Goal: Task Accomplishment & Management: Manage account settings

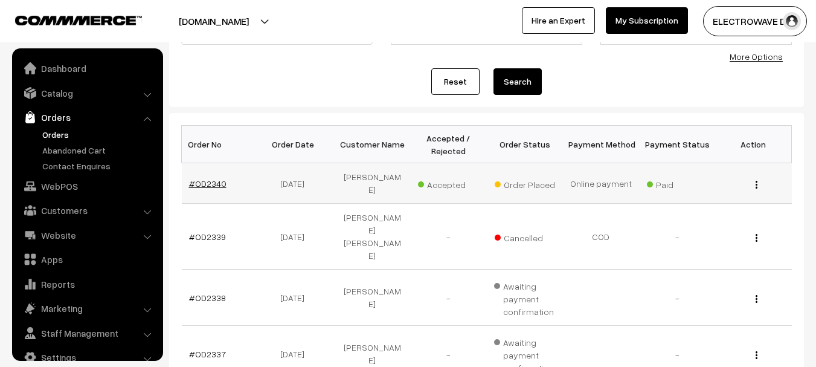
scroll to position [19, 0]
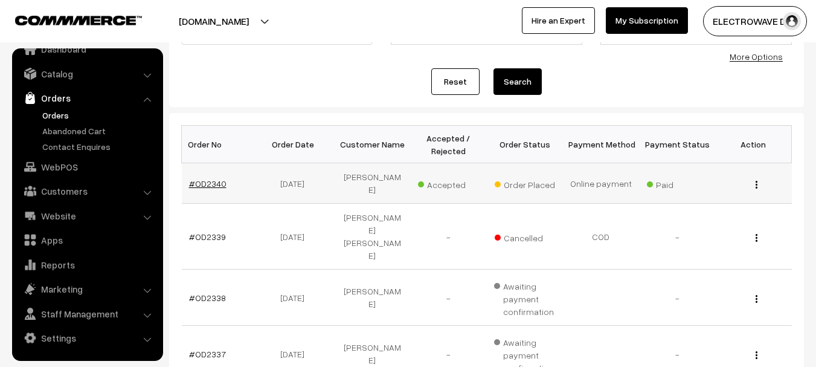
click at [204, 178] on link "#OD2340" at bounding box center [207, 183] width 37 height 10
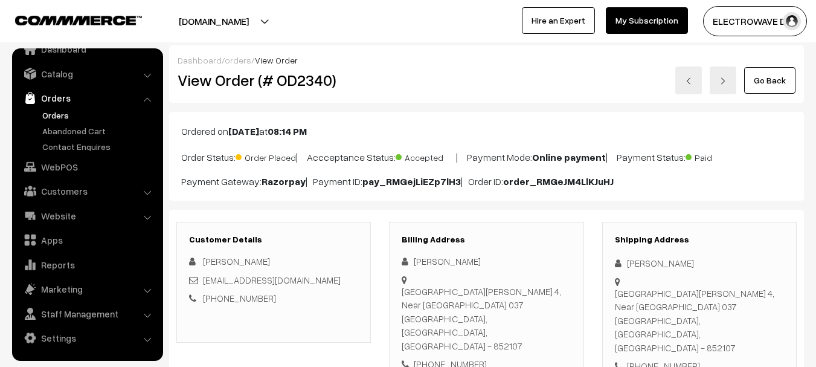
scroll to position [60, 0]
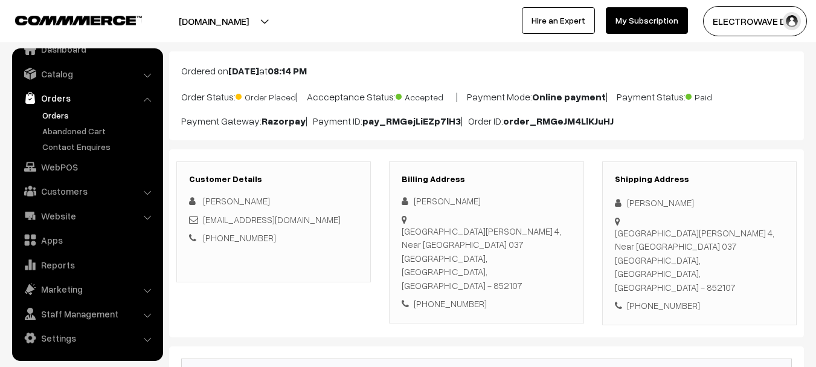
click at [724, 262] on div "Dhabauli South ward 4, Near krishna Bangla house 037 Madhepura, Bihar, India - …" at bounding box center [699, 260] width 169 height 68
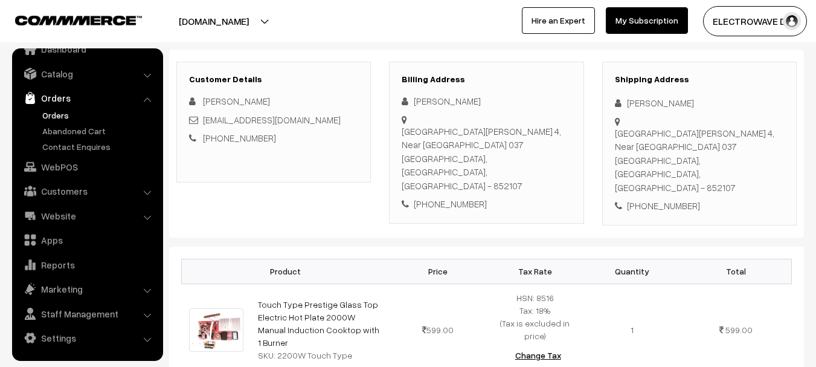
scroll to position [181, 0]
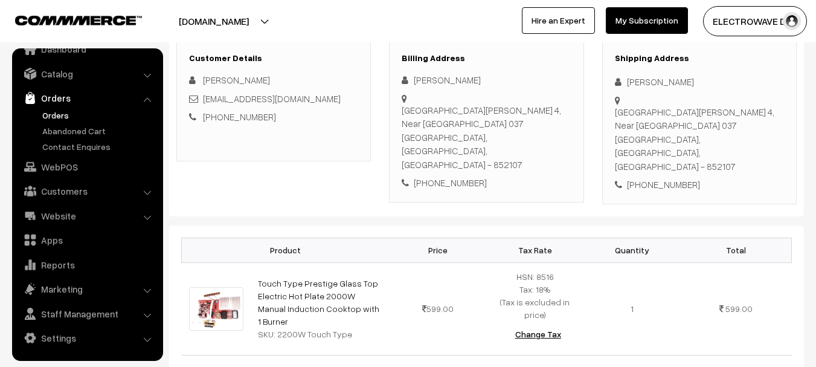
click at [721, 143] on div "Dhabauli South ward 4, Near krishna Bangla house 037 Madhepura, Bihar, India - …" at bounding box center [699, 139] width 169 height 68
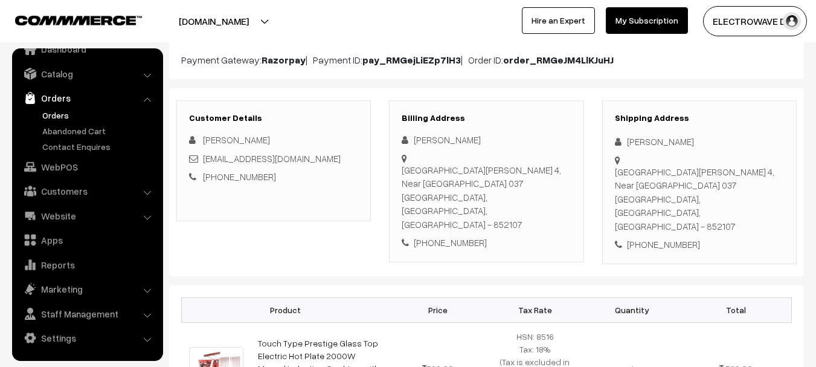
scroll to position [121, 0]
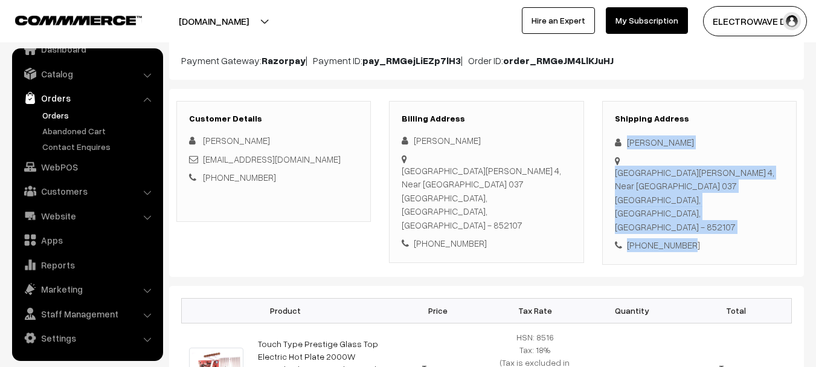
drag, startPoint x: 623, startPoint y: 136, endPoint x: 690, endPoint y: 211, distance: 100.1
click at [682, 211] on div "Shipping Address Sanjay Singh Dhabauli South ward 4, Near krishna Bangla house …" at bounding box center [699, 183] width 194 height 164
click at [725, 204] on div "Dhabauli South ward 4, Near krishna Bangla house 037 Madhepura, Bihar, India - …" at bounding box center [699, 199] width 169 height 68
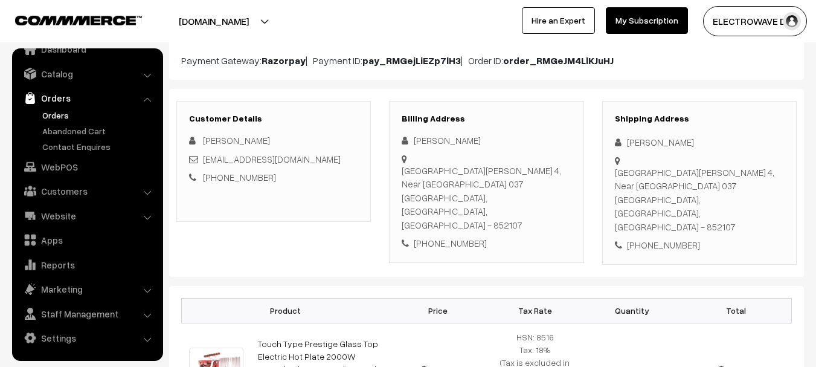
click at [725, 204] on div "Dhabauli South ward 4, Near krishna Bangla house 037 Madhepura, Bihar, India - …" at bounding box center [699, 199] width 169 height 68
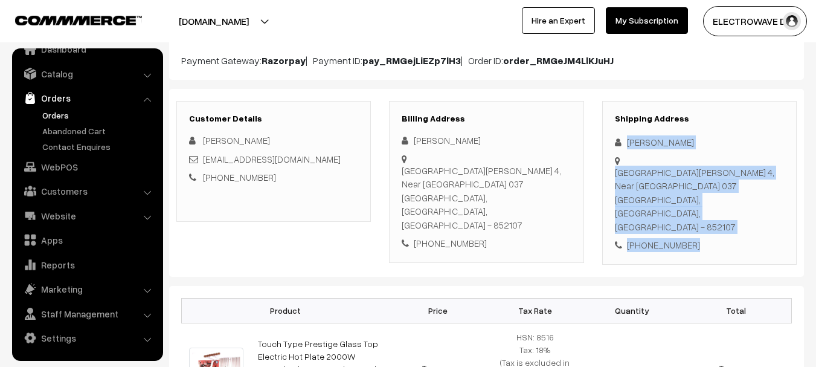
copy div "Sanjay Singh Dhabauli South ward 4, Near krishna Bangla house 037 Madhepura, Bi…"
drag, startPoint x: 617, startPoint y: 126, endPoint x: 705, endPoint y: 236, distance: 140.5
click at [705, 236] on div "Shipping Address Sanjay Singh Dhabauli South ward 4, Near krishna Bangla house …" at bounding box center [699, 183] width 194 height 164
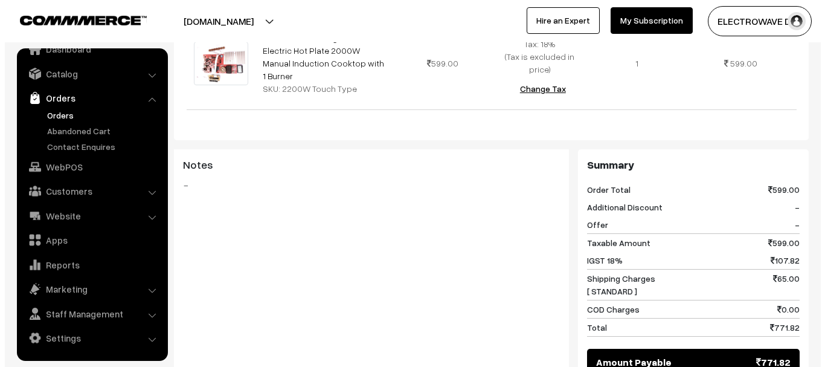
scroll to position [624, 0]
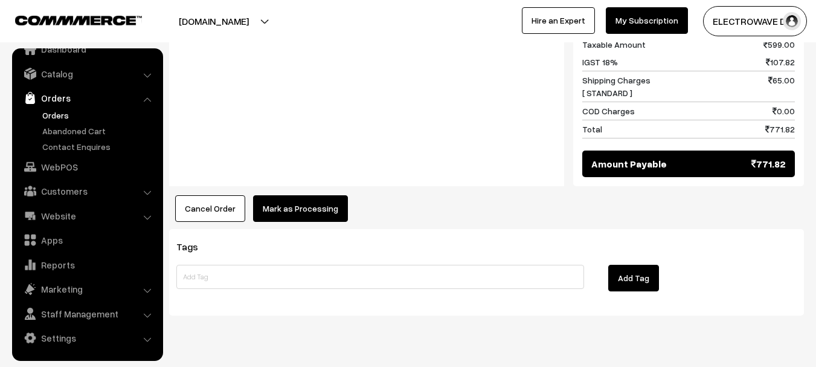
click at [297, 195] on button "Mark as Processing" at bounding box center [300, 208] width 95 height 27
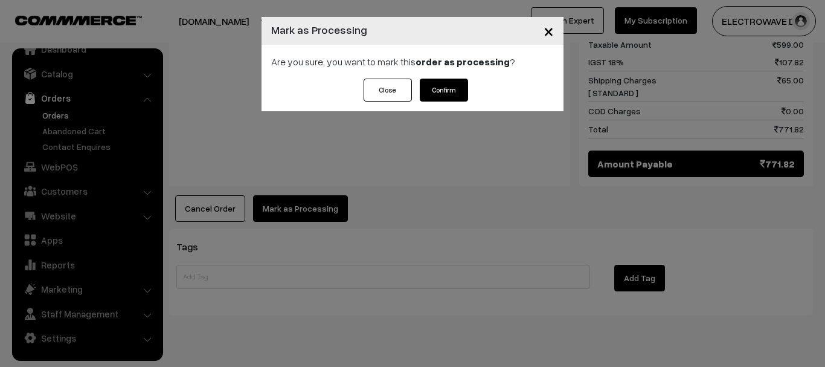
click at [443, 88] on button "Confirm" at bounding box center [444, 90] width 48 height 23
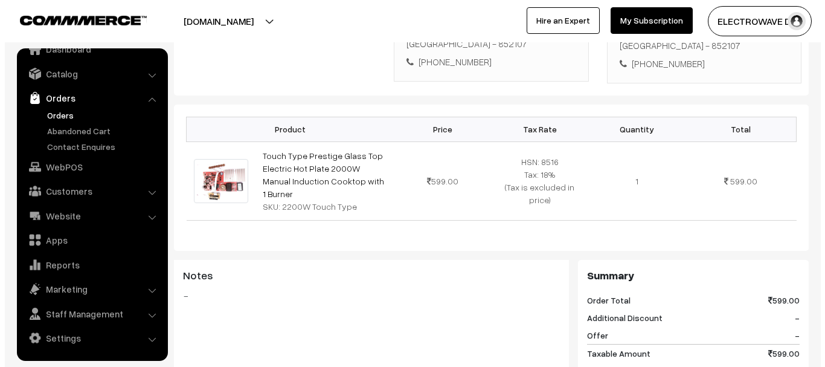
scroll to position [598, 0]
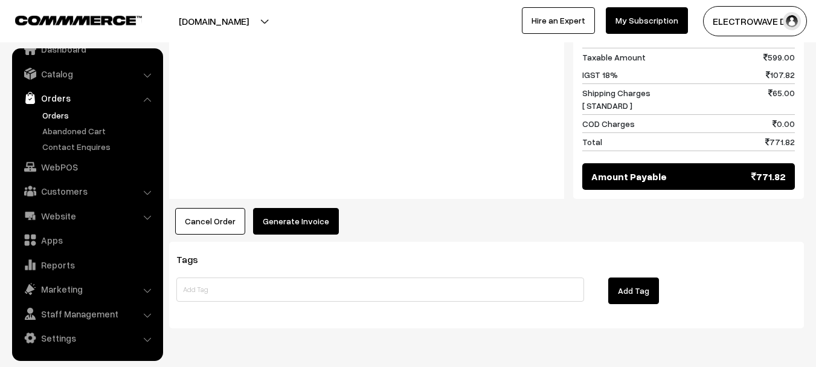
click at [305, 165] on div "Product Price Tax Rate Quantity Total Touch Type Prestige Glass Top Electric Ho…" at bounding box center [486, 22] width 635 height 426
click at [303, 208] on button "Generate Invoice" at bounding box center [296, 221] width 86 height 27
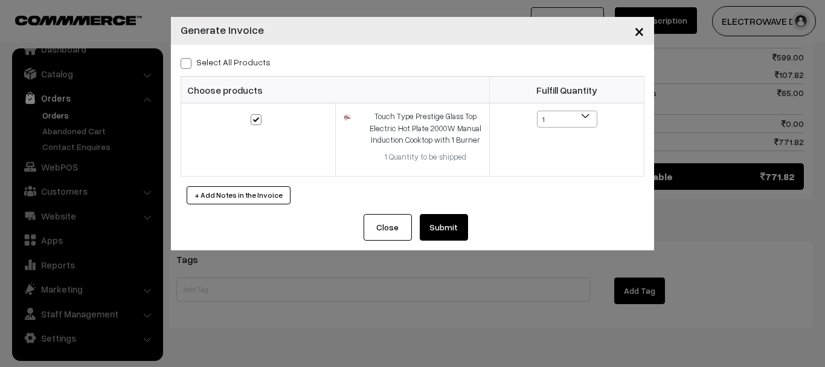
click at [454, 222] on button "Submit" at bounding box center [444, 227] width 48 height 27
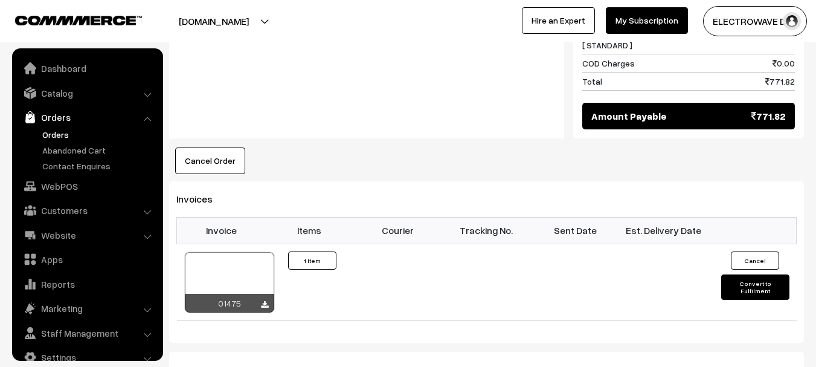
scroll to position [19, 0]
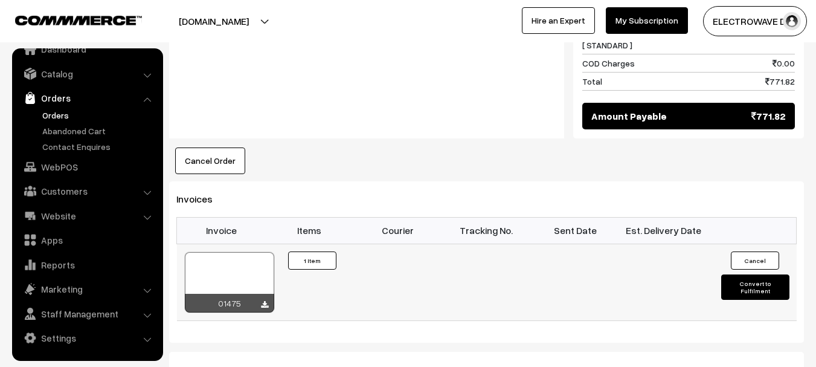
click at [235, 252] on div at bounding box center [229, 282] width 89 height 60
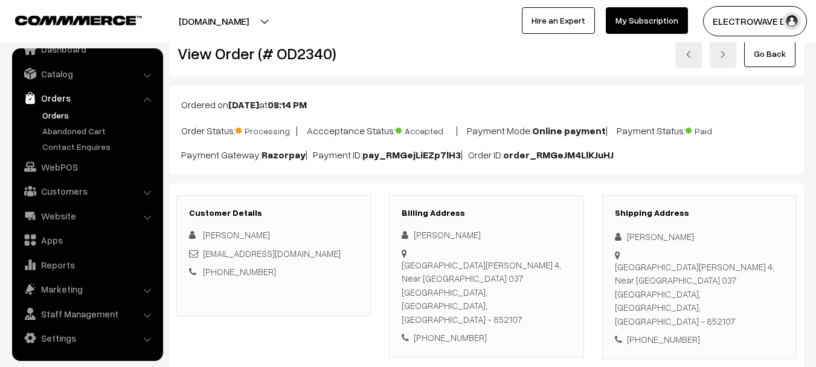
scroll to position [0, 0]
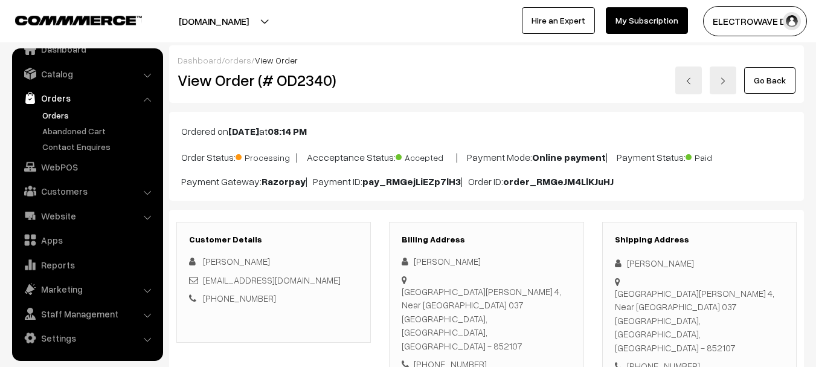
click at [720, 83] on link at bounding box center [723, 80] width 27 height 28
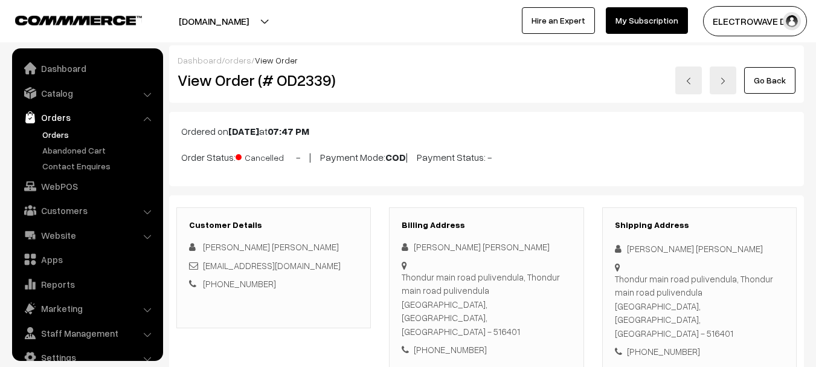
scroll to position [19, 0]
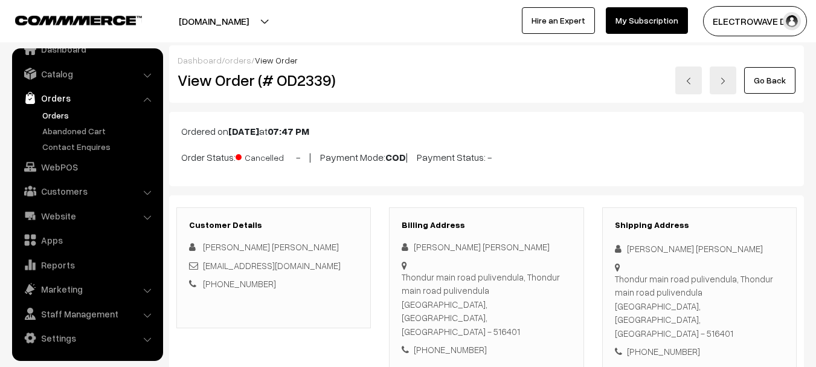
click at [62, 110] on link "Orders" at bounding box center [99, 115] width 120 height 13
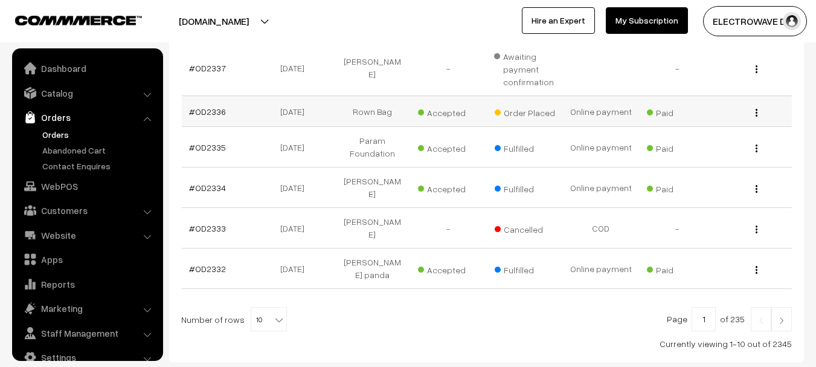
scroll to position [19, 0]
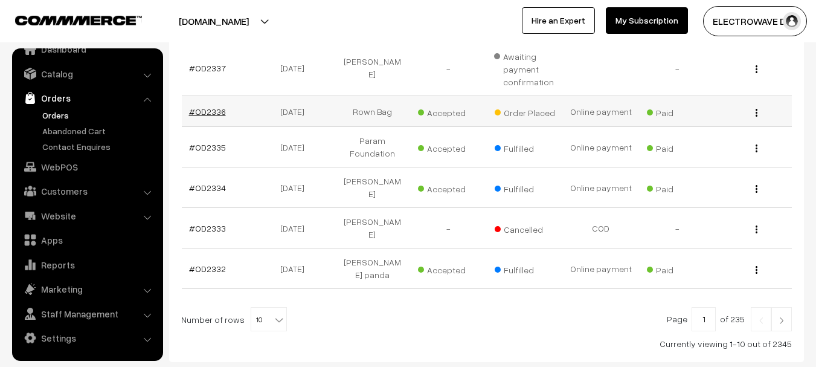
click at [217, 106] on link "#OD2336" at bounding box center [207, 111] width 37 height 10
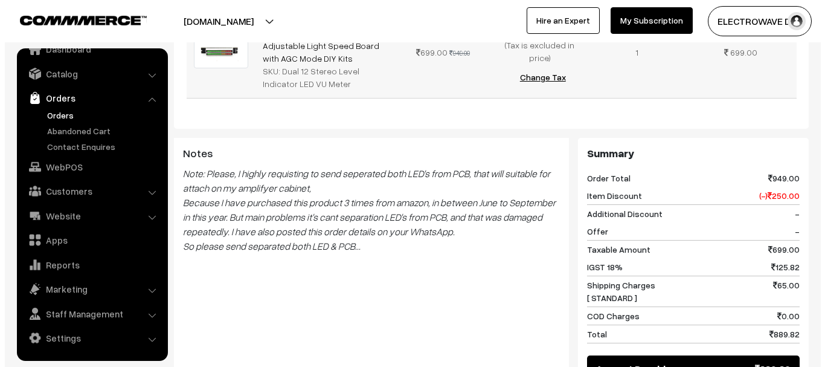
scroll to position [544, 0]
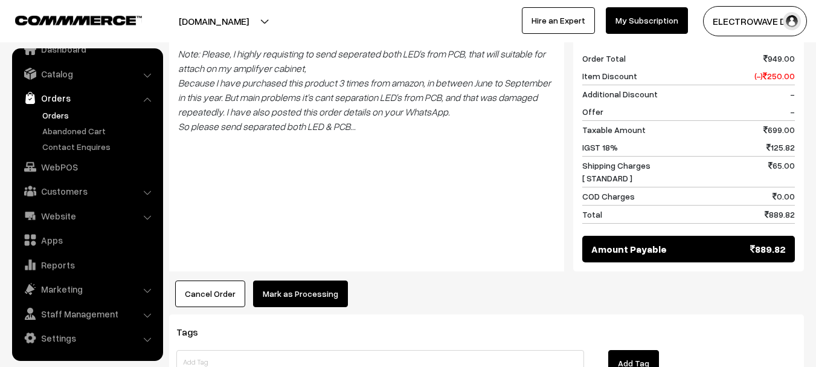
click at [302, 280] on button "Mark as Processing" at bounding box center [300, 293] width 95 height 27
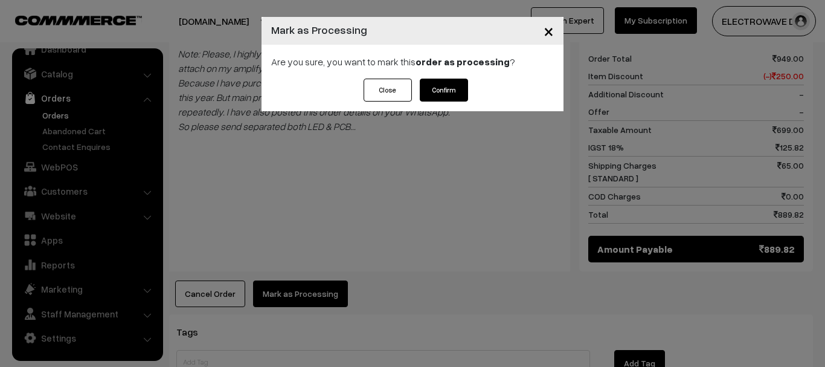
click at [441, 72] on div "Are you sure, you want to mark this order as processing ?" at bounding box center [413, 62] width 302 height 34
click at [438, 97] on button "Confirm" at bounding box center [444, 90] width 48 height 23
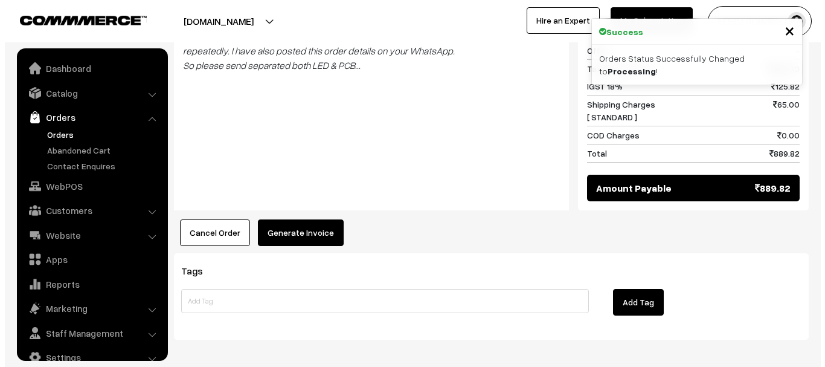
scroll to position [19, 0]
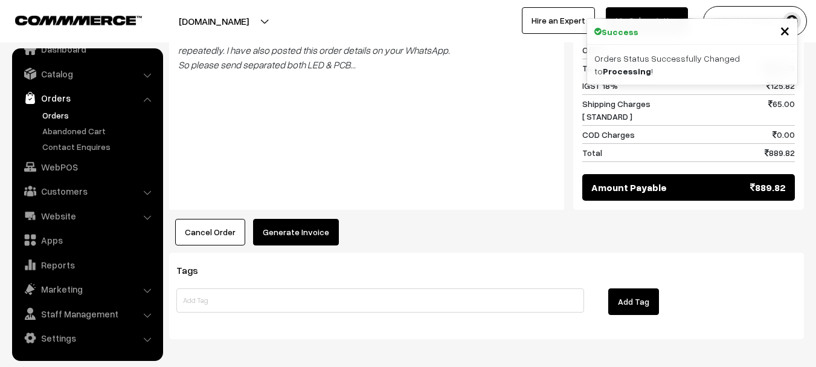
click at [310, 219] on button "Generate Invoice" at bounding box center [296, 232] width 86 height 27
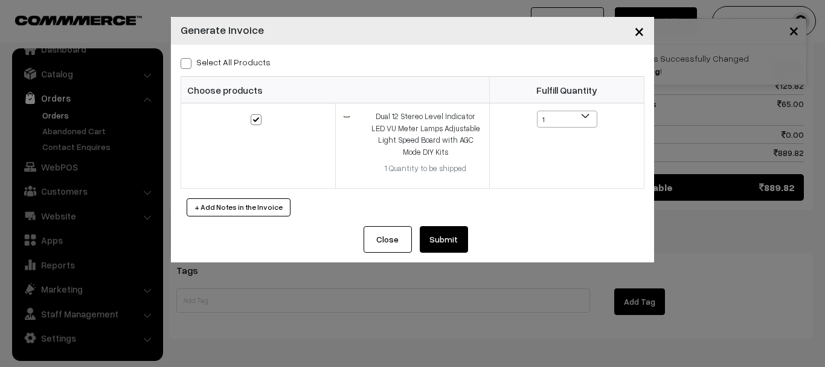
click at [445, 234] on button "Submit" at bounding box center [444, 239] width 48 height 27
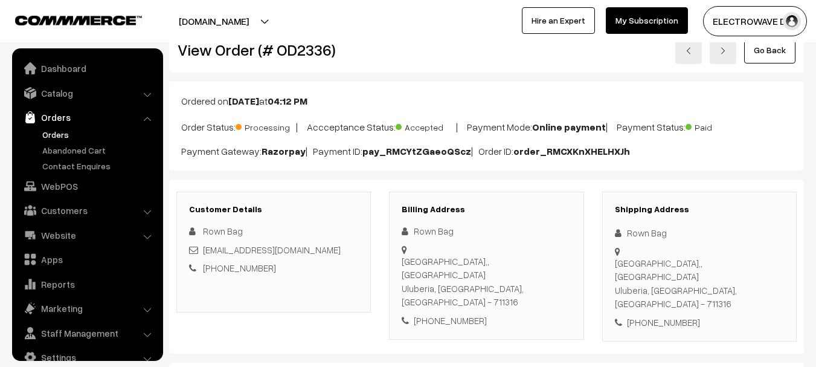
scroll to position [19, 0]
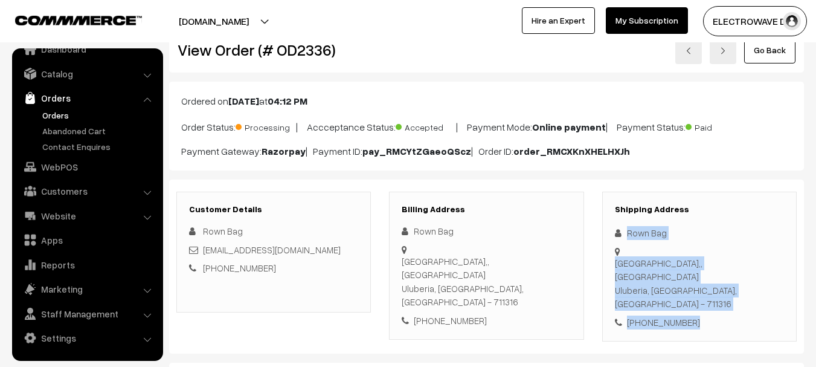
drag, startPoint x: 624, startPoint y: 231, endPoint x: 694, endPoint y: 293, distance: 92.8
click at [694, 293] on div "Shipping Address Rown Bag Baniban,, Baniban Bazaar Uluberia, West Bengal, India…" at bounding box center [699, 266] width 194 height 150
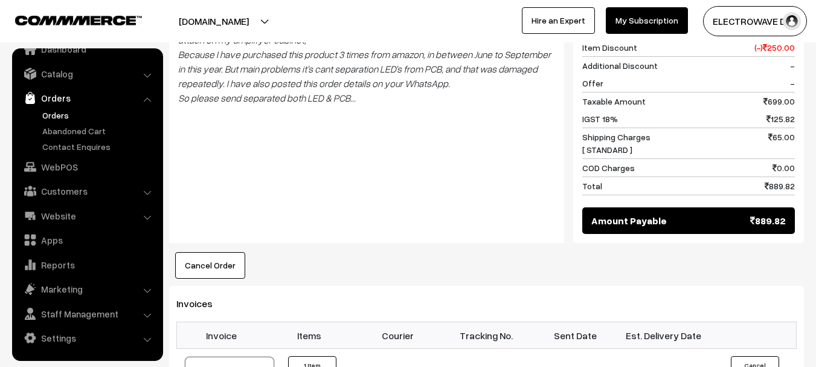
scroll to position [695, 0]
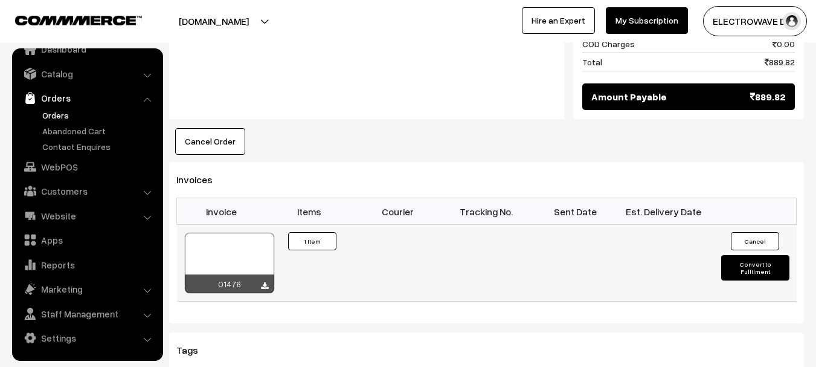
click at [251, 233] on div at bounding box center [229, 263] width 89 height 60
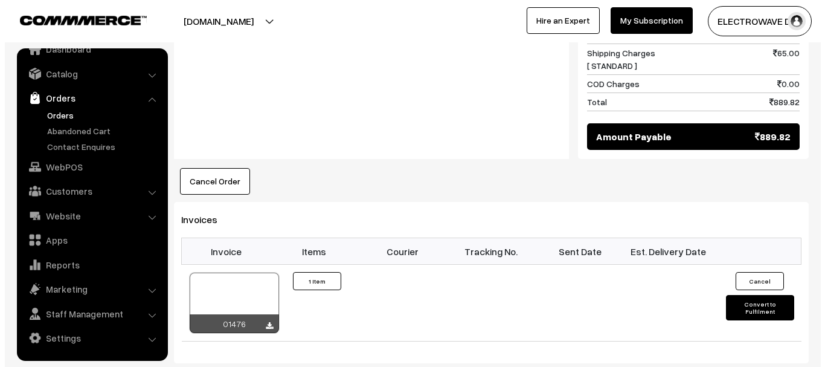
scroll to position [755, 0]
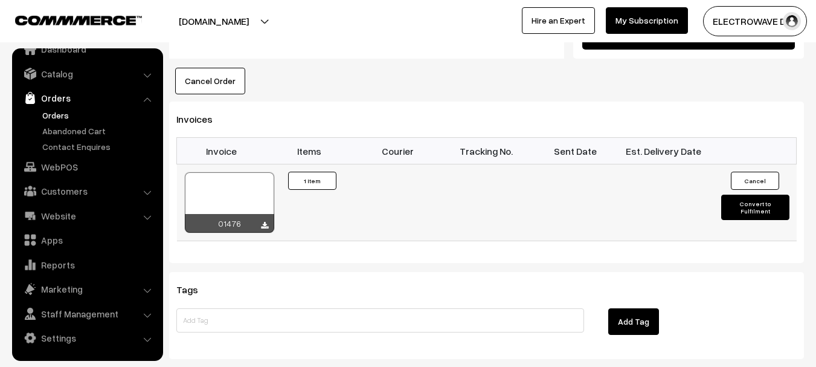
click at [747, 194] on button "Convert to Fulfilment" at bounding box center [755, 206] width 68 height 25
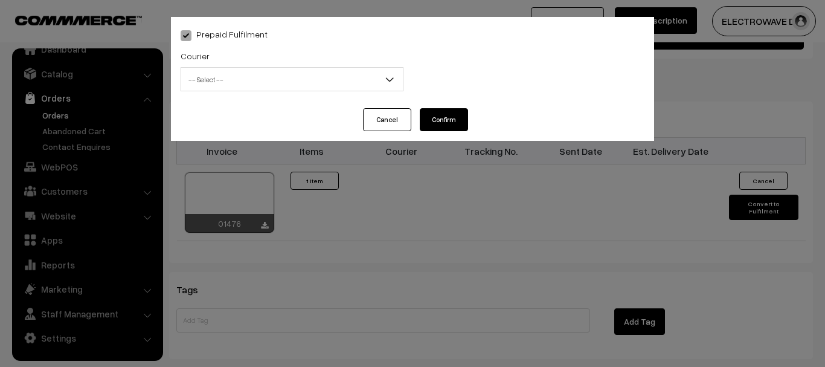
click at [298, 76] on span "-- Select --" at bounding box center [292, 79] width 222 height 21
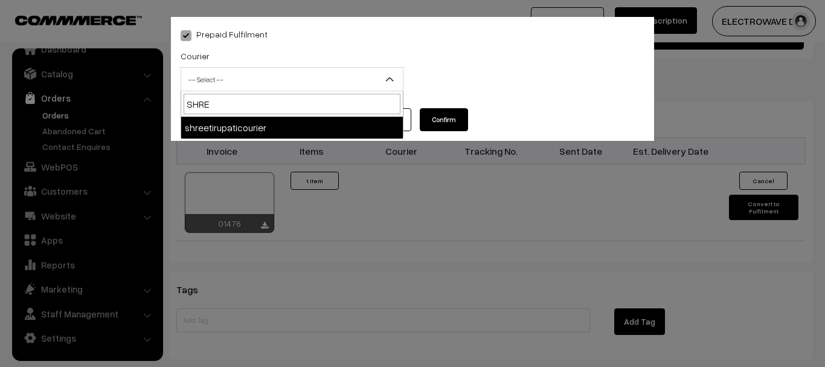
type input "SHREE"
select select "8"
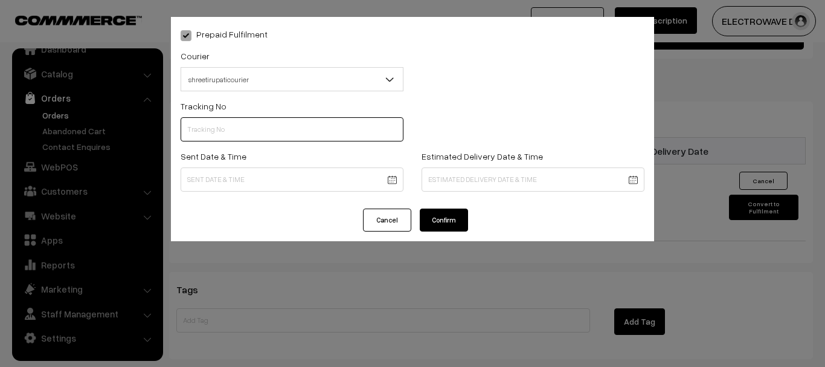
click at [248, 127] on input "text" at bounding box center [292, 129] width 223 height 24
type input "374800045825"
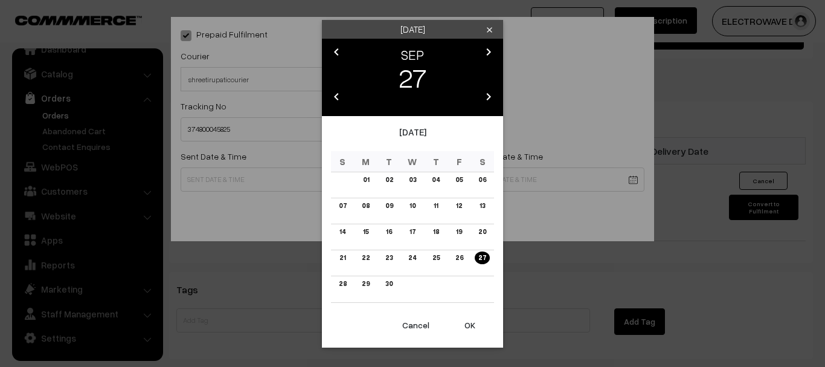
click at [465, 320] on button "OK" at bounding box center [470, 325] width 48 height 27
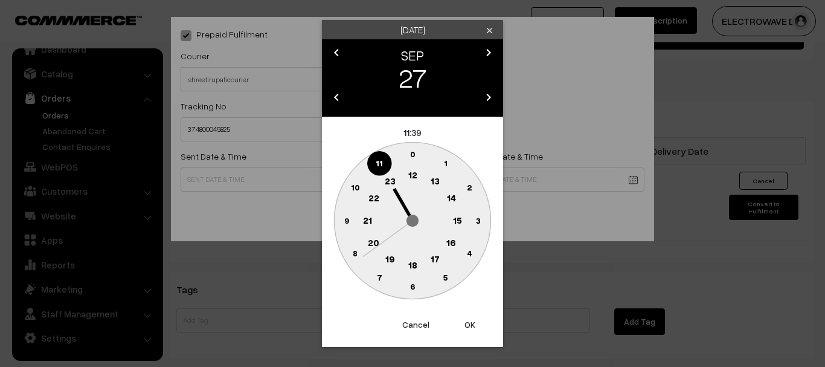
click at [465, 320] on button "OK" at bounding box center [470, 324] width 48 height 27
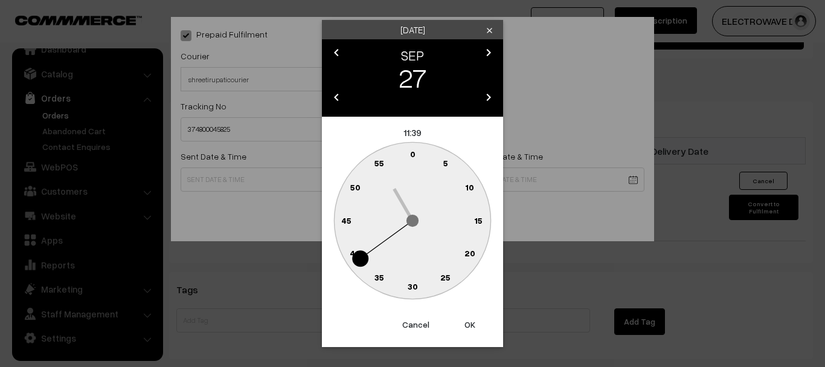
drag, startPoint x: 465, startPoint y: 320, endPoint x: 467, endPoint y: 234, distance: 85.8
click at [468, 319] on button "OK" at bounding box center [470, 324] width 48 height 27
type input "27-09-2025 11:39"
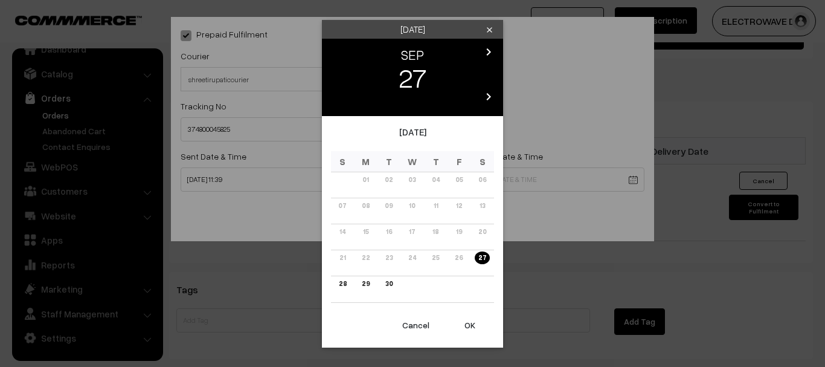
click at [484, 97] on icon "chevron_right" at bounding box center [488, 96] width 14 height 14
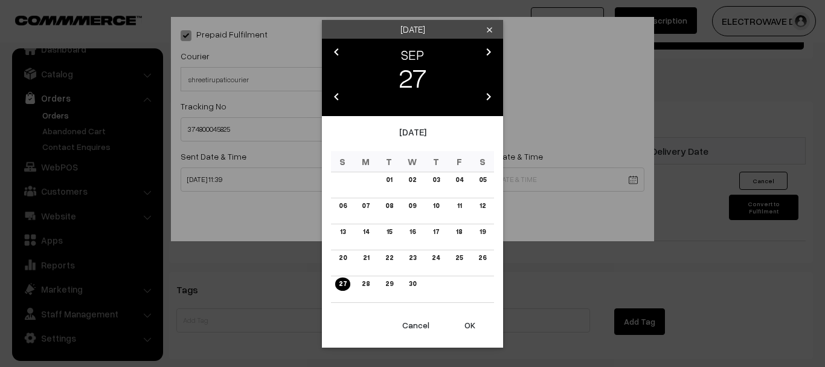
click at [492, 33] on icon "clear" at bounding box center [489, 29] width 9 height 9
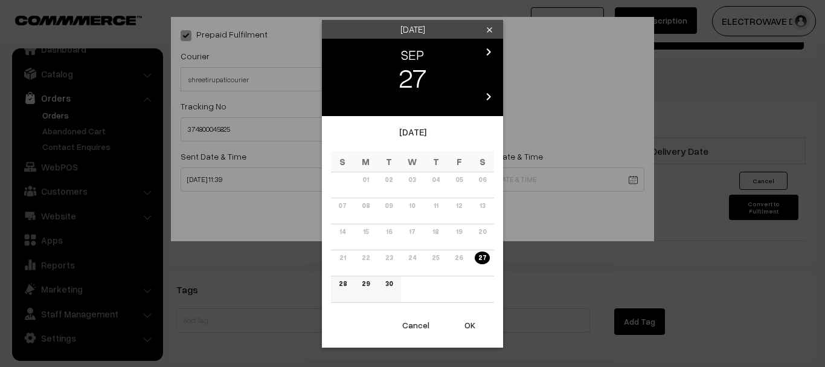
click at [385, 278] on link "30" at bounding box center [389, 283] width 14 height 13
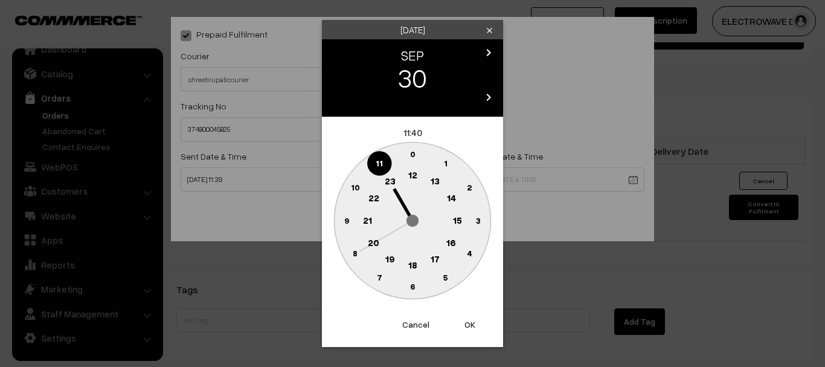
click at [467, 326] on button "OK" at bounding box center [470, 324] width 48 height 27
type input "30-09-2025 11:40"
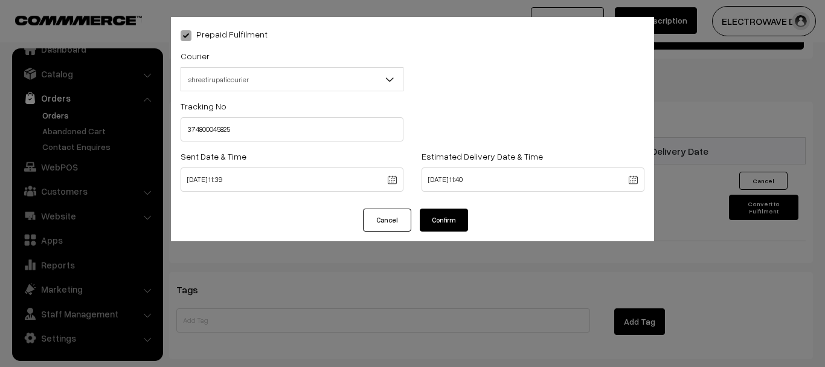
click at [446, 220] on button "Confirm" at bounding box center [444, 219] width 48 height 23
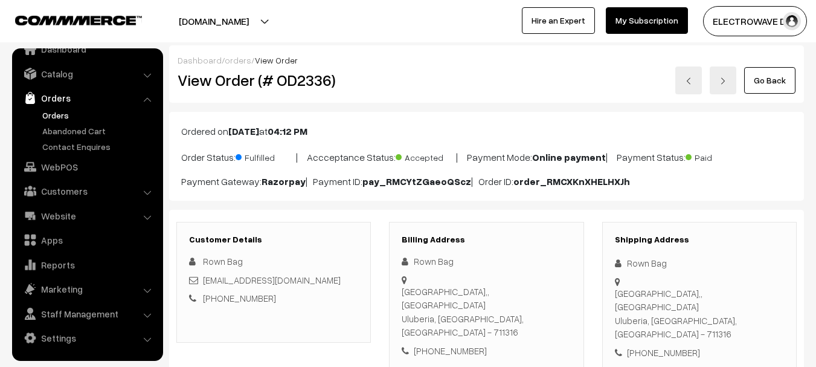
click at [37, 122] on ul "Orders" at bounding box center [87, 131] width 145 height 44
click at [47, 120] on link "Orders" at bounding box center [99, 115] width 120 height 13
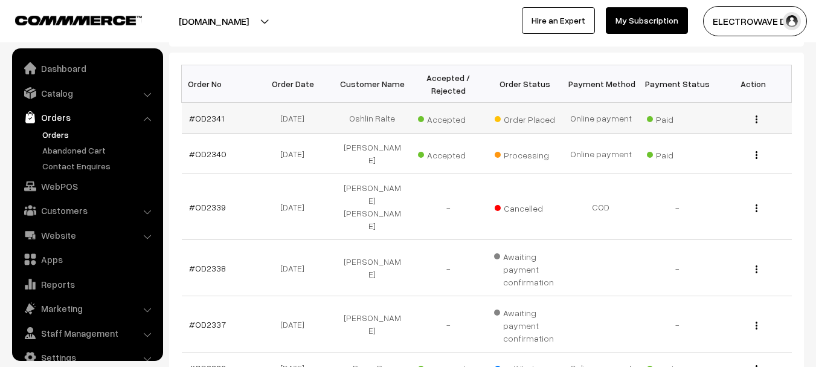
scroll to position [19, 0]
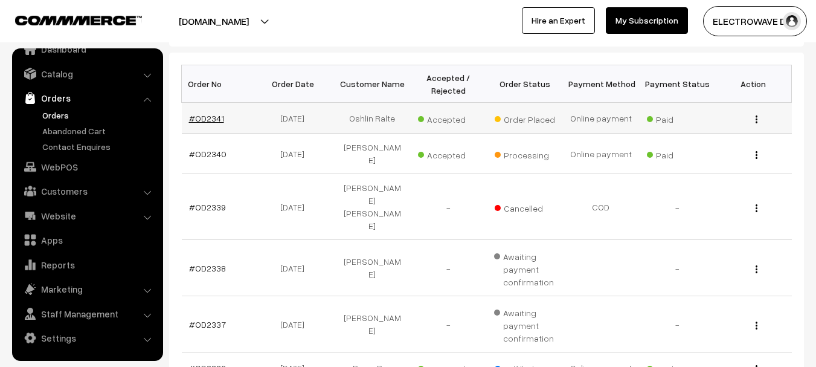
click at [202, 114] on link "#OD2341" at bounding box center [206, 118] width 35 height 10
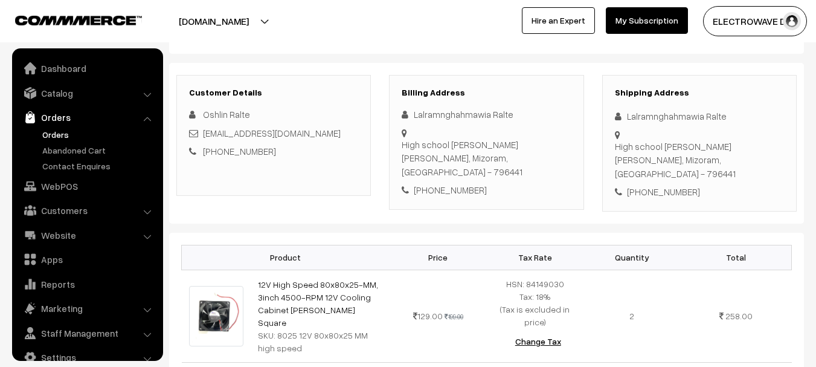
scroll to position [181, 0]
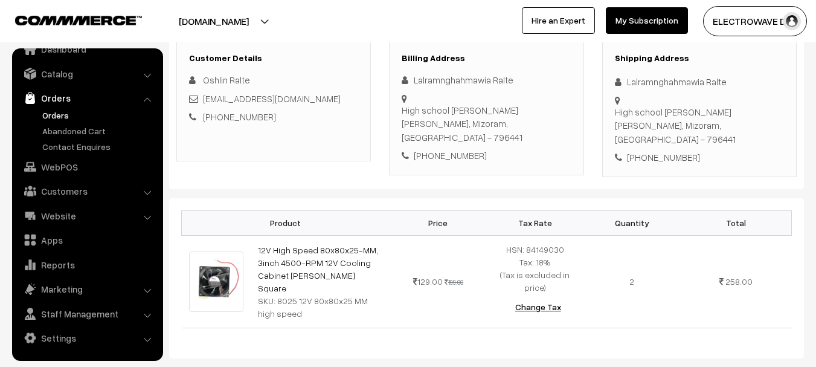
click at [60, 114] on link "Orders" at bounding box center [99, 115] width 120 height 13
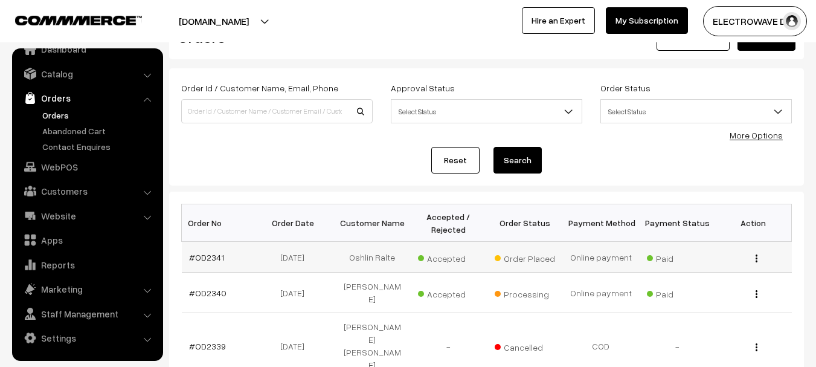
scroll to position [60, 0]
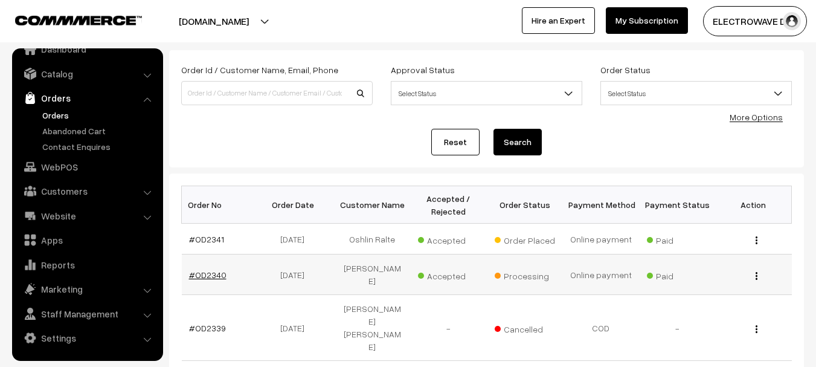
click at [210, 272] on link "#OD2340" at bounding box center [207, 274] width 37 height 10
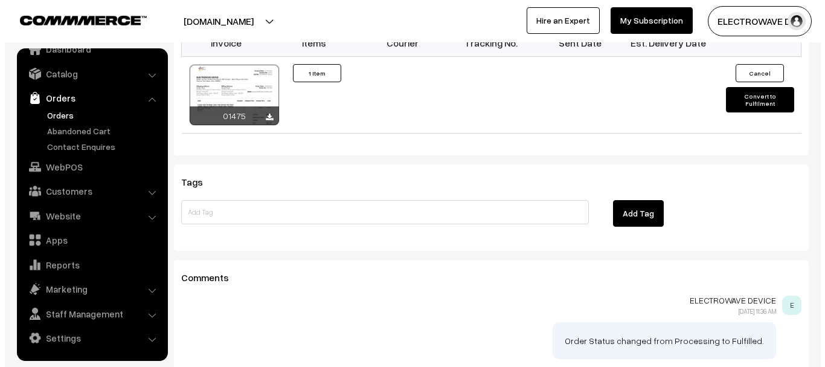
scroll to position [664, 0]
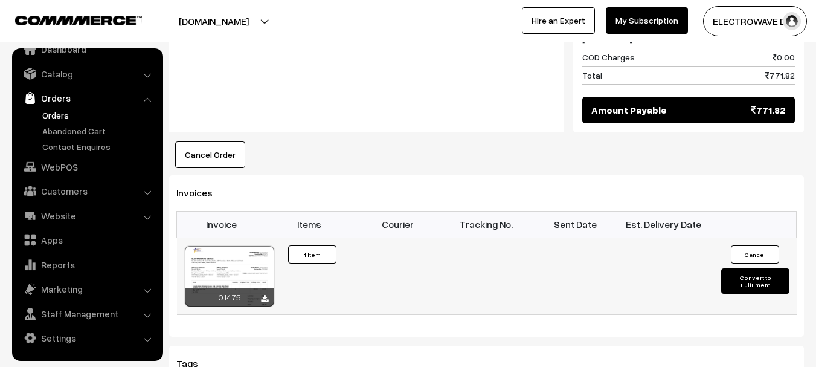
click at [747, 268] on button "Convert to Fulfilment" at bounding box center [755, 280] width 68 height 25
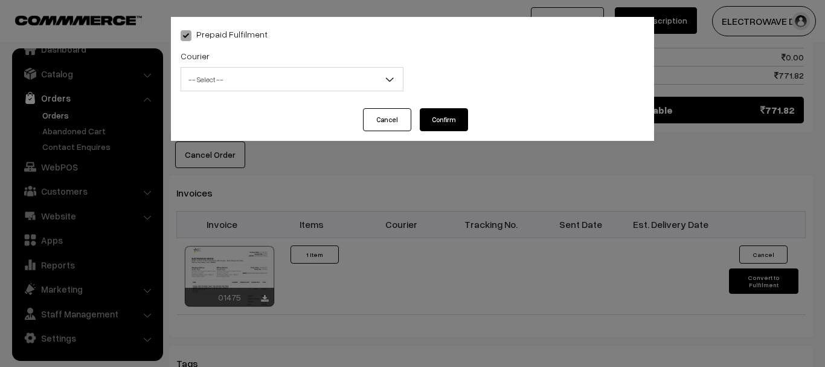
click at [214, 65] on div "Courier -- Select -- BlueDart Xpressbees Delhivery Speed Post Dunzo DTDC shreet…" at bounding box center [292, 69] width 223 height 43
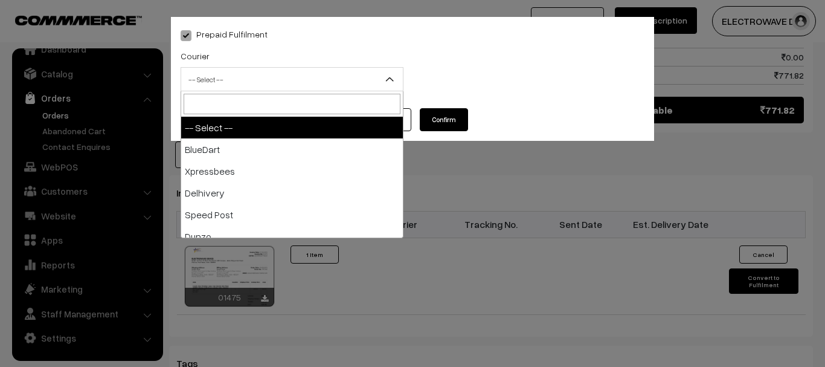
click at [219, 73] on span "-- Select --" at bounding box center [292, 79] width 222 height 21
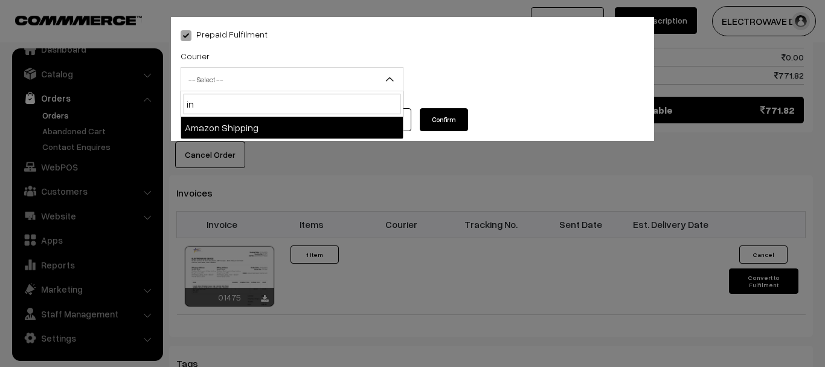
type input "i"
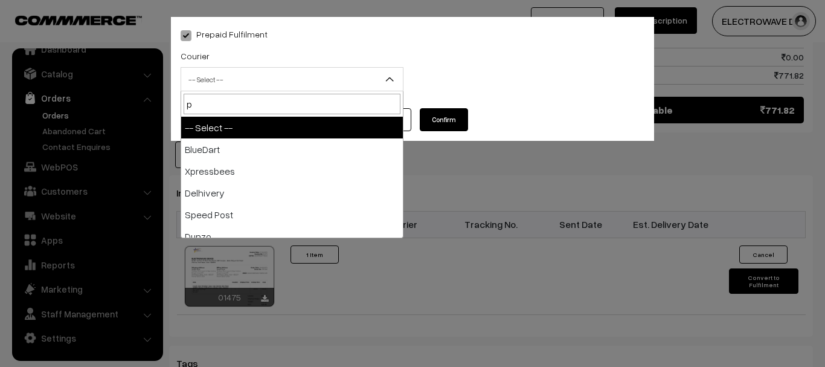
type input "po"
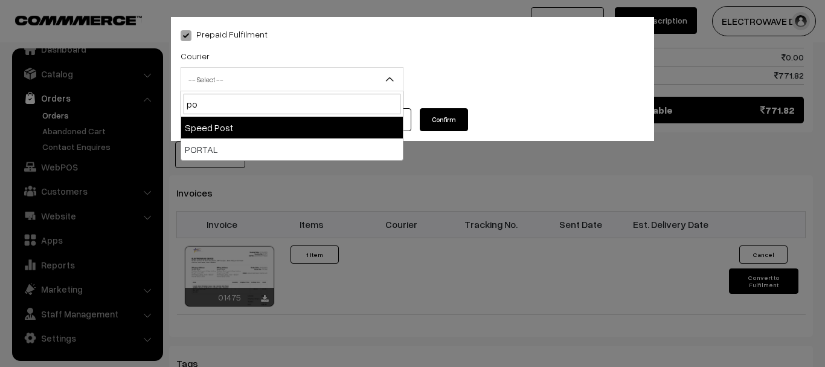
select select "5"
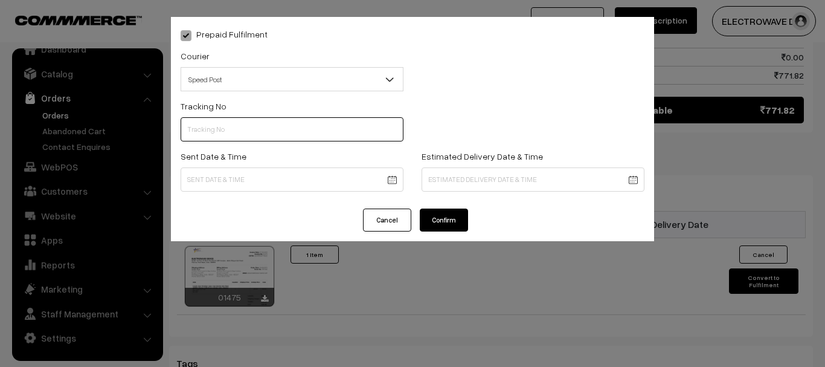
click at [234, 135] on input "text" at bounding box center [292, 129] width 223 height 24
type input "CT239143031IN"
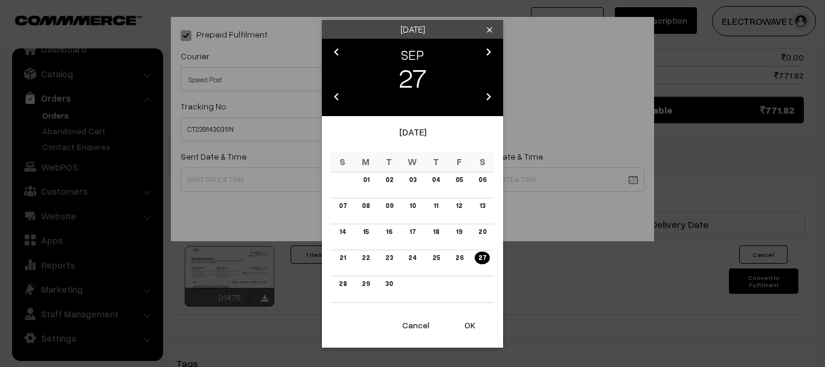
click at [479, 327] on button "OK" at bounding box center [470, 325] width 48 height 27
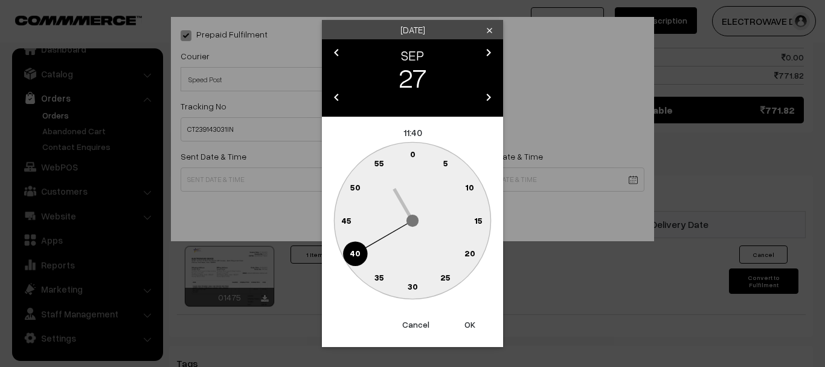
click at [479, 327] on button "OK" at bounding box center [470, 324] width 48 height 27
type input "27-09-2025 11:40"
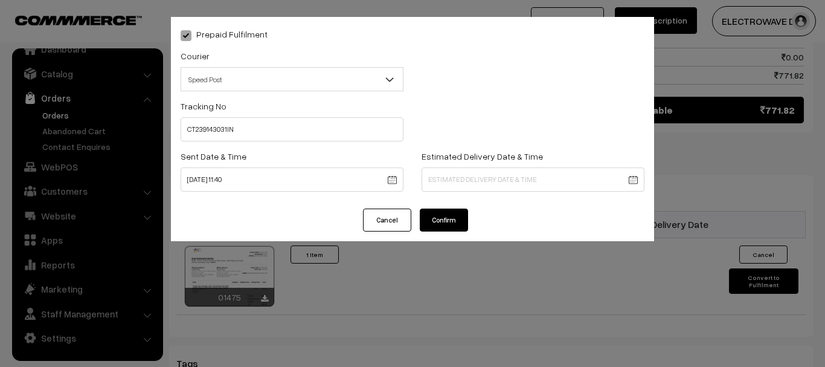
click at [513, 166] on div "Estimated Delivery Date & Time" at bounding box center [533, 170] width 223 height 43
drag, startPoint x: 512, startPoint y: 178, endPoint x: 516, endPoint y: 163, distance: 15.3
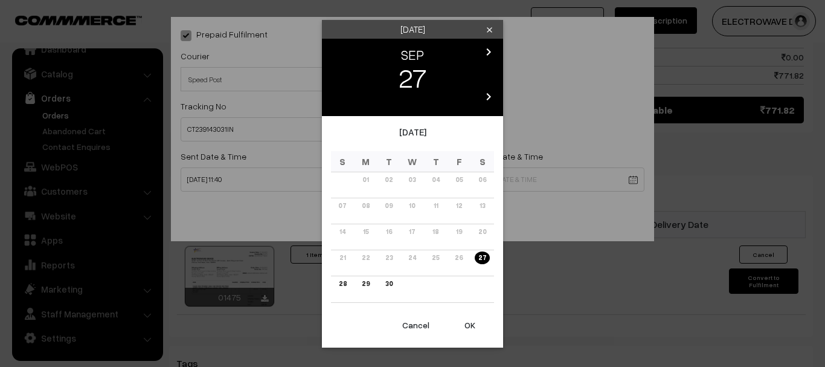
click at [485, 49] on icon "chevron_right" at bounding box center [488, 52] width 14 height 14
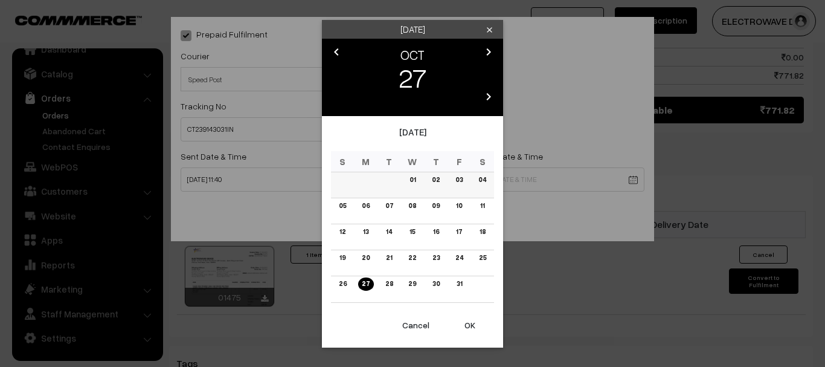
click at [455, 178] on link "03" at bounding box center [459, 179] width 14 height 13
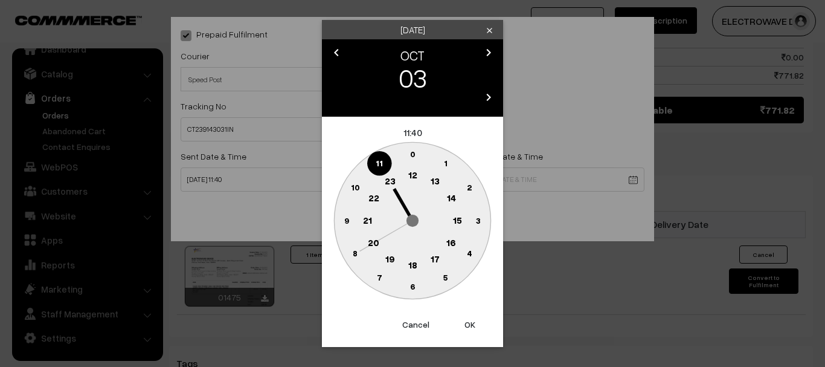
click at [464, 330] on button "OK" at bounding box center [470, 324] width 48 height 27
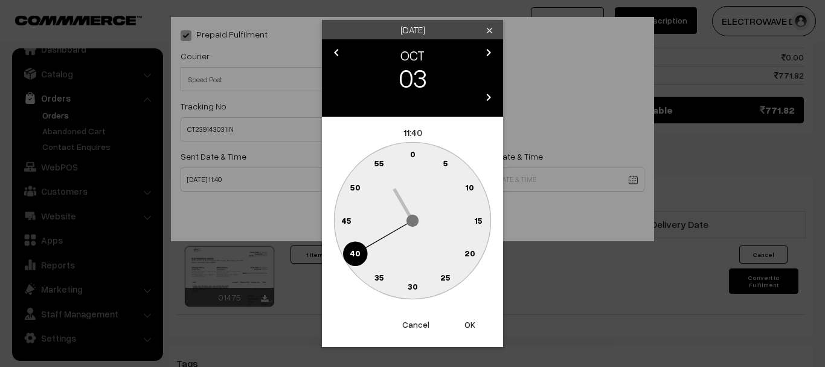
click at [464, 330] on button "OK" at bounding box center [470, 324] width 48 height 27
type input "03-10-2025 11:40"
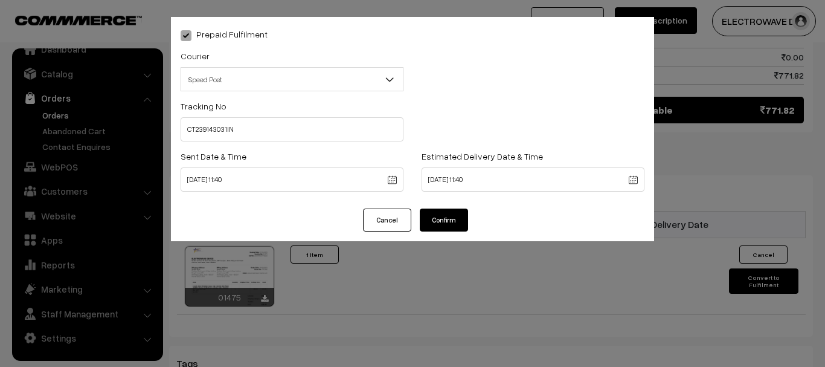
click at [450, 220] on button "Confirm" at bounding box center [444, 219] width 48 height 23
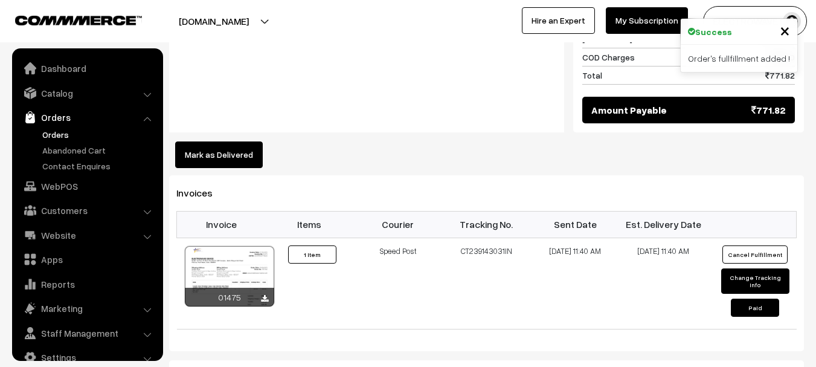
scroll to position [19, 0]
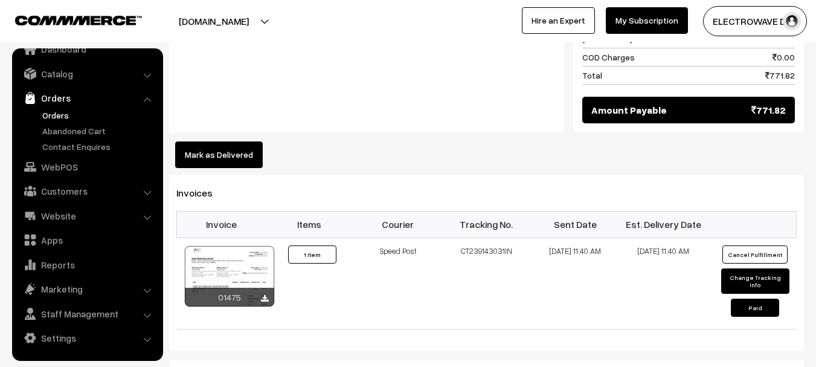
drag, startPoint x: 49, startPoint y: 114, endPoint x: 260, endPoint y: 5, distance: 237.4
click at [50, 114] on link "Orders" at bounding box center [99, 115] width 120 height 13
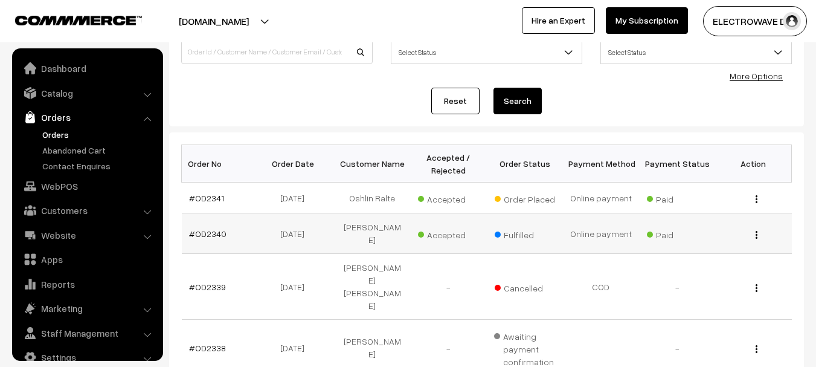
scroll to position [19, 0]
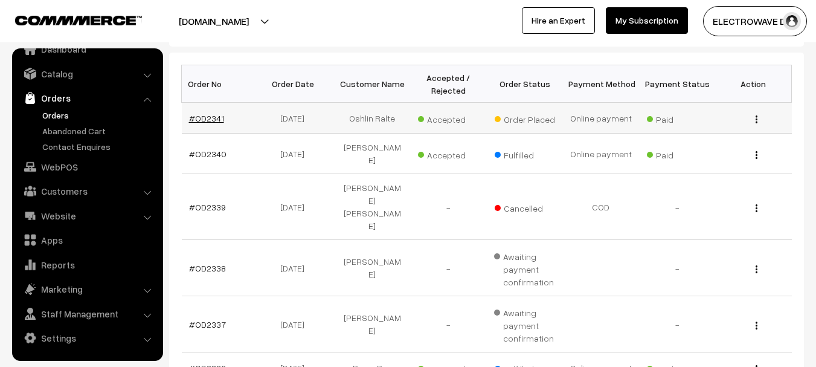
click at [202, 122] on link "#OD2341" at bounding box center [206, 118] width 35 height 10
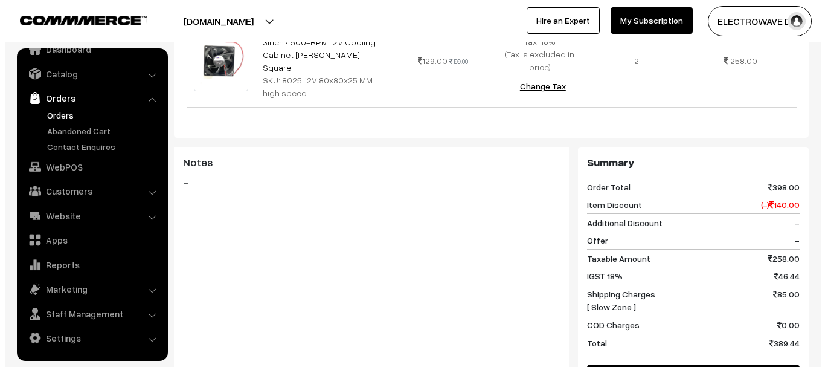
scroll to position [604, 0]
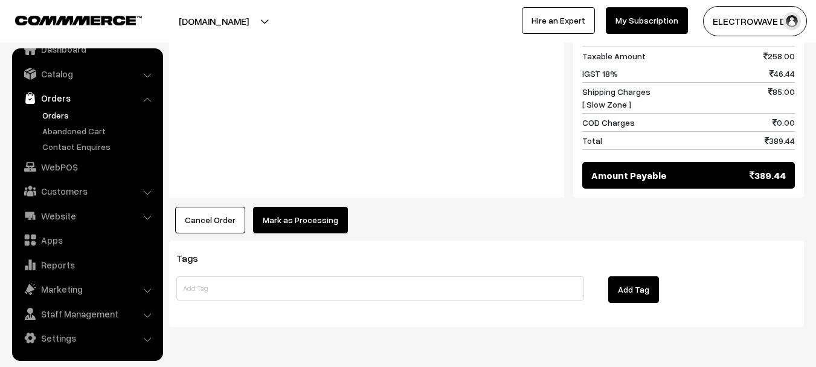
click at [277, 207] on button "Mark as Processing" at bounding box center [300, 220] width 95 height 27
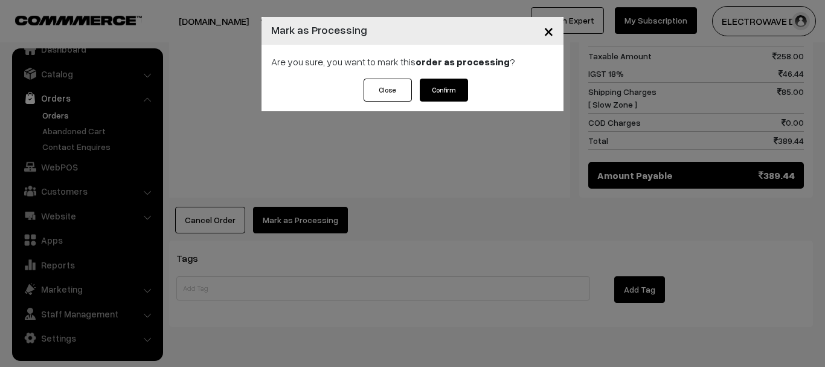
click at [458, 78] on div "Are you sure, you want to mark this order as processing ?" at bounding box center [413, 62] width 302 height 34
click at [445, 106] on div "Close Confirm" at bounding box center [413, 95] width 302 height 33
click at [446, 104] on div "Close Confirm" at bounding box center [413, 95] width 302 height 33
click at [445, 94] on button "Confirm" at bounding box center [444, 90] width 48 height 23
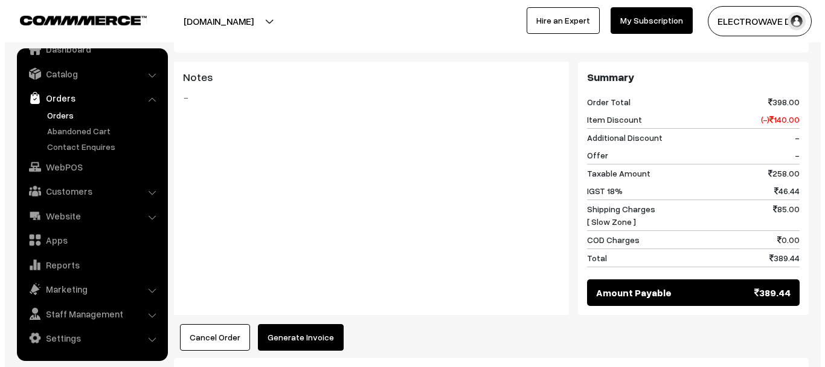
scroll to position [544, 0]
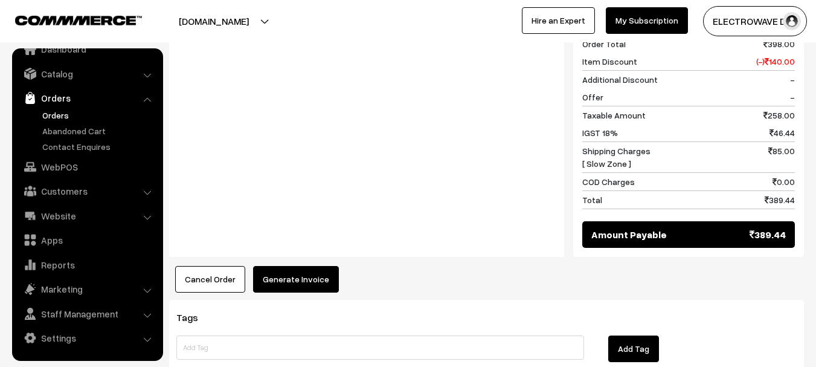
click at [294, 266] on button "Generate Invoice" at bounding box center [296, 279] width 86 height 27
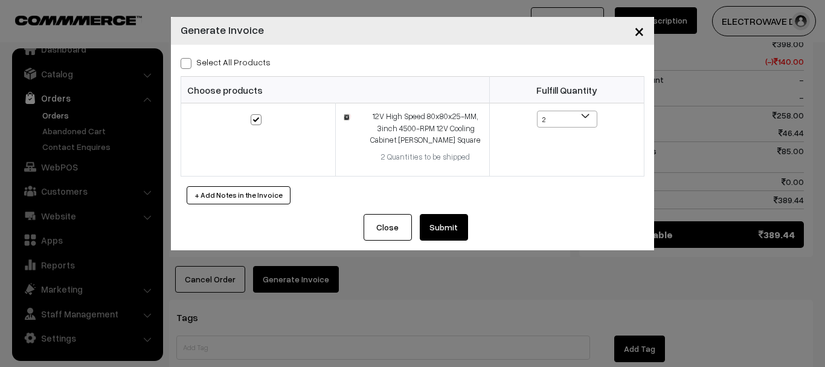
click at [469, 226] on div "Close Submit Back Fulfill Items" at bounding box center [412, 232] width 483 height 36
click at [460, 226] on button "Submit" at bounding box center [444, 227] width 48 height 27
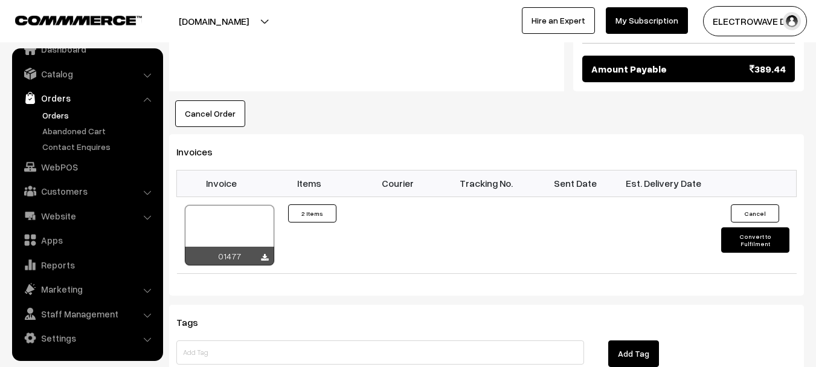
scroll to position [725, 0]
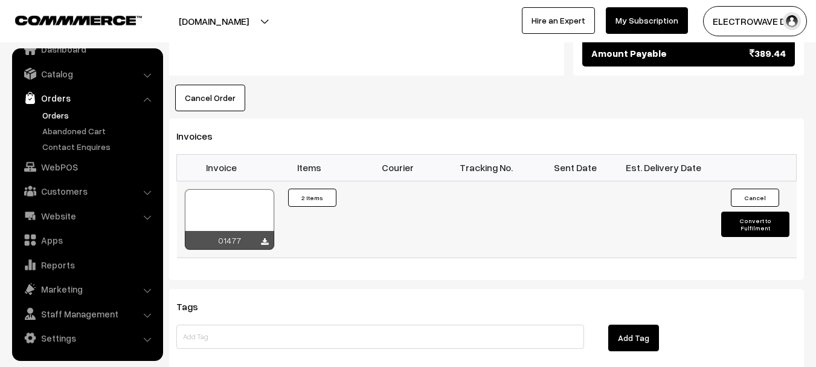
click at [228, 189] on div at bounding box center [229, 219] width 89 height 60
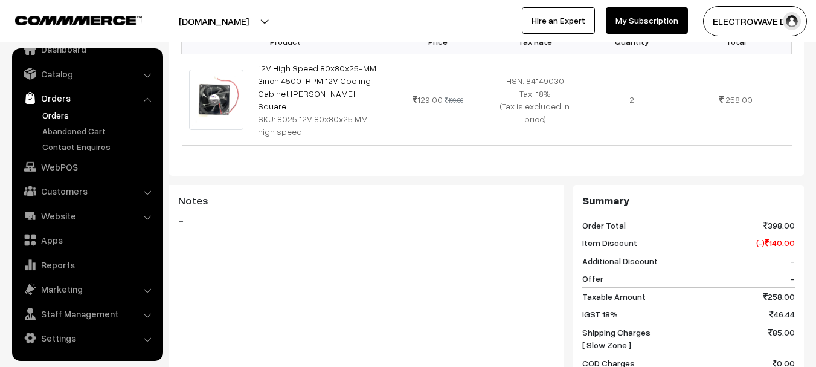
scroll to position [121, 0]
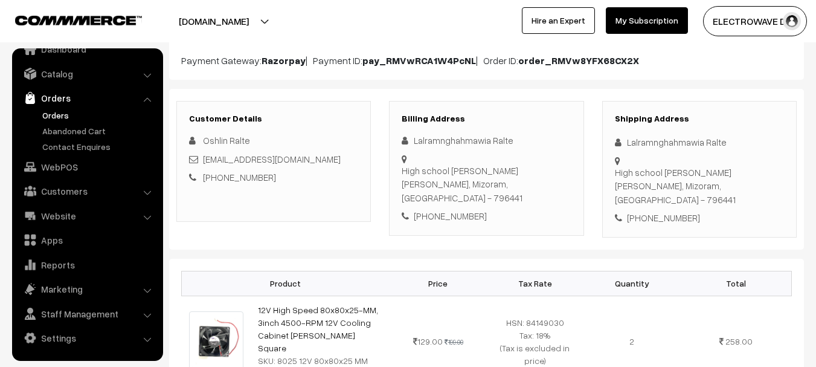
drag, startPoint x: 619, startPoint y: 144, endPoint x: 628, endPoint y: 131, distance: 15.2
click at [622, 141] on icon at bounding box center [621, 142] width 12 height 9
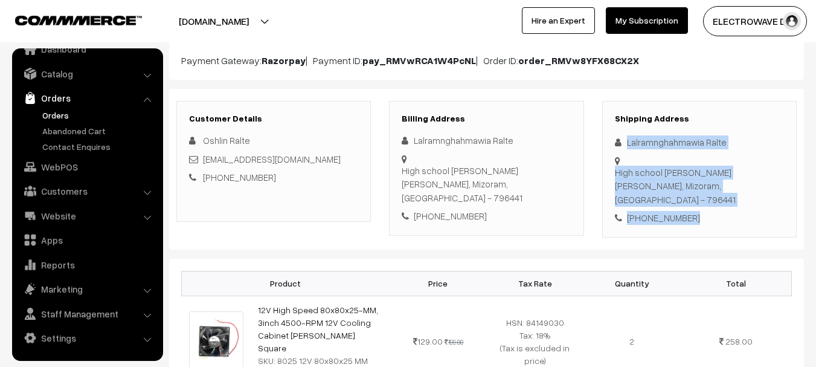
drag, startPoint x: 641, startPoint y: 144, endPoint x: 710, endPoint y: 213, distance: 97.4
click at [710, 213] on div "Shipping Address Lalramnghahmawia Ralte High school [PERSON_NAME] Mamit, [GEOGR…" at bounding box center [699, 169] width 194 height 136
copy div "Lalramnghahmawia Ralte High school [PERSON_NAME] Mamit, Mizoram, [GEOGRAPHIC_DA…"
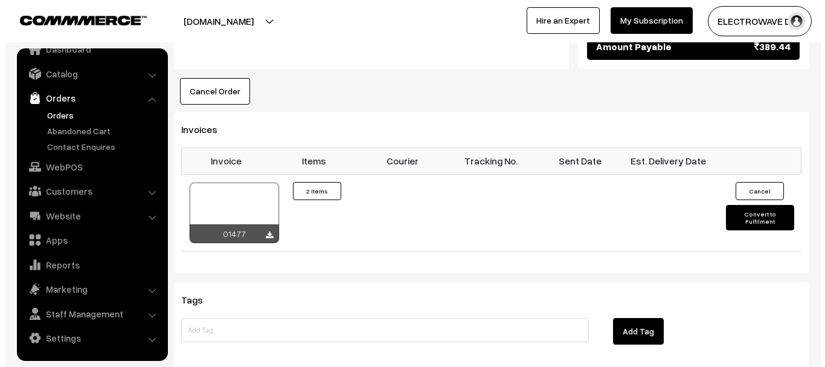
scroll to position [604, 0]
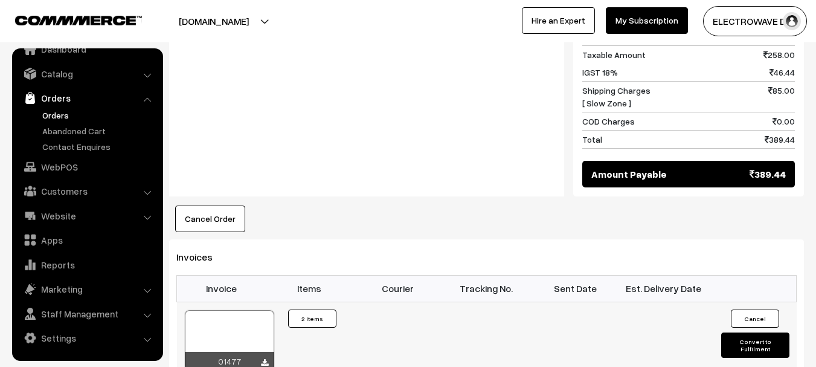
click at [744, 332] on button "Convert to Fulfilment" at bounding box center [755, 344] width 68 height 25
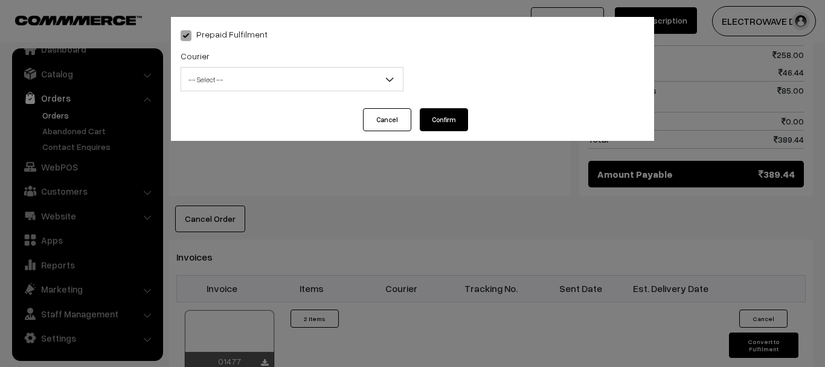
click at [256, 67] on span "-- Select --" at bounding box center [292, 79] width 223 height 24
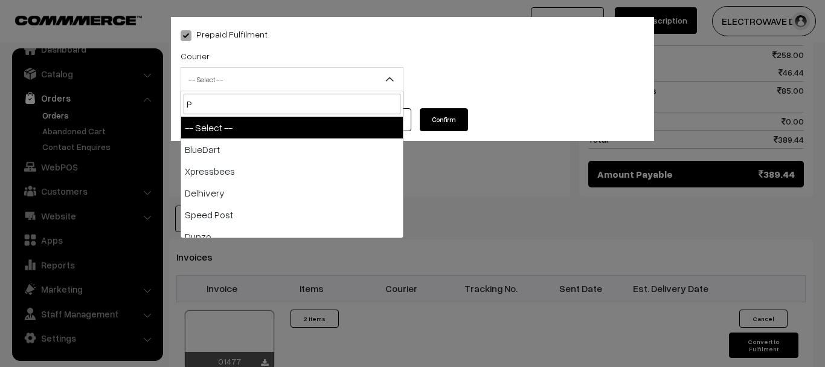
type input "PO"
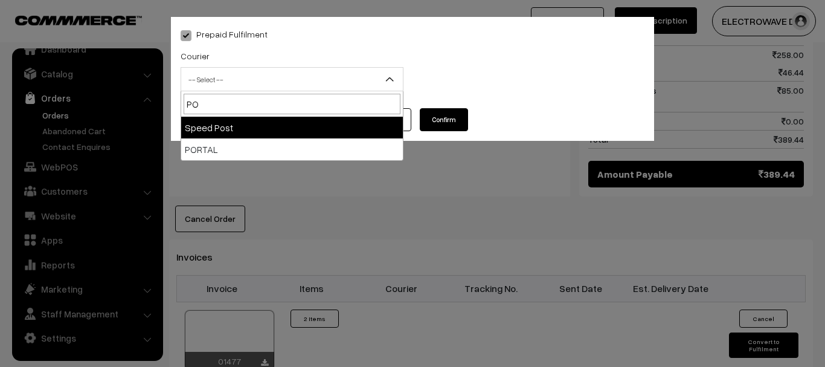
select select "5"
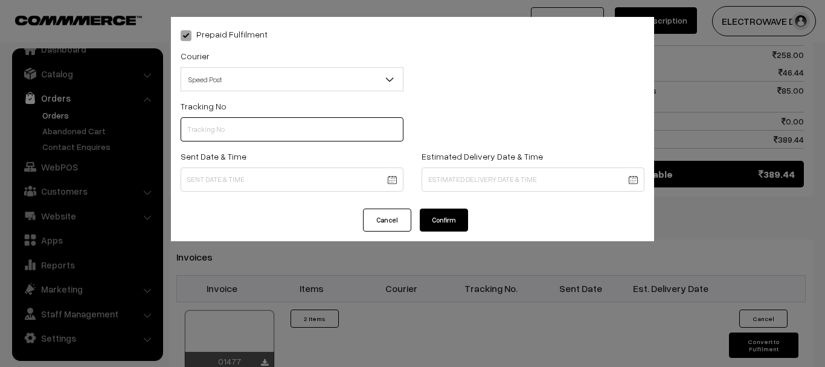
click at [255, 126] on input "text" at bounding box center [292, 129] width 223 height 24
type input "et162274444in"
click at [255, 175] on body "Thank you for showing interest. Our team will call you shortly. Close dhruvpro.…" at bounding box center [412, 51] width 825 height 1311
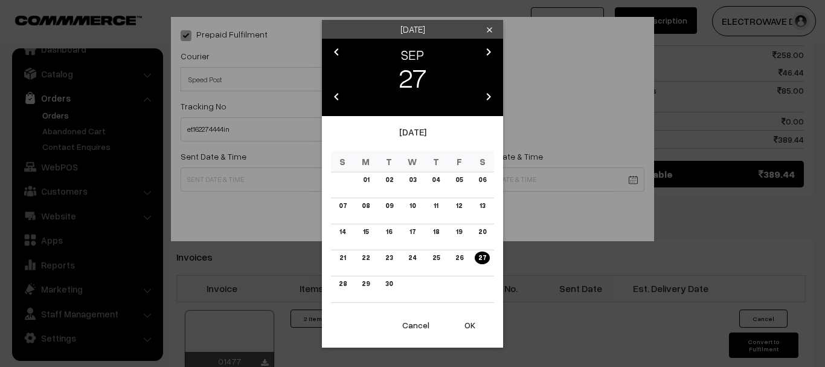
click at [471, 331] on button "OK" at bounding box center [470, 325] width 48 height 27
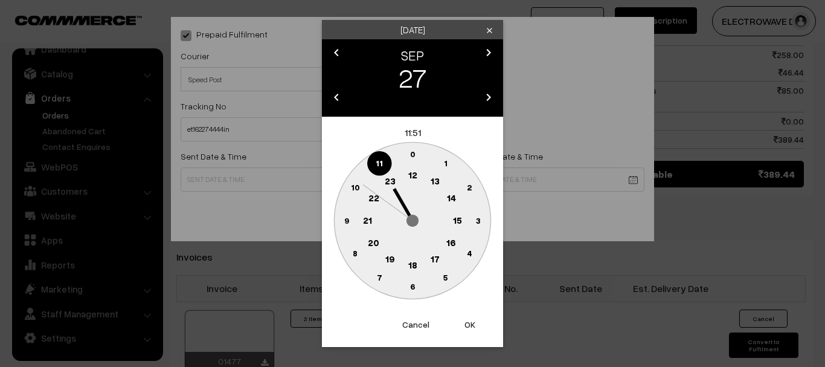
click at [471, 331] on button "OK" at bounding box center [470, 324] width 48 height 27
type input "27-09-2025 11:51"
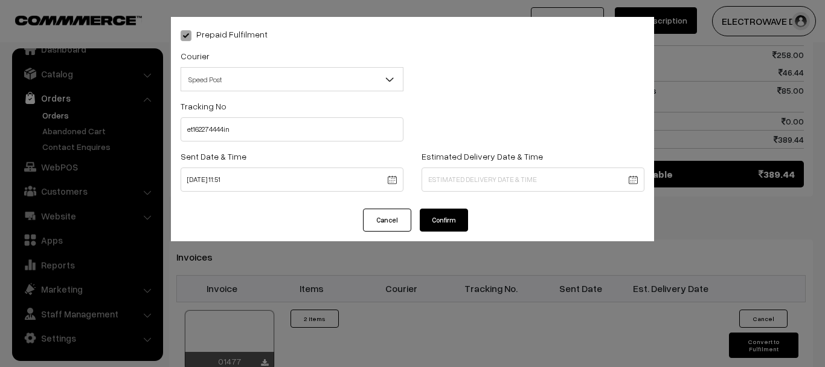
click at [501, 172] on body "Thank you for showing interest. Our team will call you shortly. Close dhruvpro.…" at bounding box center [412, 51] width 825 height 1311
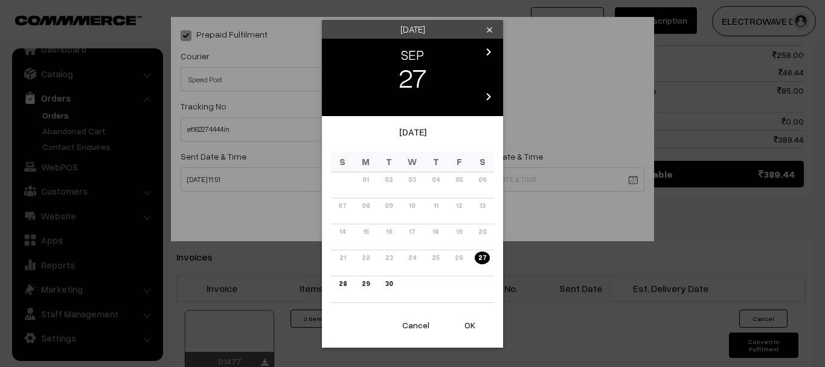
click at [493, 51] on icon "chevron_right" at bounding box center [488, 52] width 14 height 14
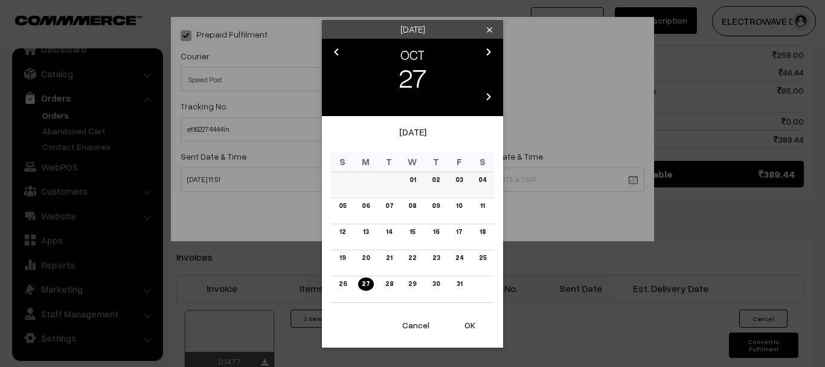
click at [433, 177] on link "02" at bounding box center [435, 179] width 15 height 13
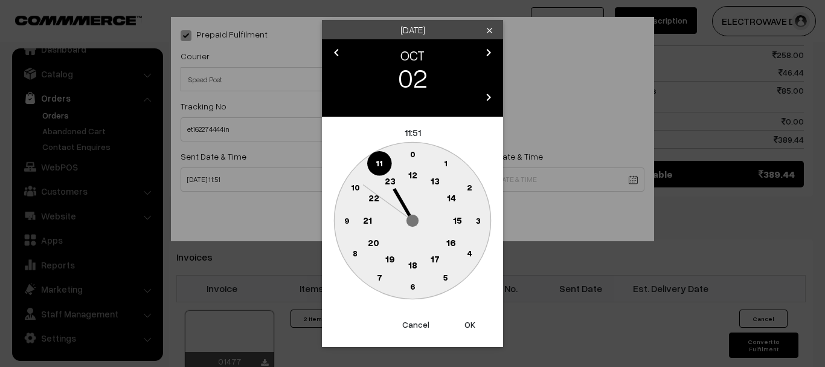
click at [467, 330] on button "OK" at bounding box center [470, 324] width 48 height 27
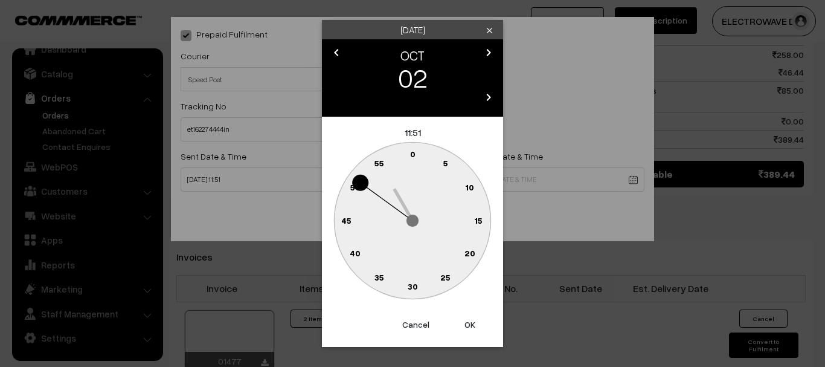
drag, startPoint x: 467, startPoint y: 330, endPoint x: 463, endPoint y: 304, distance: 26.8
click at [467, 330] on button "OK" at bounding box center [470, 324] width 48 height 27
type input "02-10-2025 11:51"
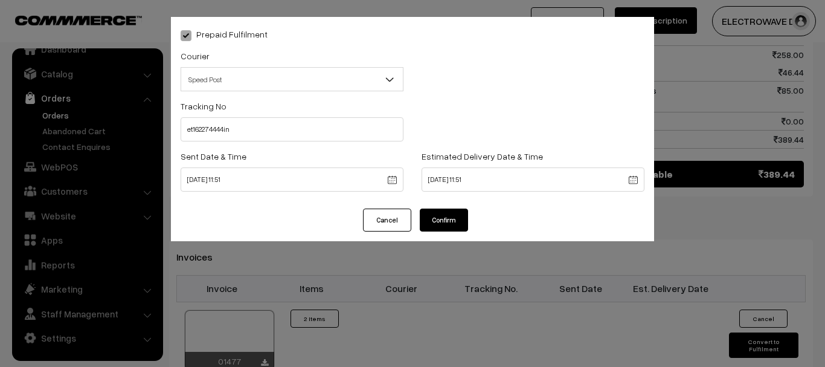
click at [441, 205] on div "Prepaid Fulfilment Courier -- Select -- BlueDart Xpressbees Delhivery Speed Pos…" at bounding box center [412, 112] width 483 height 191
click at [444, 215] on button "Confirm" at bounding box center [444, 219] width 48 height 23
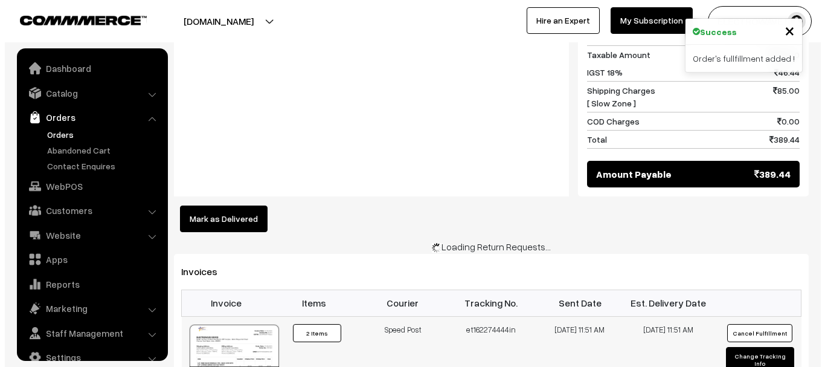
scroll to position [19, 0]
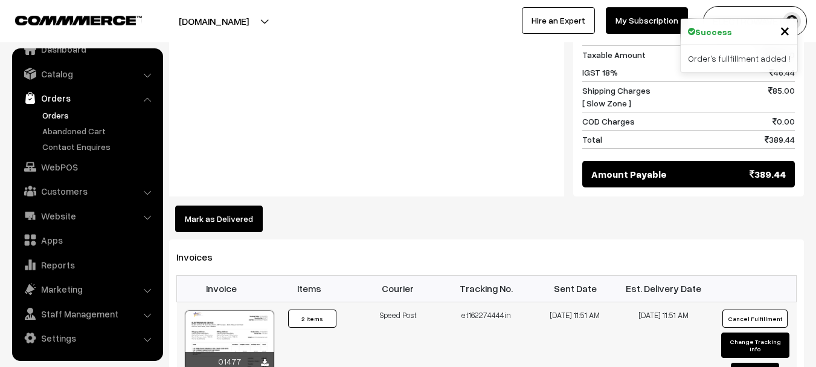
click at [740, 332] on button "Change Tracking Info" at bounding box center [755, 344] width 68 height 25
select select "5"
type input "et162274444in"
type input "[DATE] 11:51"
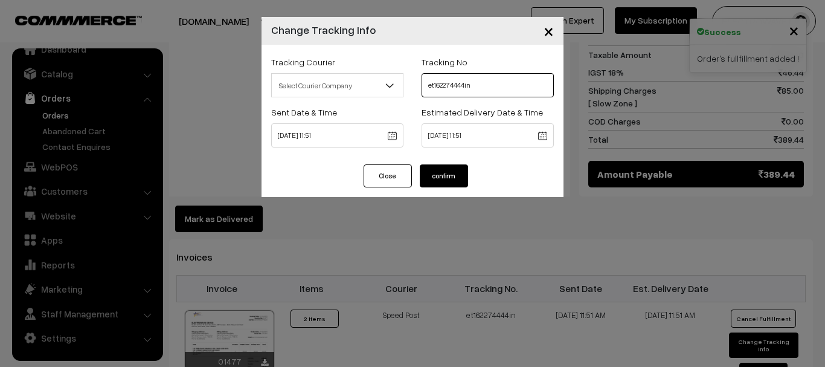
click at [489, 82] on input "et162274444in" at bounding box center [488, 85] width 132 height 24
type input "ET162274444IN"
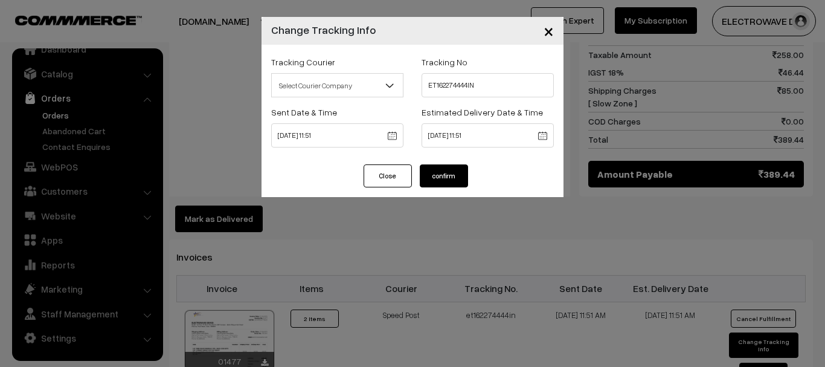
click at [460, 181] on button "confirm" at bounding box center [444, 175] width 48 height 23
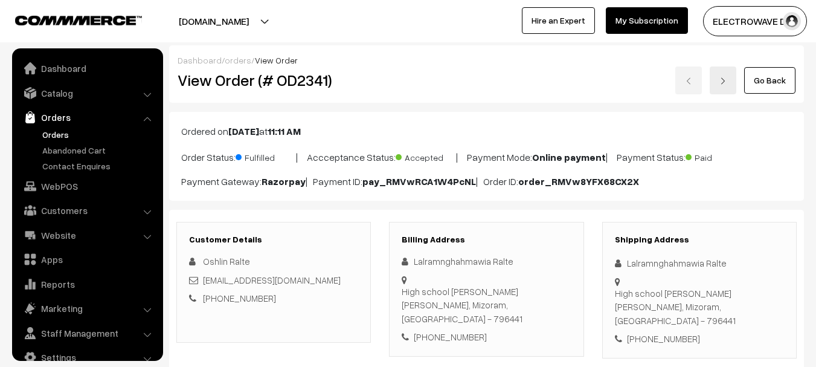
scroll to position [19, 0]
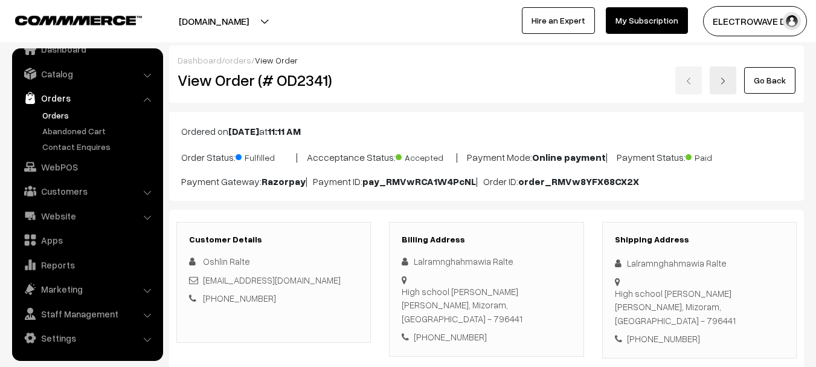
click at [69, 109] on link "Orders" at bounding box center [99, 115] width 120 height 13
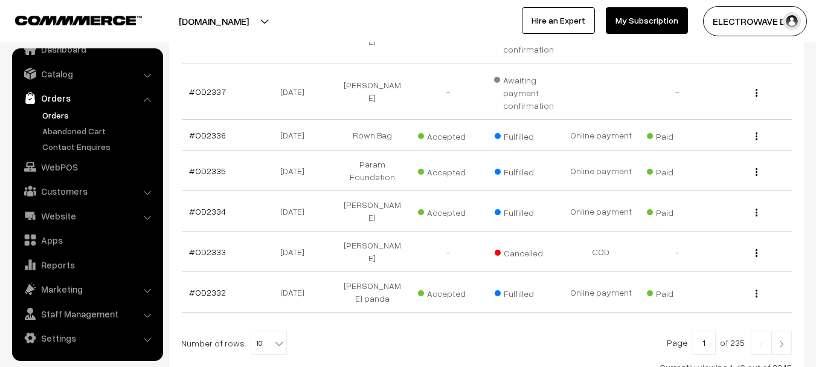
scroll to position [457, 0]
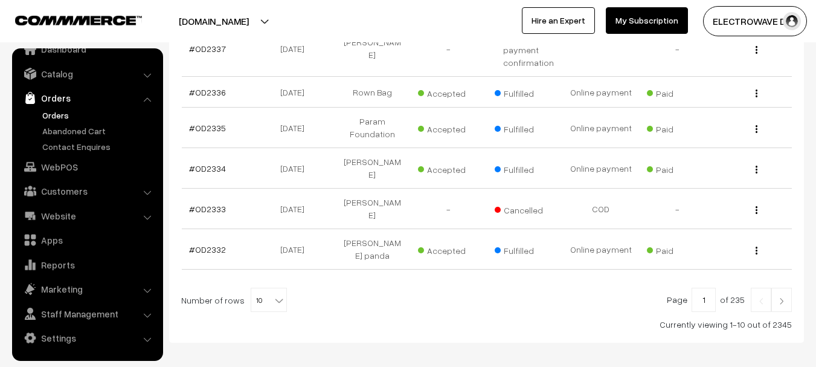
click at [783, 297] on img at bounding box center [781, 300] width 11 height 7
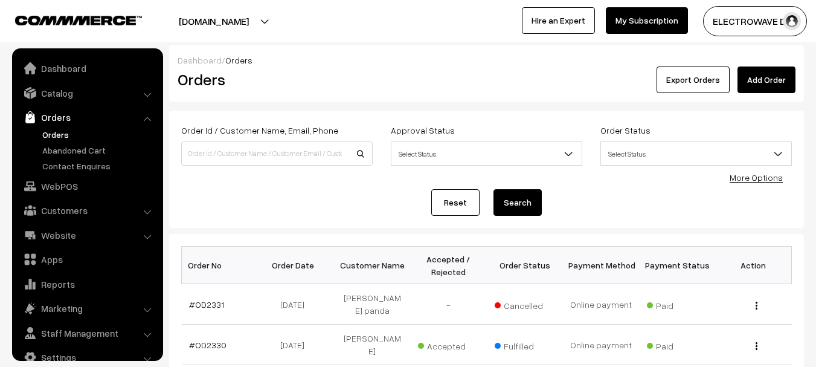
click at [50, 139] on link "Orders" at bounding box center [99, 134] width 120 height 13
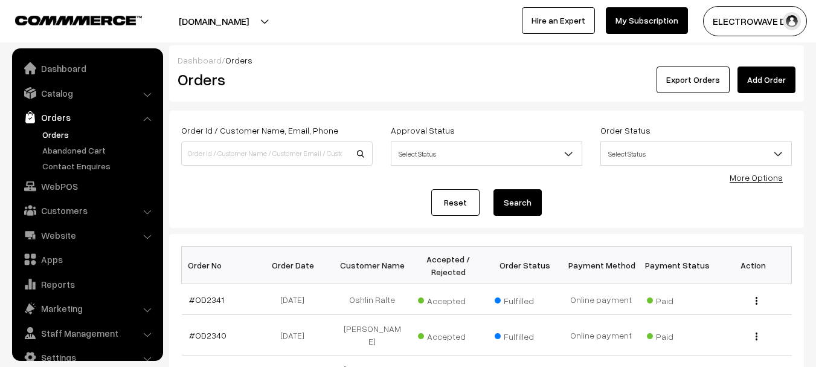
scroll to position [19, 0]
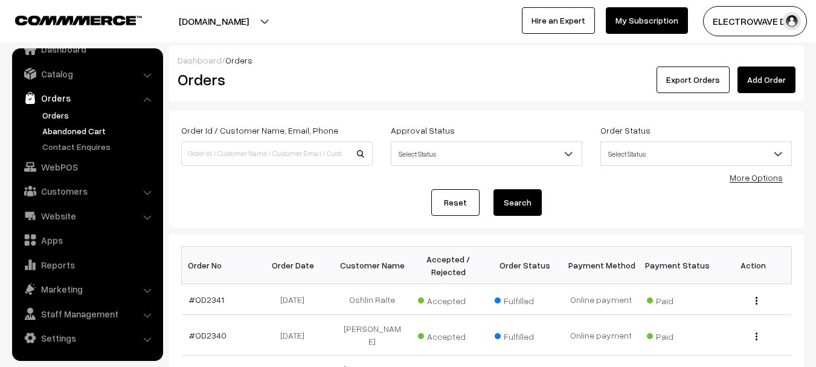
click at [48, 132] on link "Abandoned Cart" at bounding box center [99, 130] width 120 height 13
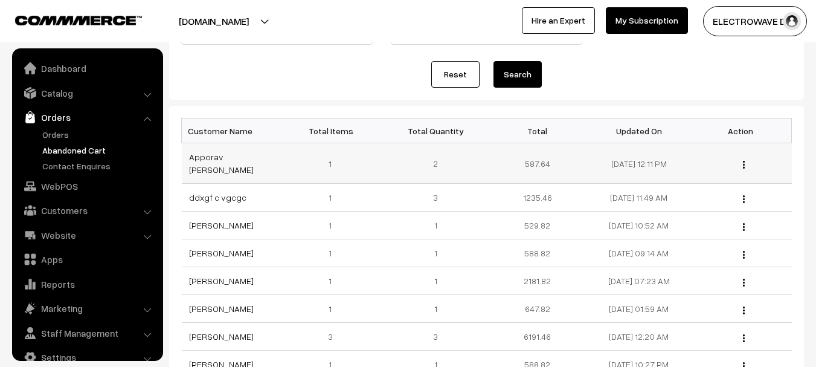
scroll to position [19, 0]
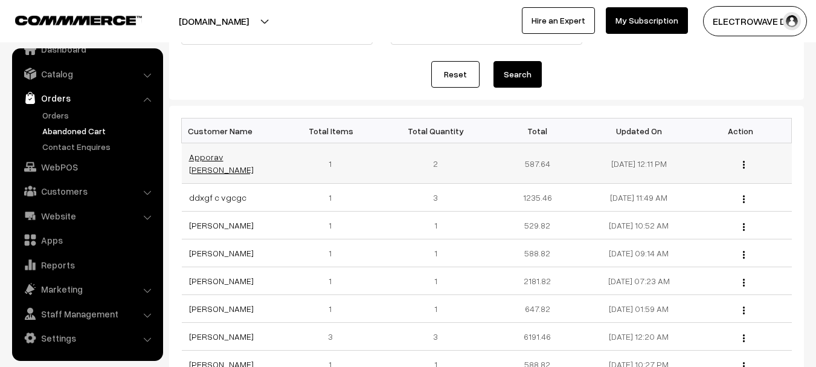
click at [207, 157] on link "Apporav bhargav" at bounding box center [221, 163] width 65 height 23
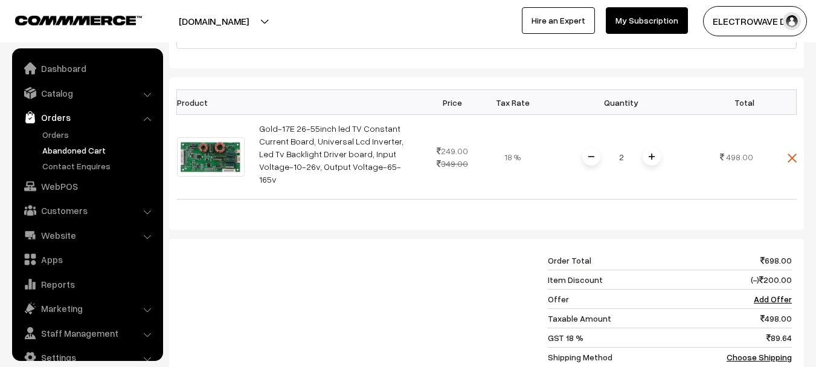
scroll to position [19, 0]
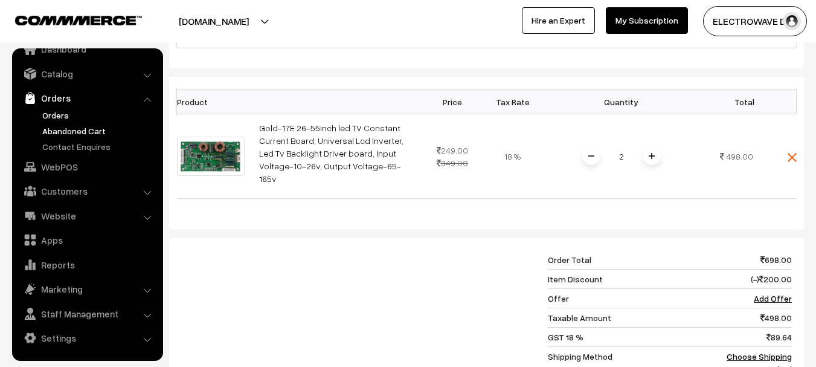
click at [56, 115] on link "Orders" at bounding box center [99, 115] width 120 height 13
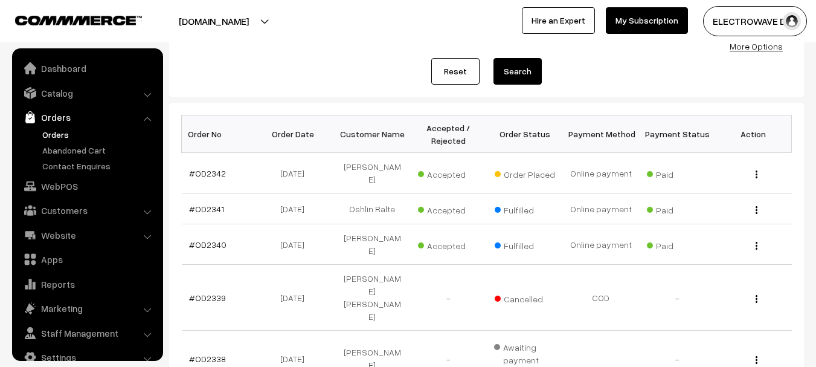
scroll to position [181, 0]
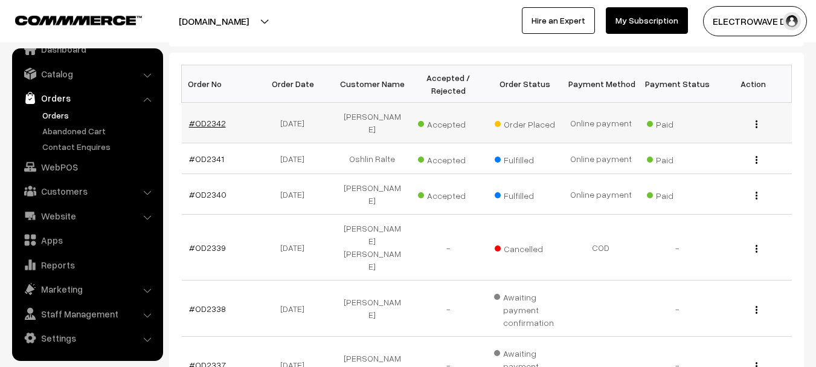
click at [208, 124] on link "#OD2342" at bounding box center [207, 123] width 37 height 10
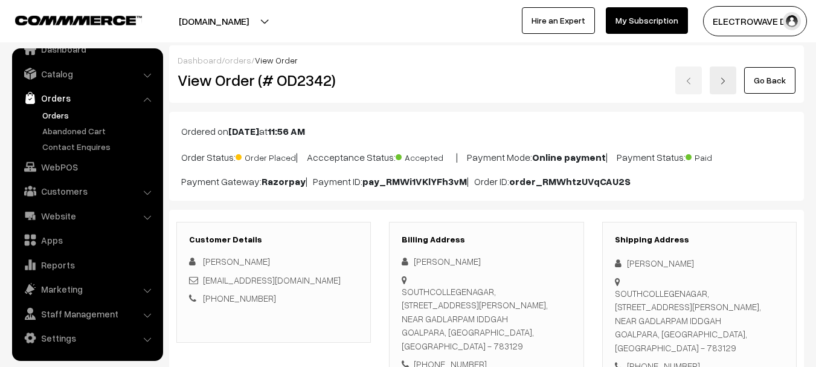
click at [43, 112] on link "Orders" at bounding box center [99, 115] width 120 height 13
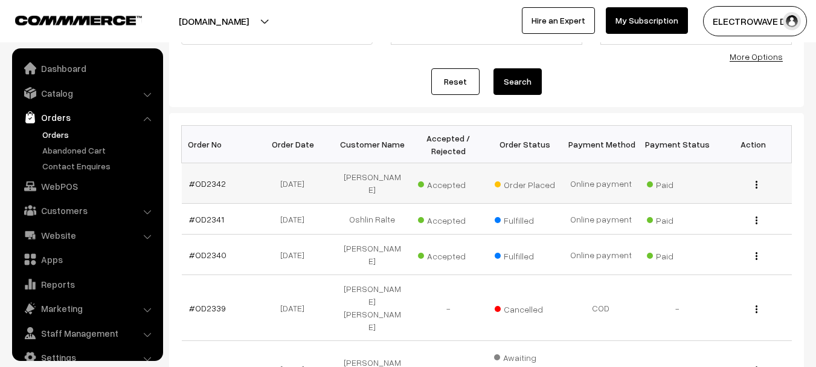
scroll to position [19, 0]
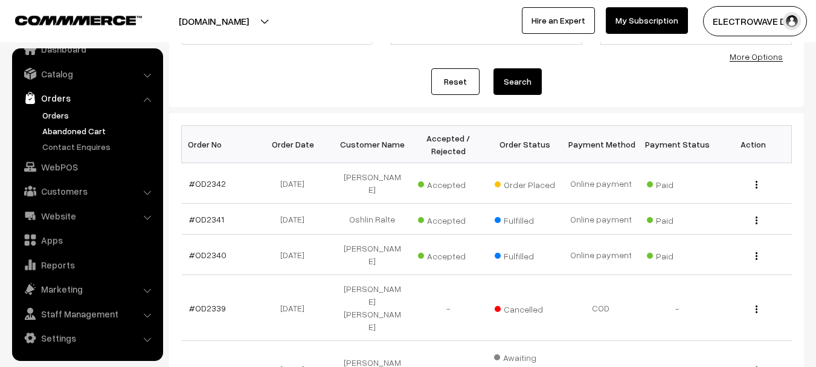
click at [74, 130] on link "Abandoned Cart" at bounding box center [99, 130] width 120 height 13
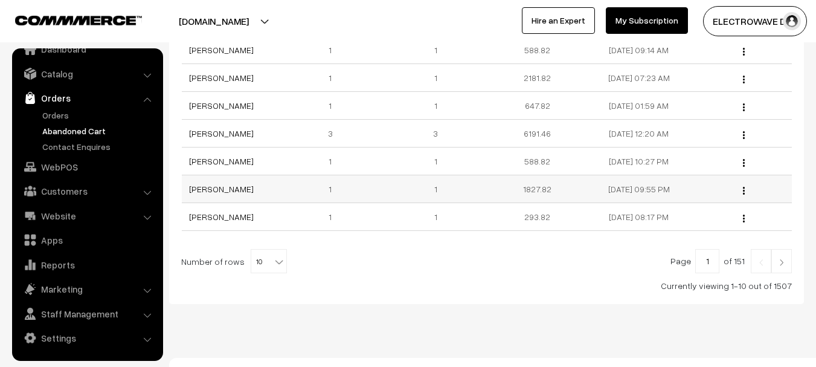
scroll to position [327, 0]
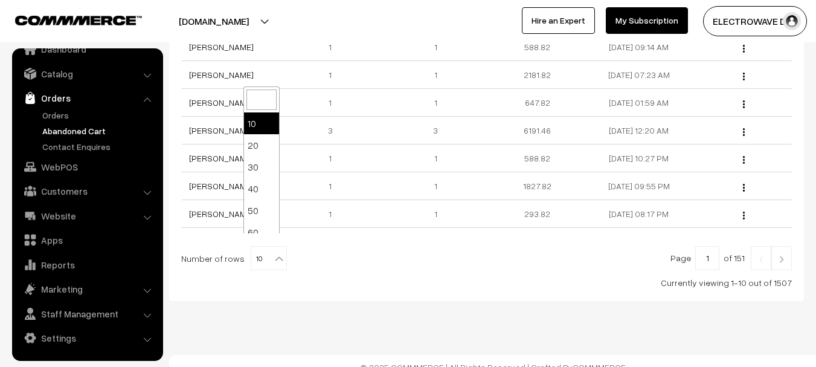
click at [265, 246] on span "10" at bounding box center [268, 258] width 35 height 24
select select "50"
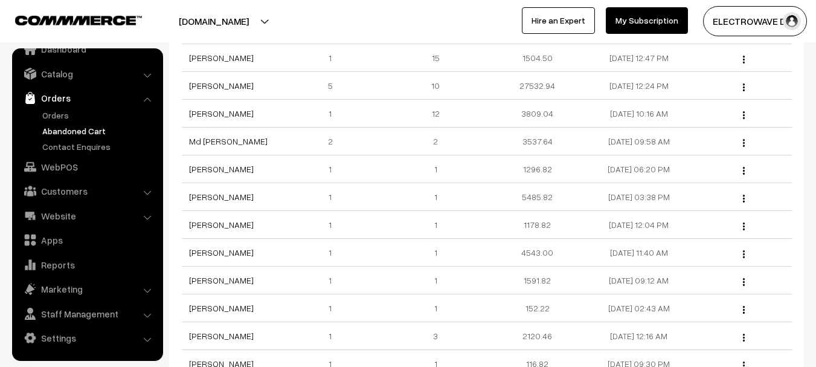
scroll to position [699, 0]
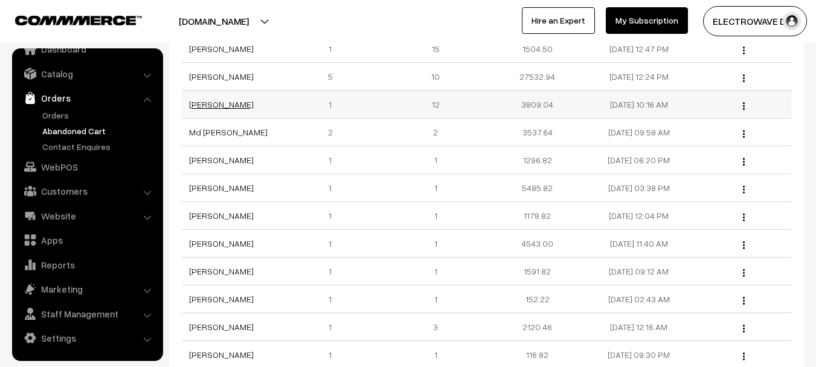
click at [227, 99] on link "Hemant Gosavi" at bounding box center [221, 104] width 65 height 10
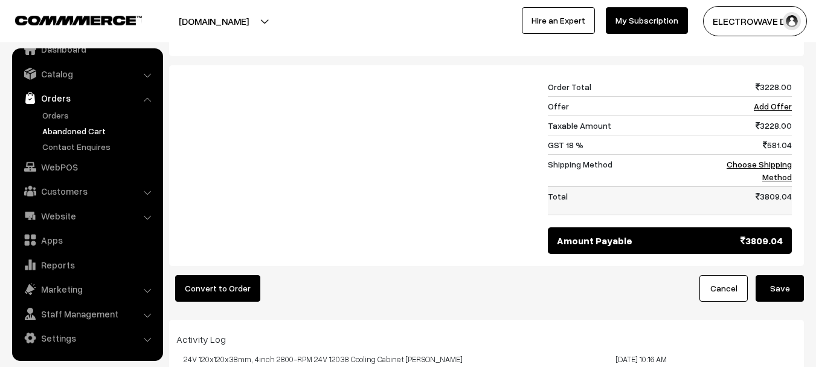
scroll to position [423, 0]
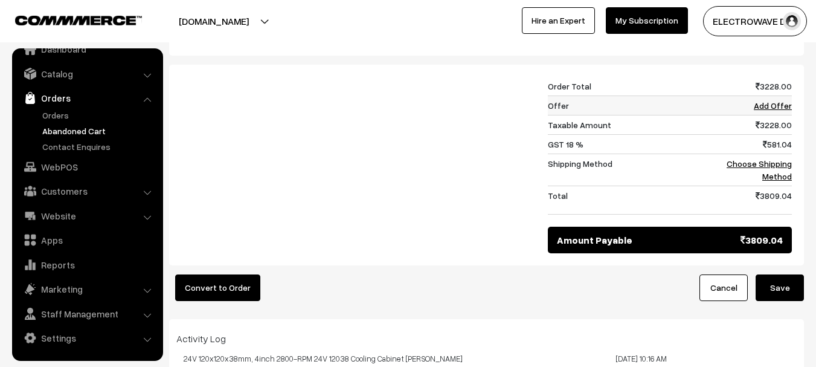
click at [782, 107] on link "Add Offer" at bounding box center [773, 105] width 38 height 10
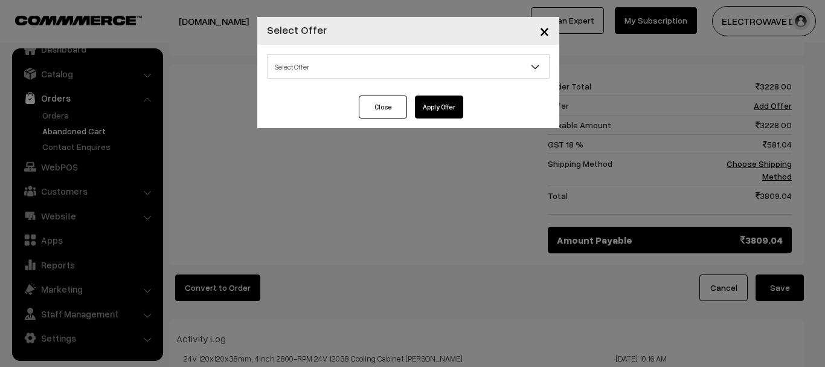
click at [385, 69] on span "Select Offer" at bounding box center [408, 66] width 281 height 21
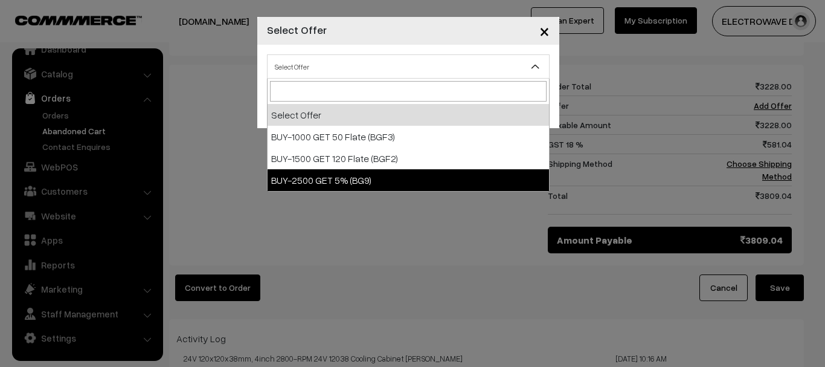
select select "12"
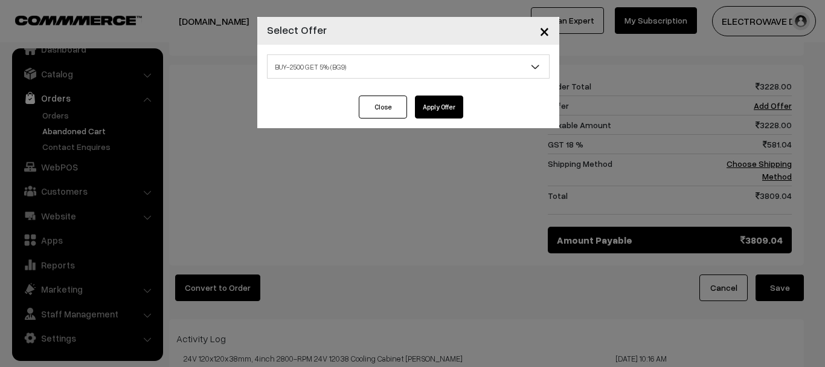
click at [441, 109] on button "Apply Offer" at bounding box center [439, 106] width 48 height 23
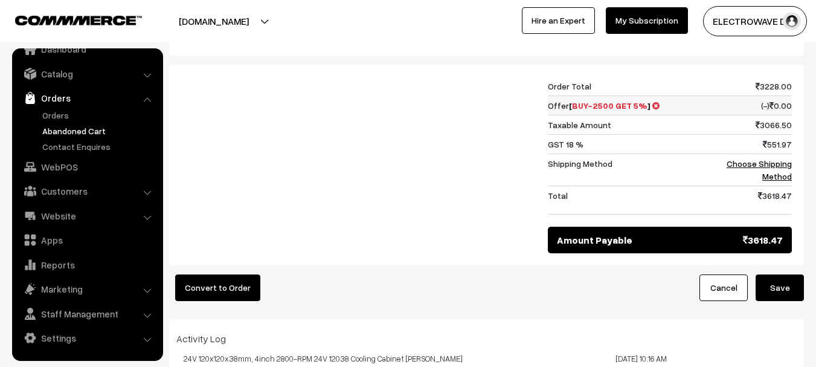
click at [652, 105] on icon at bounding box center [655, 105] width 7 height 8
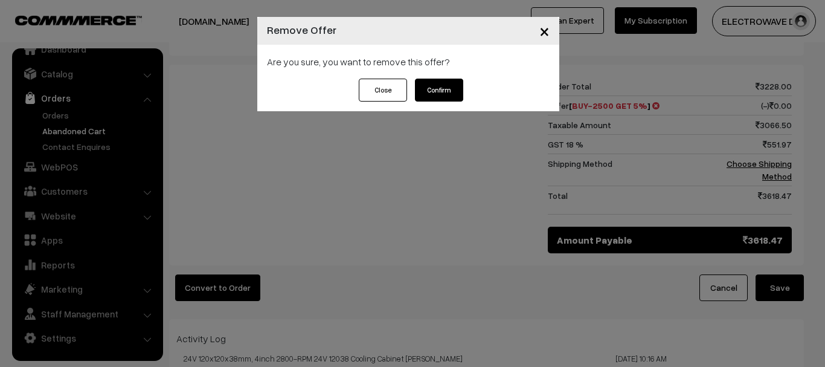
click at [438, 91] on button "Confirm" at bounding box center [439, 90] width 48 height 23
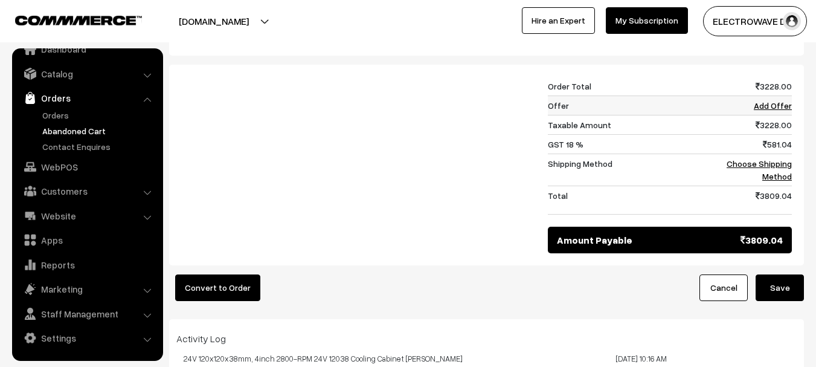
click at [785, 103] on link "Add Offer" at bounding box center [773, 105] width 38 height 10
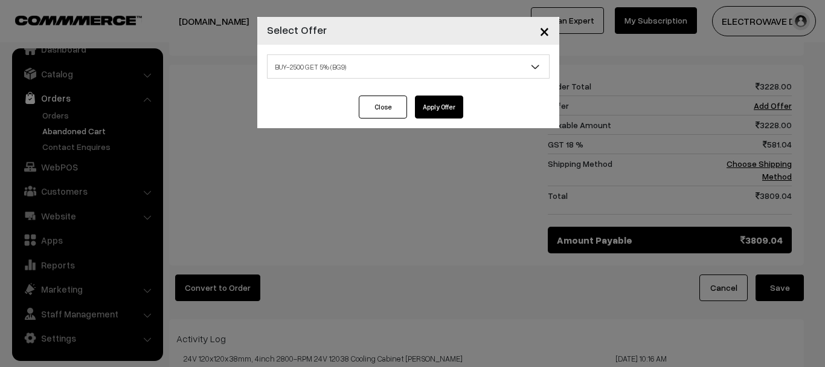
click at [427, 71] on span "BUY-2500 GET 5% (BG9)" at bounding box center [408, 66] width 281 height 21
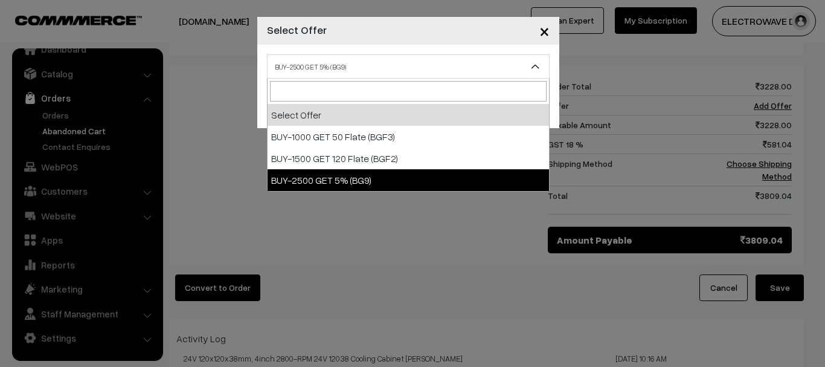
select select "12"
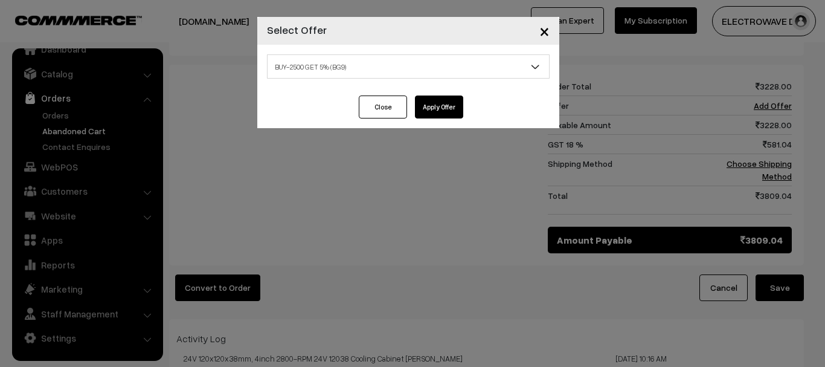
click at [434, 105] on button "Apply Offer" at bounding box center [439, 106] width 48 height 23
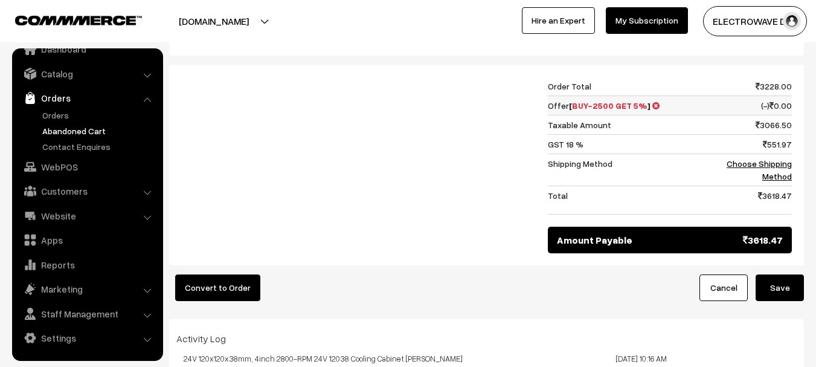
click at [652, 106] on icon at bounding box center [655, 105] width 7 height 8
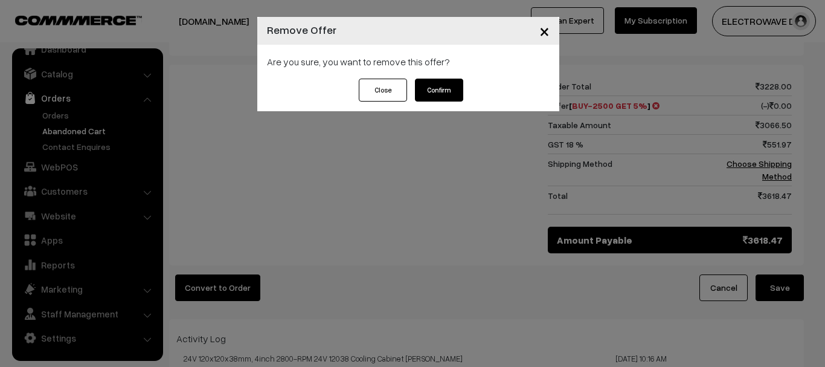
click at [432, 83] on button "Confirm" at bounding box center [439, 90] width 48 height 23
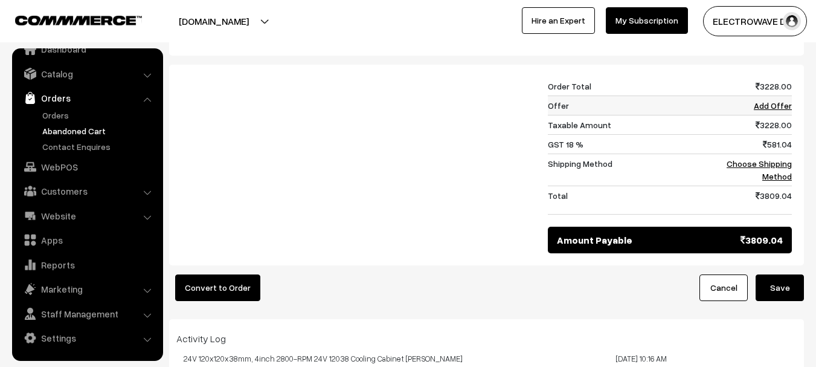
click at [771, 103] on link "Add Offer" at bounding box center [773, 105] width 38 height 10
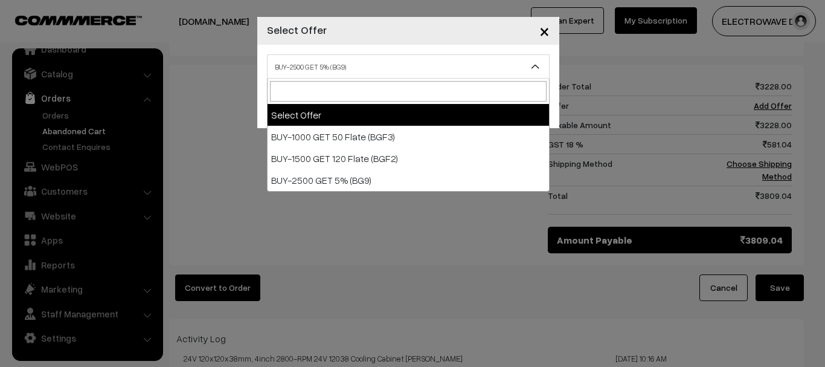
click at [377, 71] on span "BUY-2500 GET 5% (BG9)" at bounding box center [408, 66] width 281 height 21
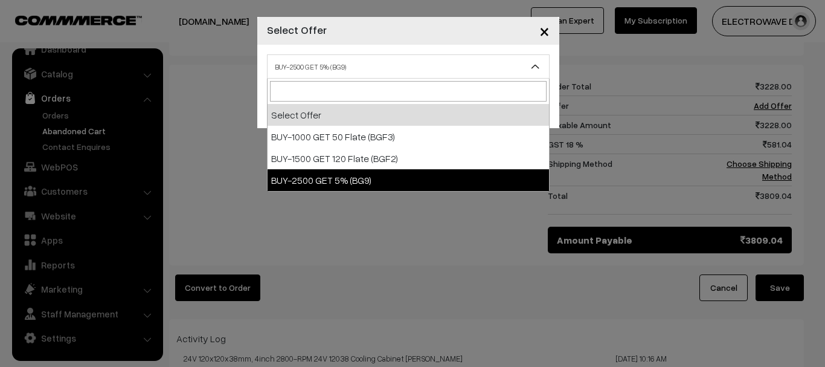
select select "12"
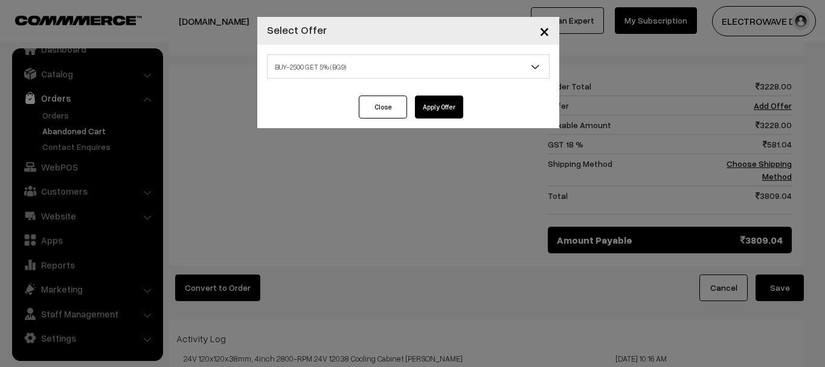
click at [441, 101] on button "Apply Offer" at bounding box center [439, 106] width 48 height 23
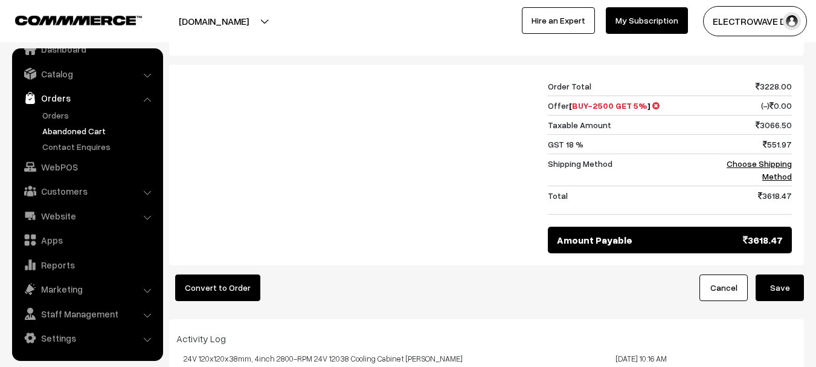
click at [778, 297] on button "Save" at bounding box center [780, 287] width 48 height 27
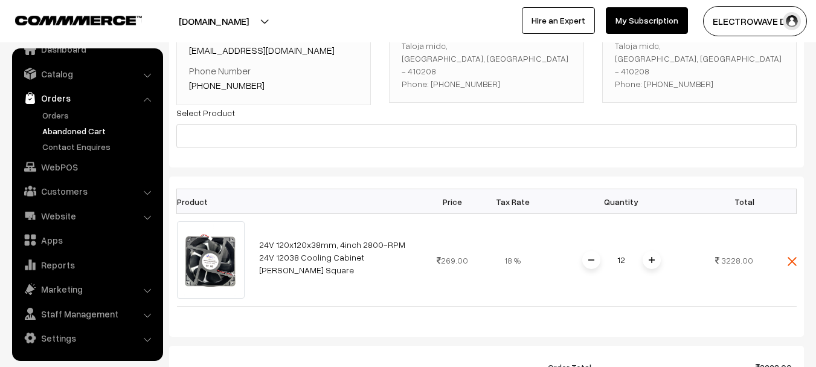
scroll to position [362, 0]
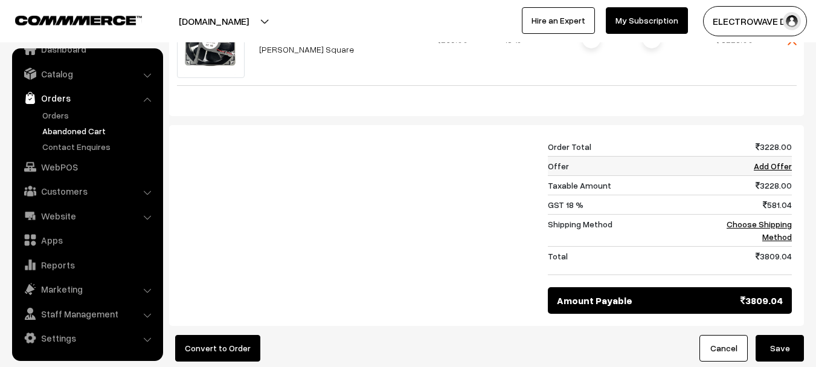
click at [787, 167] on link "Add Offer" at bounding box center [773, 166] width 38 height 10
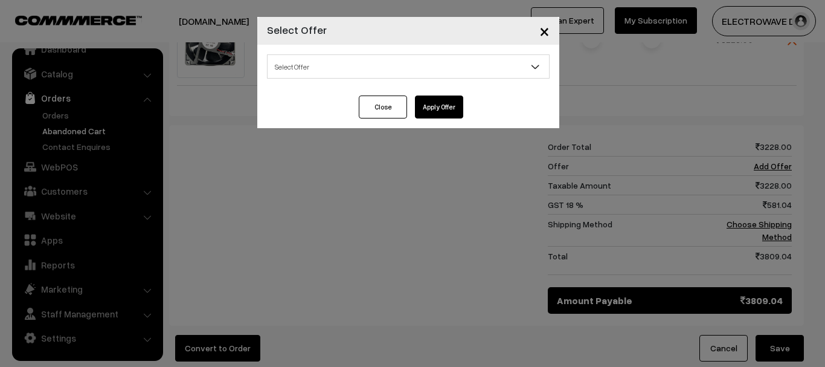
click at [340, 54] on span "Select Offer" at bounding box center [408, 66] width 283 height 24
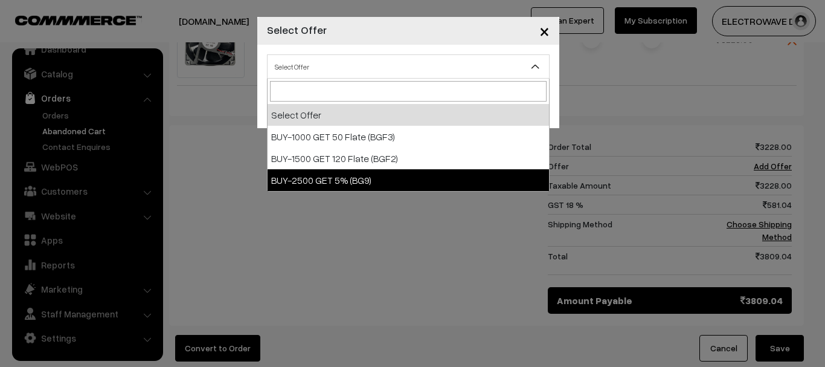
select select "12"
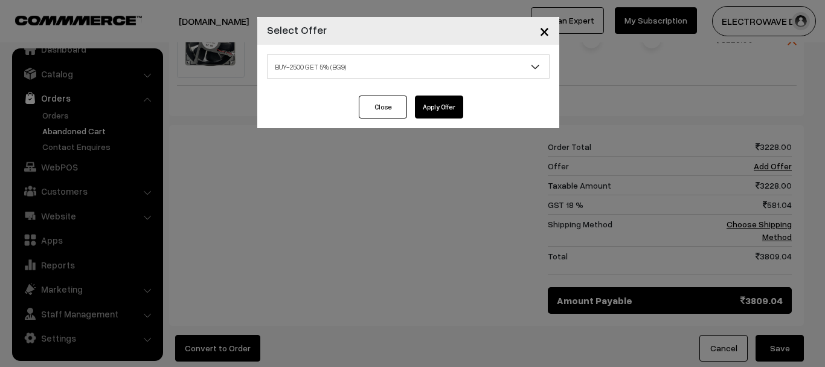
click at [445, 92] on div "Select Offer BUY-1000 GET 50 Flate (BGF3) BUY-1500 GET 120 Flate (BGF2) BUY-250…" at bounding box center [408, 70] width 302 height 51
click at [445, 102] on button "Apply Offer" at bounding box center [439, 106] width 48 height 23
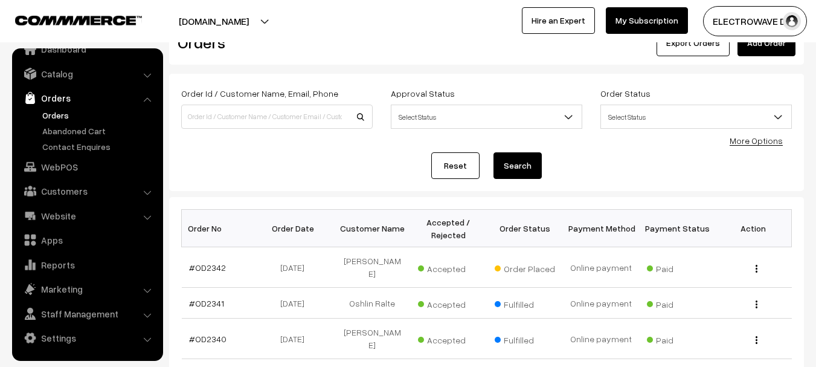
scroll to position [121, 0]
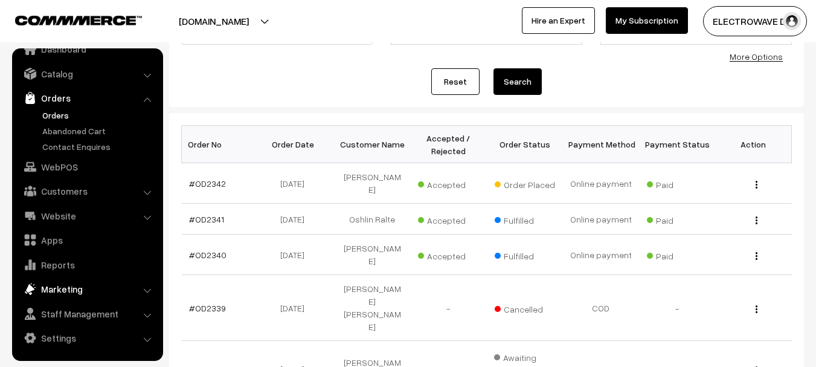
click at [71, 295] on link "Marketing" at bounding box center [87, 289] width 144 height 22
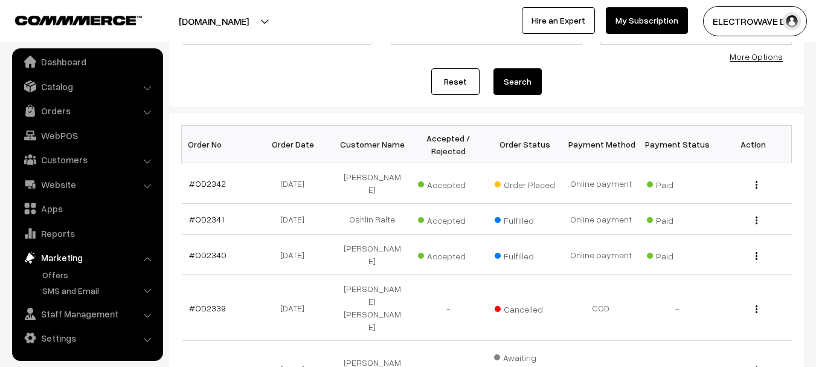
scroll to position [7, 0]
click at [59, 269] on link "Offers" at bounding box center [99, 274] width 120 height 13
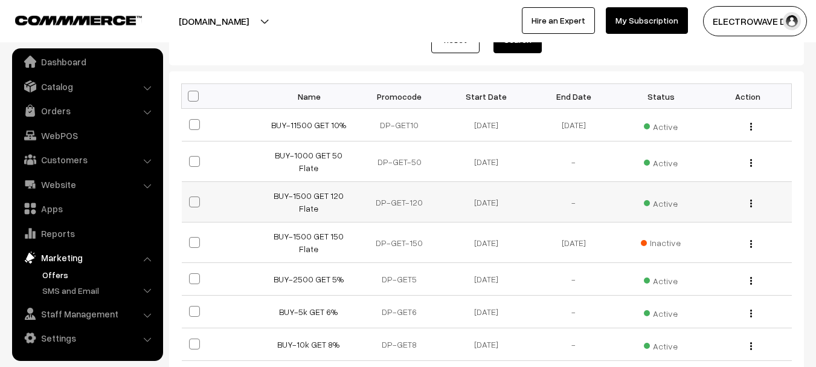
scroll to position [242, 0]
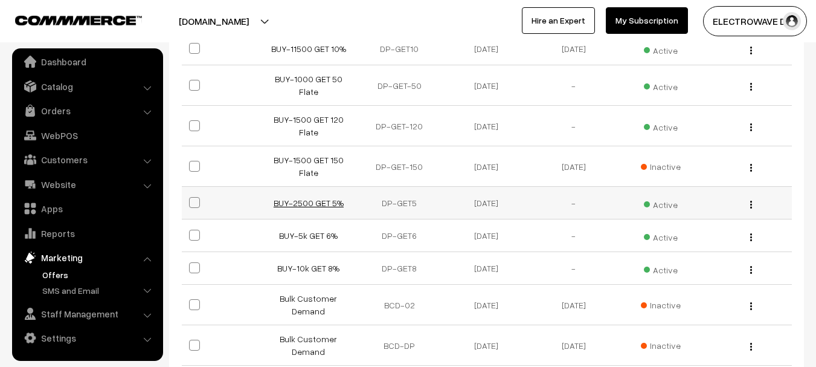
click at [326, 201] on link "BUY-2500 GET 5%" at bounding box center [309, 202] width 70 height 10
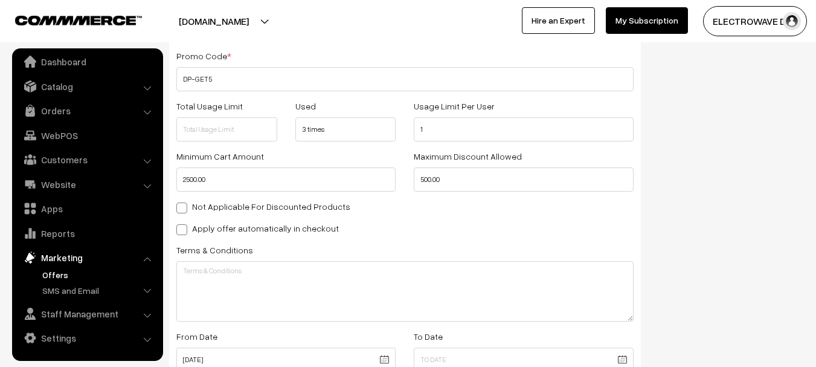
scroll to position [242, 0]
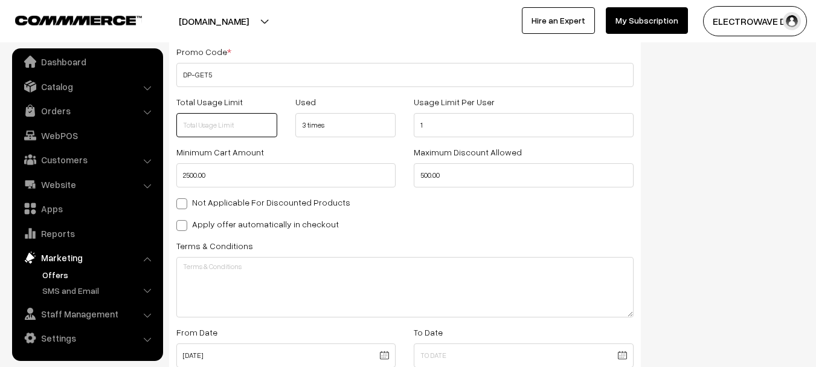
click at [201, 119] on input "text" at bounding box center [226, 125] width 101 height 24
click at [455, 211] on div "Offer Details Name * BUY-2500 GET 5% Promo Code * DP-GET5 Total Usage Limit 5 U…" at bounding box center [405, 172] width 472 height 428
drag, startPoint x: 173, startPoint y: 128, endPoint x: 165, endPoint y: 129, distance: 7.9
click at [165, 129] on div "Offer Type Flat Percentage Shipping Discount Free Shipping Percentage Offer Det…" at bounding box center [405, 225] width 490 height 710
type input "25"
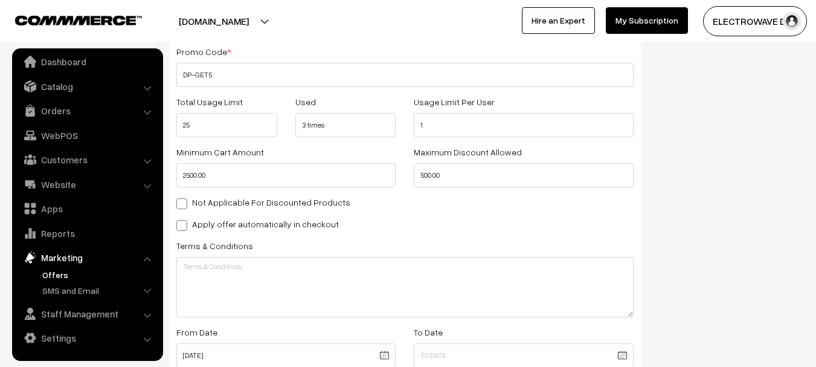
click at [438, 215] on div "Offer Details Name * BUY-2500 GET 5% Promo Code * DP-GET5 Total Usage Limit 25 …" at bounding box center [405, 172] width 472 height 428
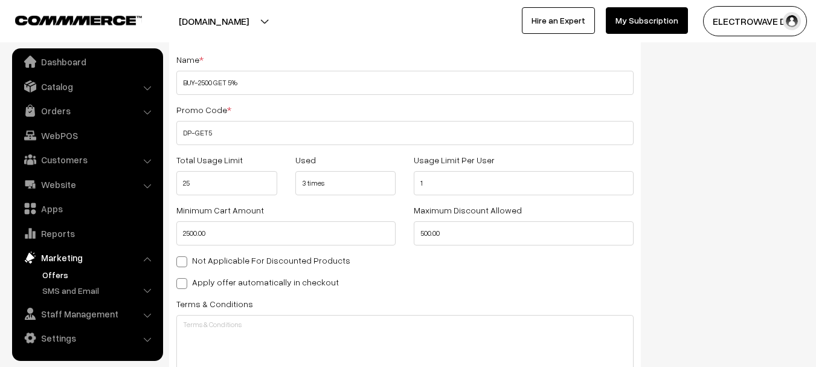
scroll to position [0, 0]
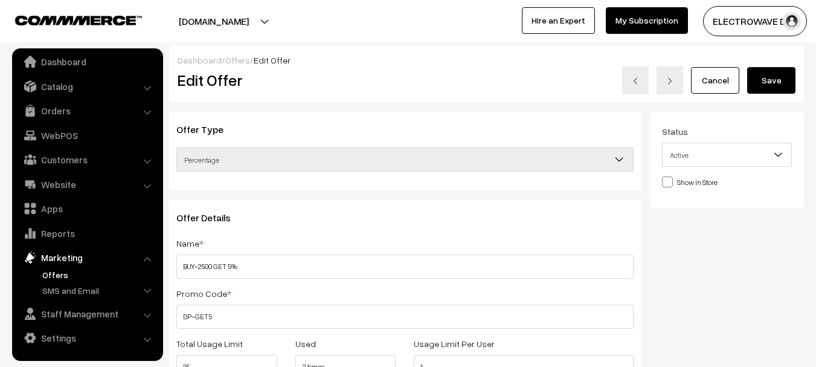
click at [769, 90] on button "Save" at bounding box center [771, 80] width 48 height 27
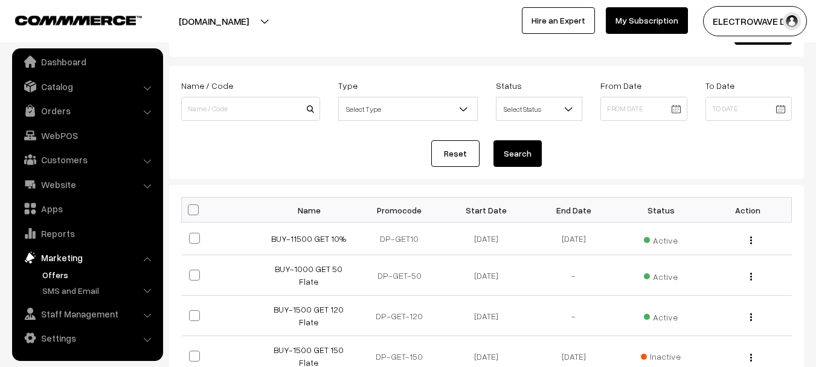
scroll to position [121, 0]
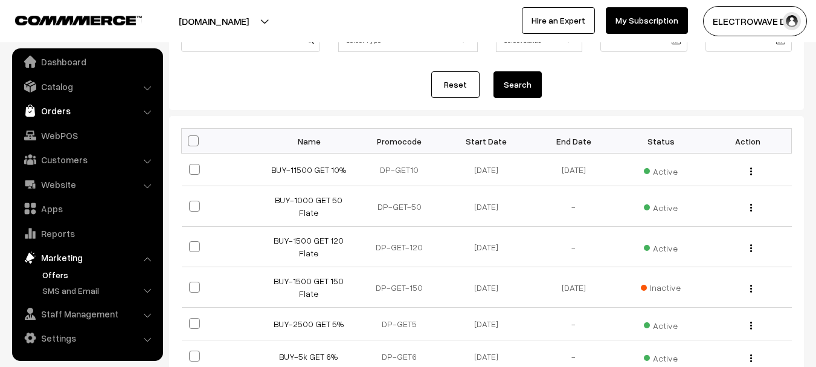
click at [78, 109] on link "Orders" at bounding box center [87, 111] width 144 height 22
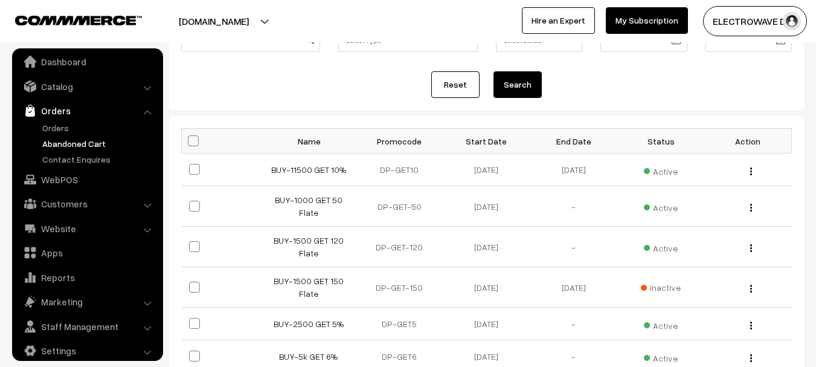
click at [56, 144] on link "Abandoned Cart" at bounding box center [99, 143] width 120 height 13
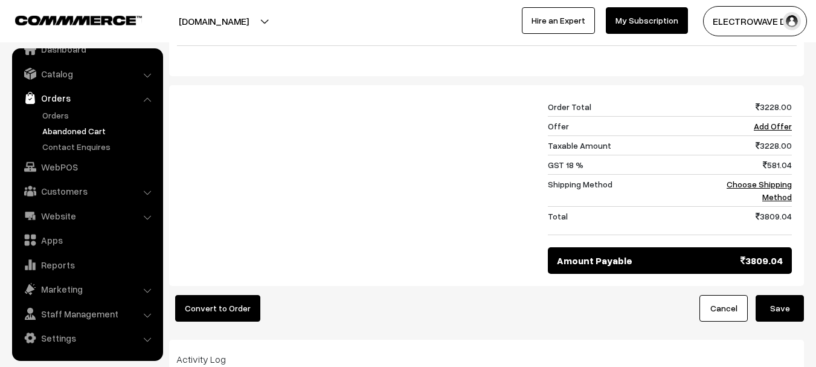
scroll to position [299, 0]
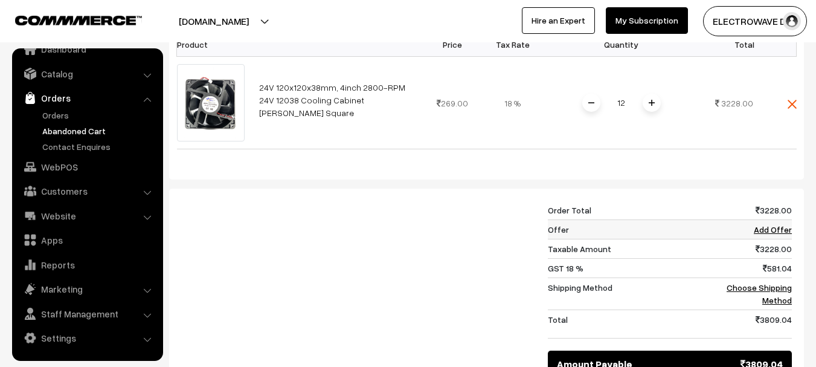
click at [776, 227] on link "Add Offer" at bounding box center [773, 229] width 38 height 10
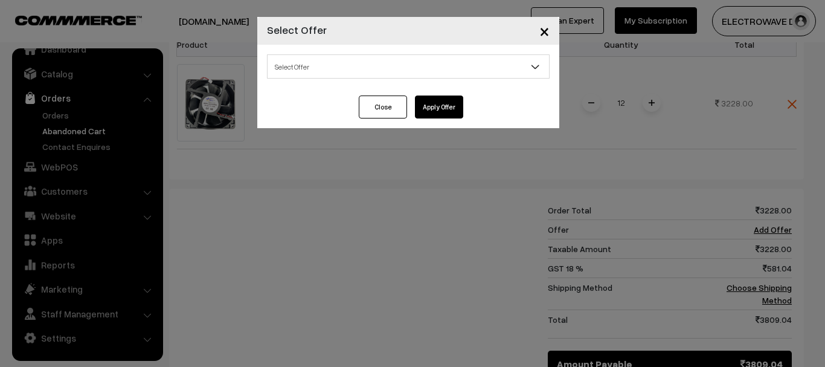
click at [329, 63] on span "Select Offer" at bounding box center [408, 66] width 281 height 21
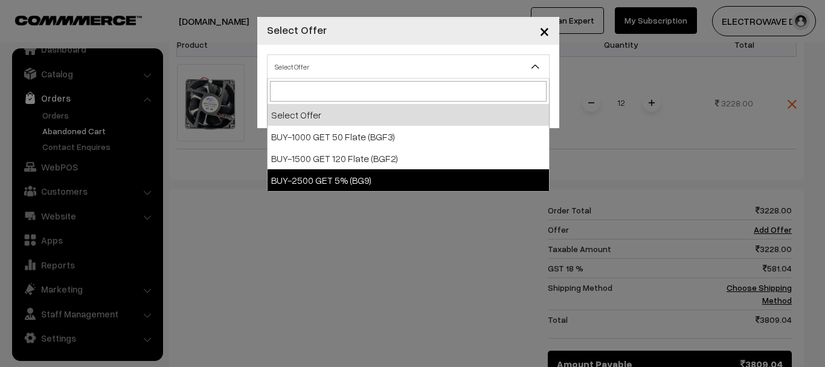
select select "12"
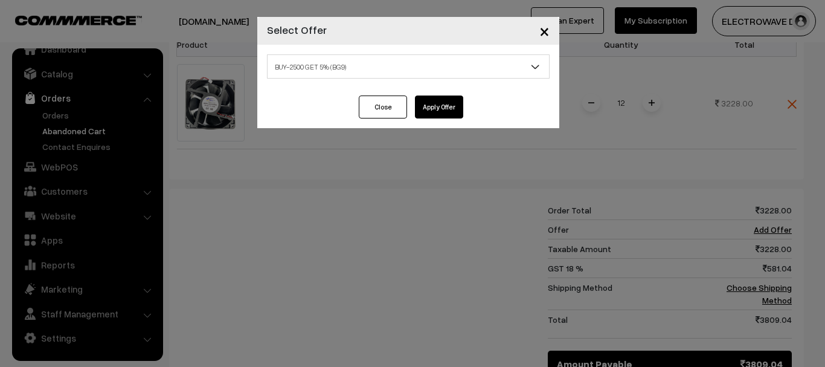
click at [440, 102] on button "Apply Offer" at bounding box center [439, 106] width 48 height 23
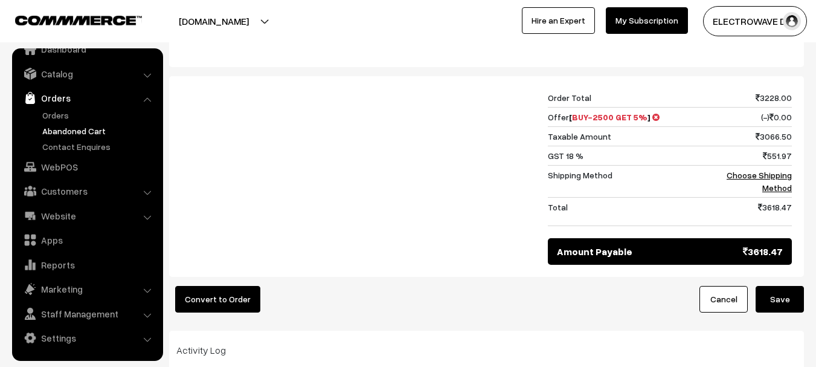
scroll to position [420, 0]
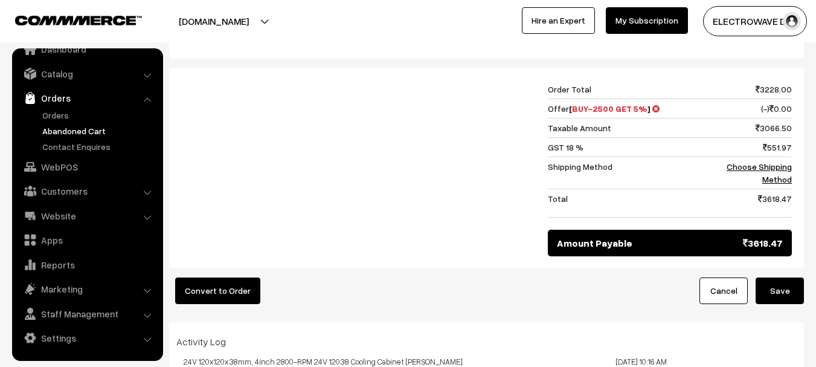
click at [794, 291] on button "Save" at bounding box center [780, 290] width 48 height 27
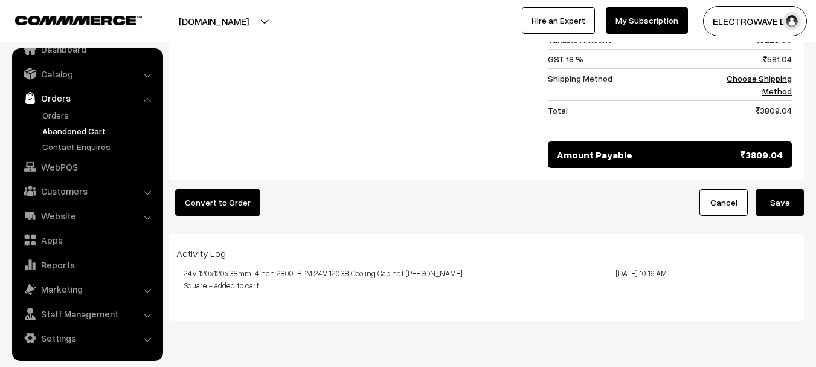
scroll to position [541, 0]
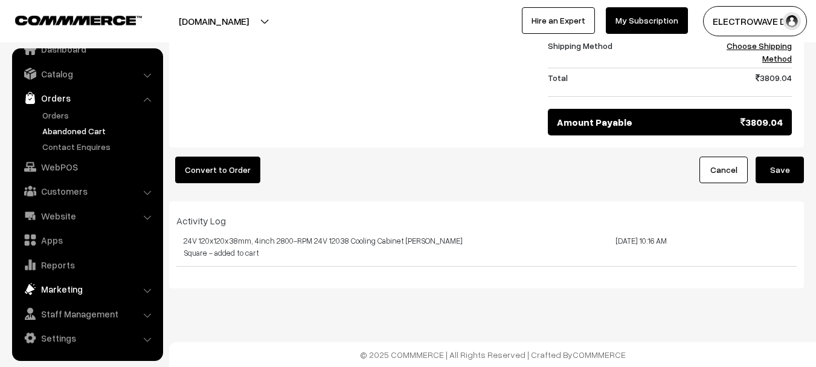
click at [63, 288] on link "Marketing" at bounding box center [87, 289] width 144 height 22
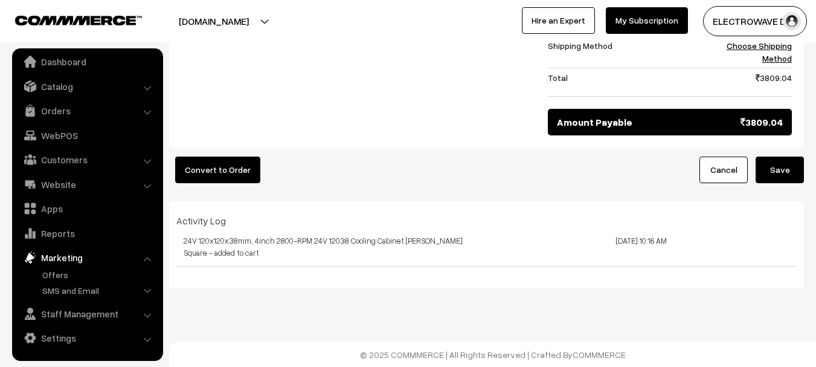
scroll to position [7, 0]
click at [61, 279] on link "Offers" at bounding box center [99, 274] width 120 height 13
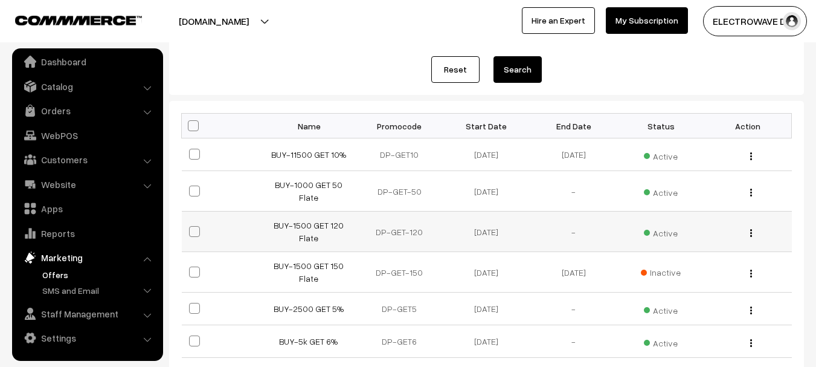
scroll to position [181, 0]
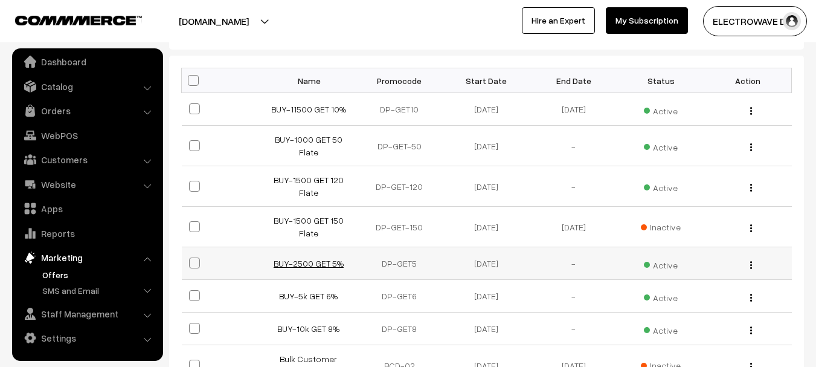
click at [290, 268] on link "BUY-2500 GET 5%" at bounding box center [309, 263] width 70 height 10
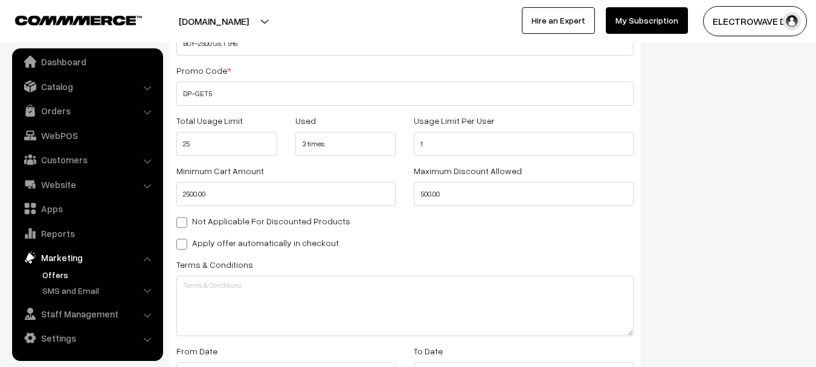
scroll to position [242, 0]
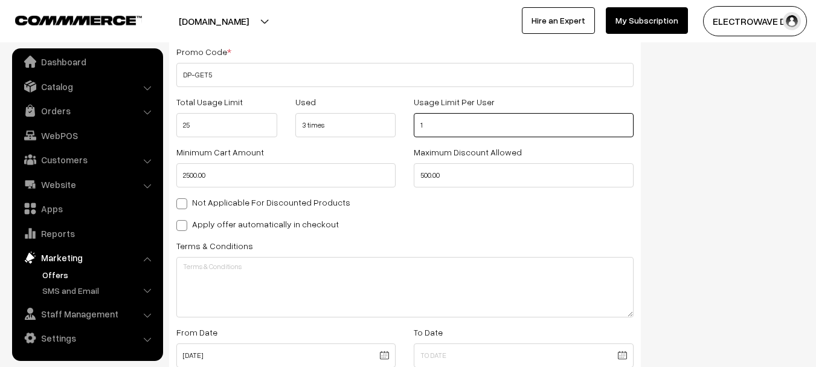
drag, startPoint x: 453, startPoint y: 124, endPoint x: 356, endPoint y: 144, distance: 99.4
click at [356, 144] on div "Offer Details Name * BUY-2500 GET 5% Promo Code * DP-GET5 Total Usage Limit 25 …" at bounding box center [405, 172] width 472 height 428
drag, startPoint x: 433, startPoint y: 117, endPoint x: 411, endPoint y: 126, distance: 23.6
click at [411, 126] on div "Usage Limit Per User 2" at bounding box center [523, 115] width 237 height 43
drag, startPoint x: 439, startPoint y: 120, endPoint x: 401, endPoint y: 131, distance: 39.7
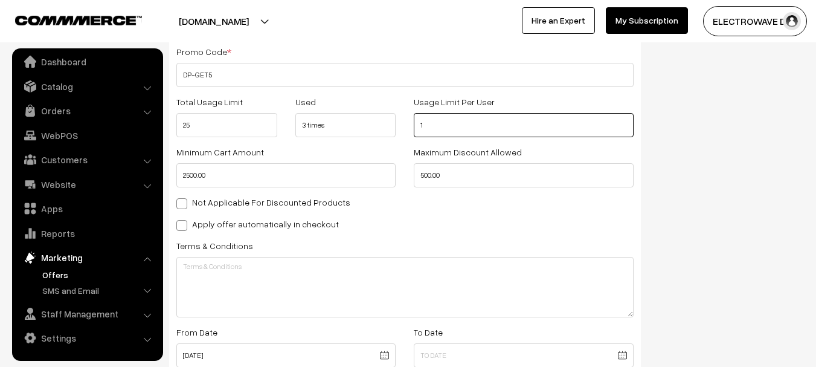
click at [401, 131] on div "Total Usage Limit 25 Used 3 times Usage Limit Per User 1" at bounding box center [404, 119] width 475 height 50
type input "2"
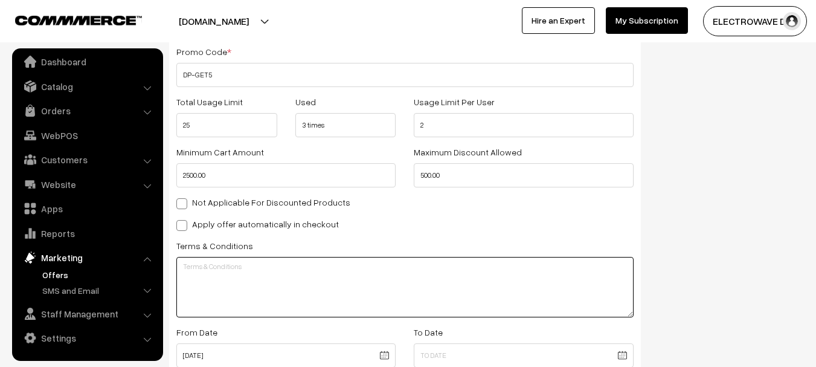
click at [452, 259] on textarea at bounding box center [404, 287] width 457 height 60
drag, startPoint x: 213, startPoint y: 123, endPoint x: 136, endPoint y: 124, distance: 76.7
click at [136, 124] on body "Thank you for showing interest. Our team will call you shortly. Close dhruvpro.…" at bounding box center [408, 203] width 816 height 891
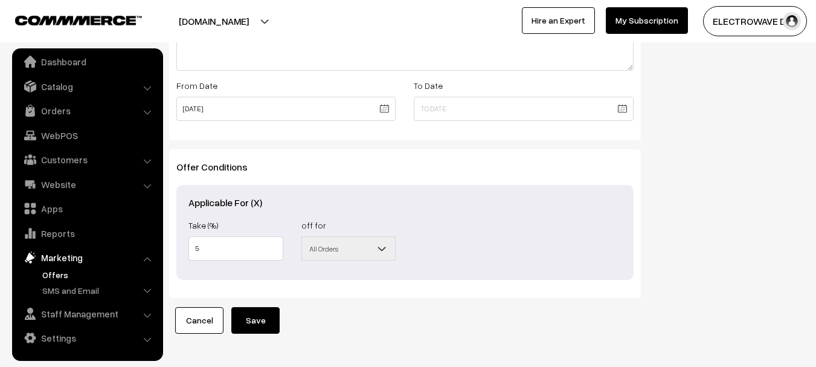
scroll to position [413, 0]
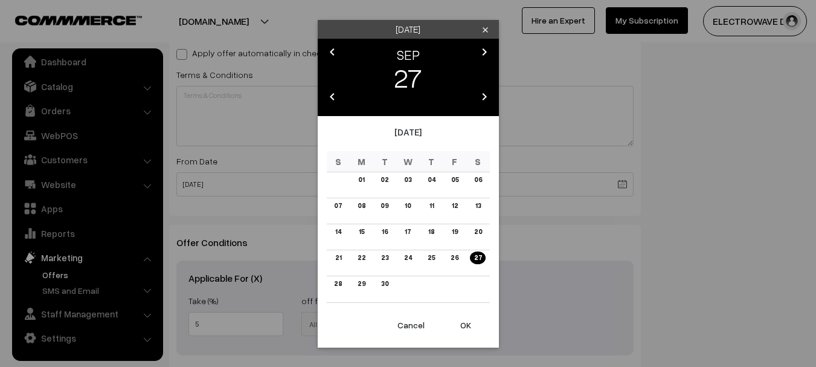
click at [428, 193] on body "Thank you for showing interest. Our team will call you shortly. Close dhruvpro.…" at bounding box center [408, 32] width 816 height 891
click at [418, 319] on button "Cancel" at bounding box center [411, 325] width 48 height 27
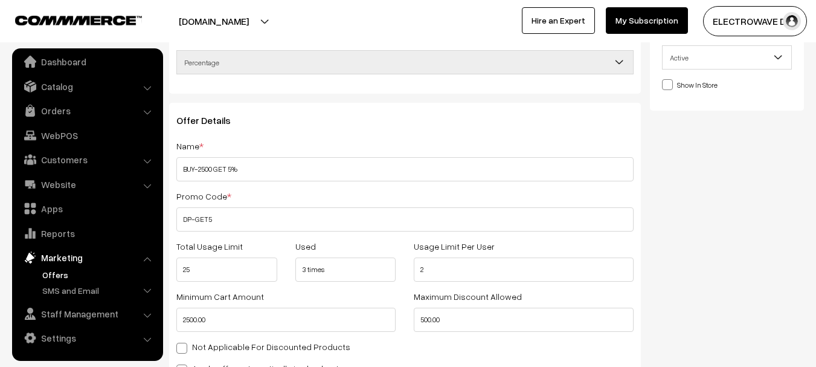
scroll to position [0, 0]
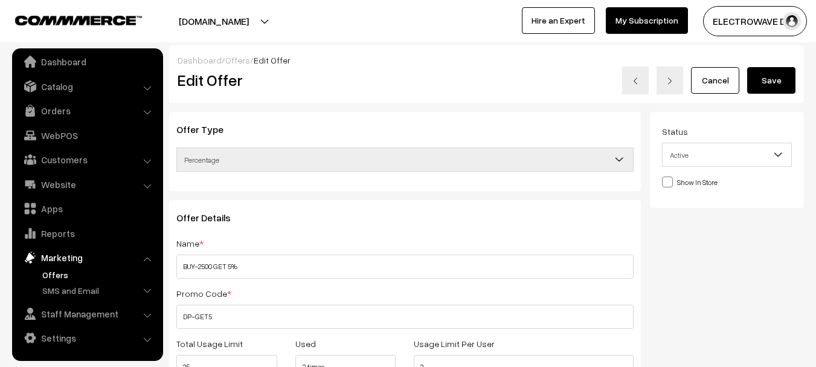
click at [789, 83] on button "Save" at bounding box center [771, 80] width 48 height 27
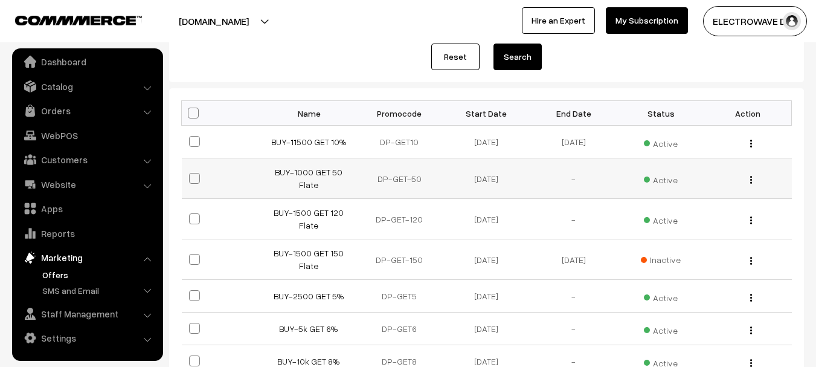
scroll to position [121, 0]
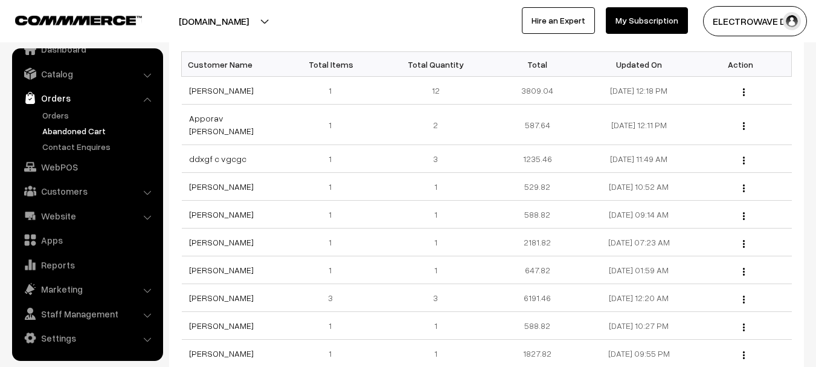
scroll to position [25, 0]
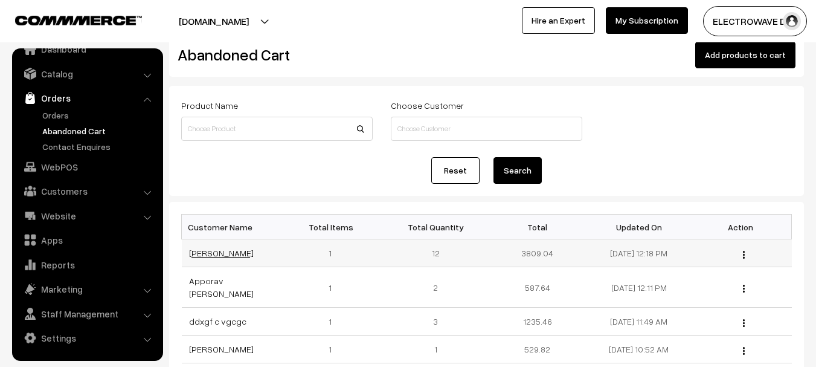
click at [219, 257] on link "[PERSON_NAME]" at bounding box center [221, 253] width 65 height 10
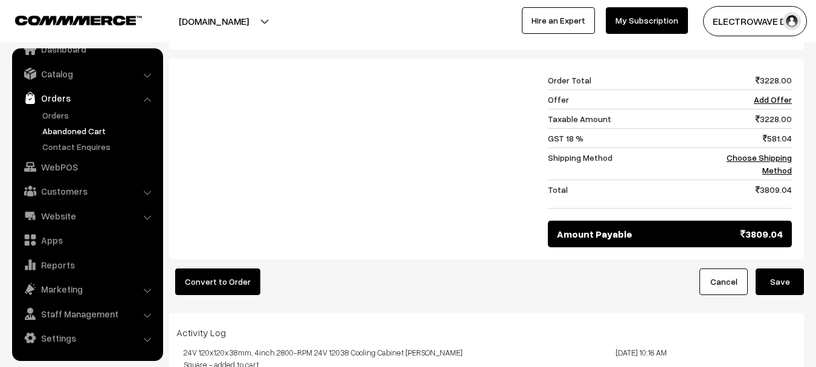
scroll to position [359, 0]
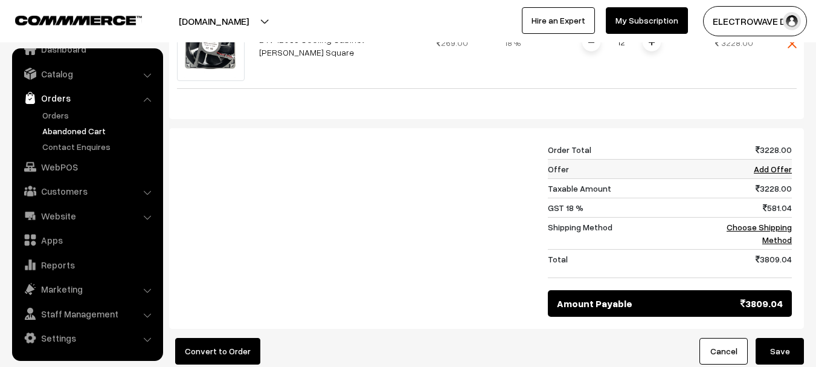
click at [769, 170] on link "Add Offer" at bounding box center [773, 169] width 38 height 10
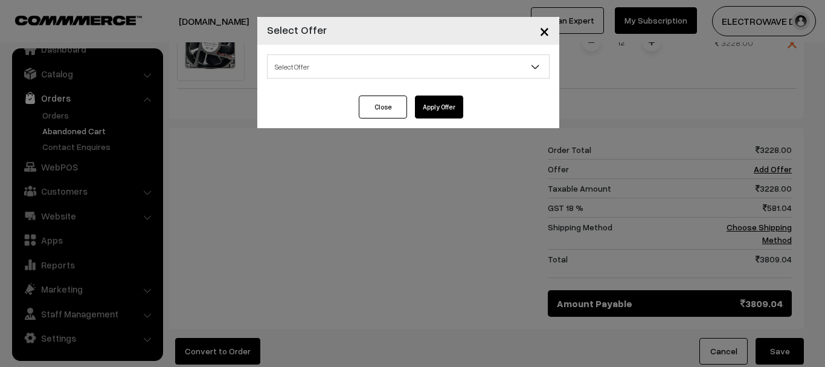
click at [365, 74] on span "Select Offer" at bounding box center [408, 66] width 281 height 21
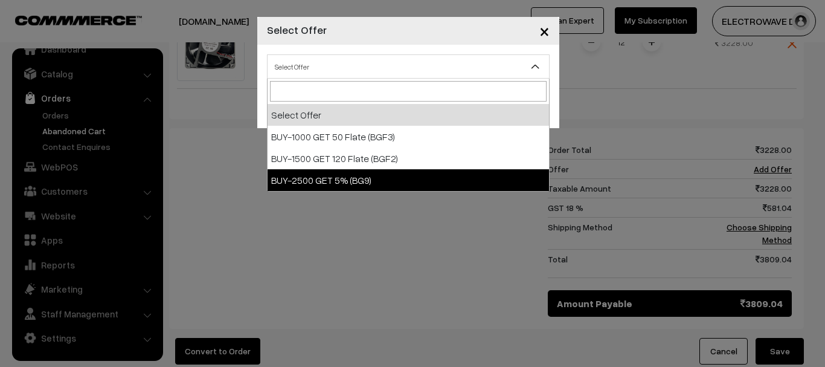
select select "12"
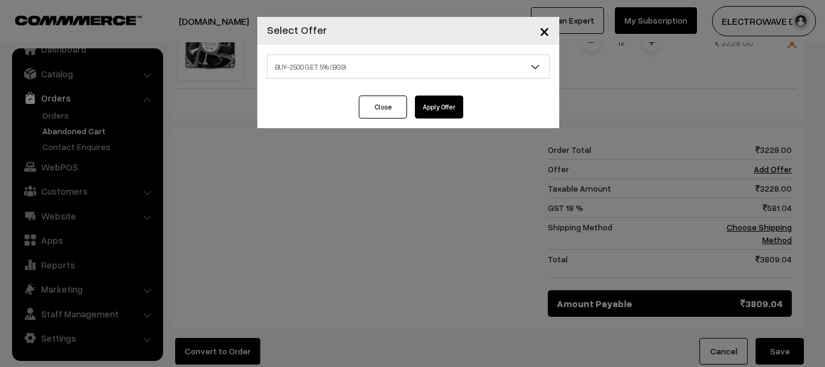
click at [449, 100] on button "Apply Offer" at bounding box center [439, 106] width 48 height 23
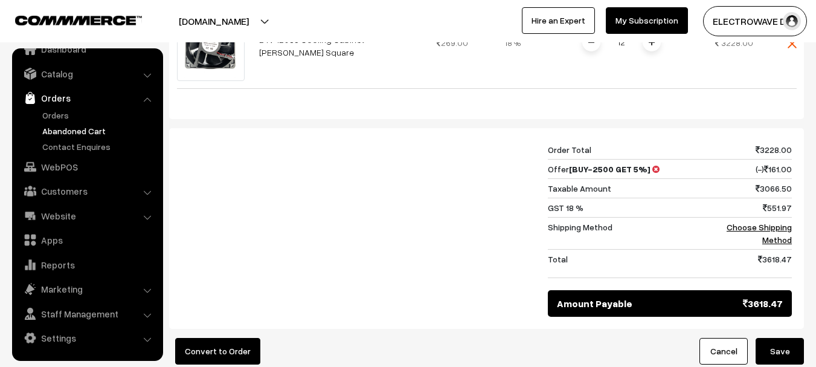
click at [780, 350] on button "Save" at bounding box center [780, 351] width 48 height 27
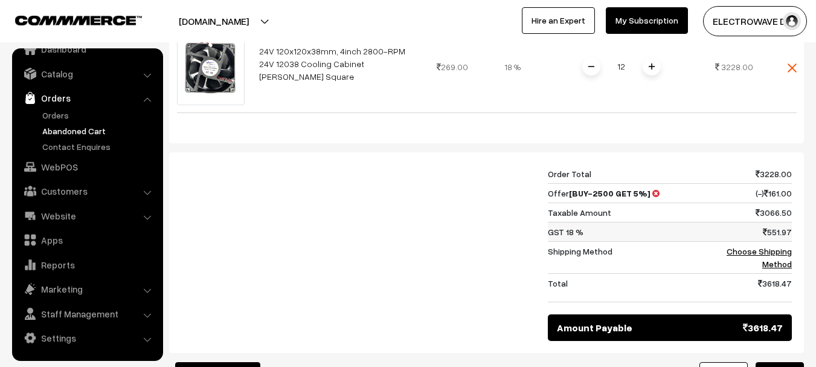
scroll to position [362, 0]
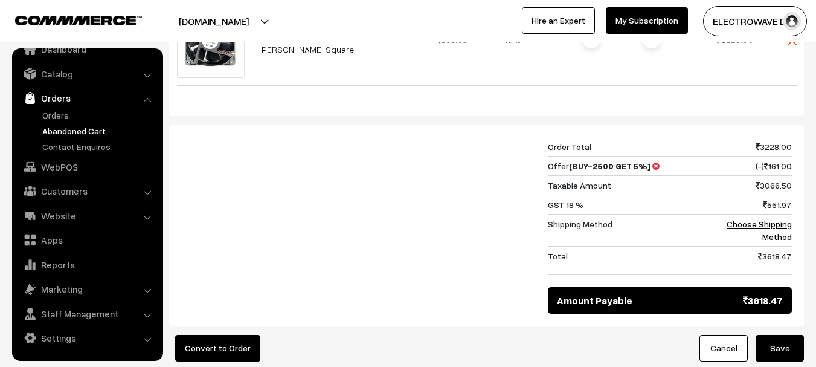
click at [55, 136] on link "Abandoned Cart" at bounding box center [99, 130] width 120 height 13
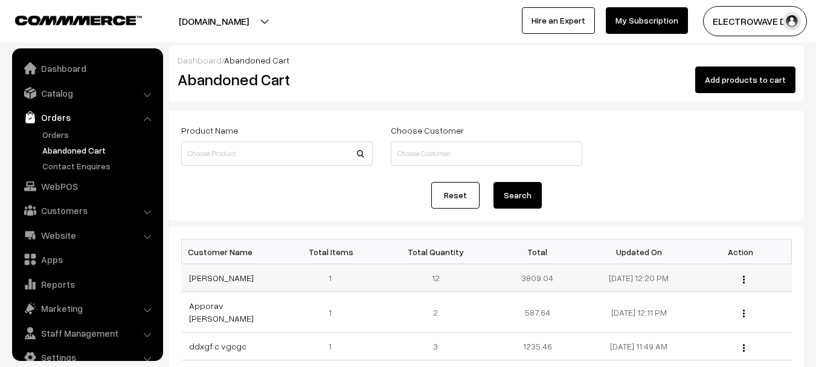
scroll to position [19, 0]
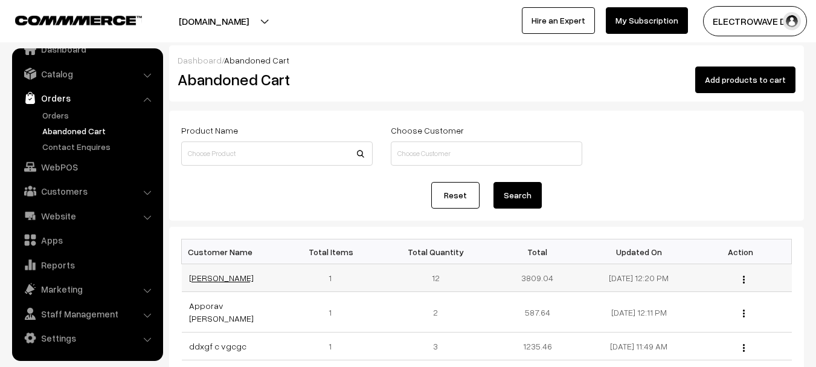
click at [221, 278] on link "Hemant Gosavi" at bounding box center [221, 277] width 65 height 10
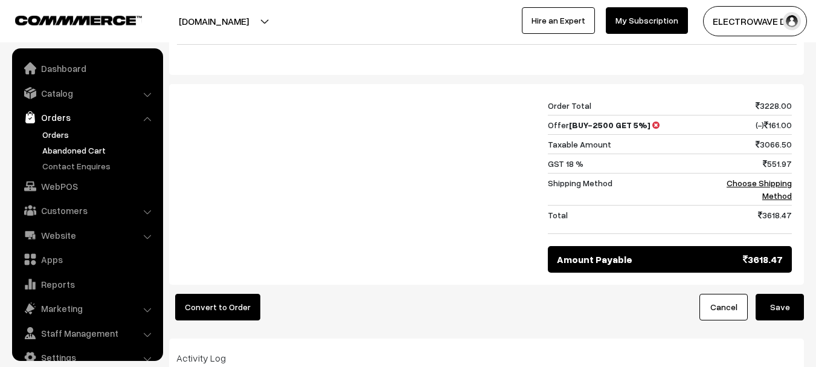
click at [56, 137] on link "Orders" at bounding box center [99, 134] width 120 height 13
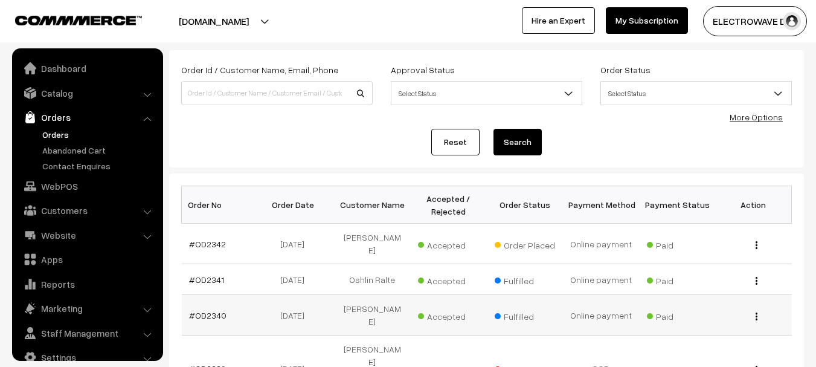
scroll to position [19, 0]
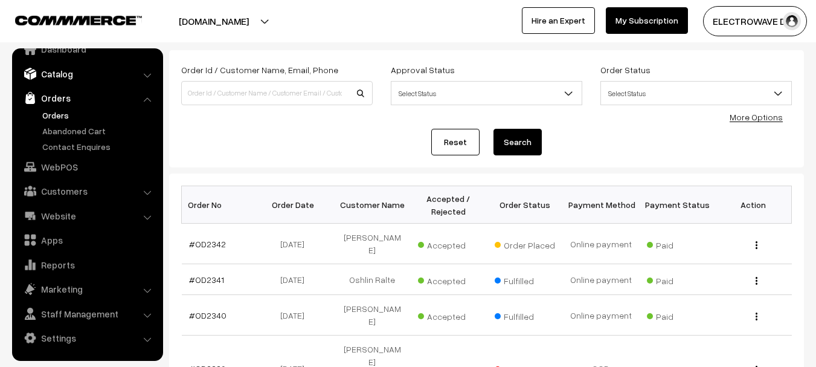
click at [60, 77] on link "Catalog" at bounding box center [87, 74] width 144 height 22
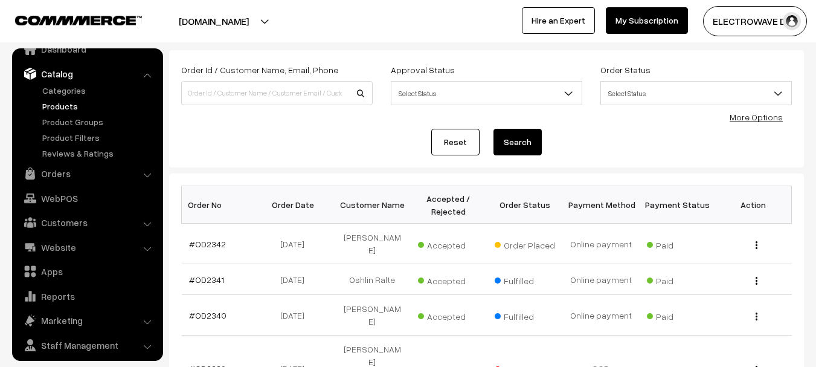
drag, startPoint x: 57, startPoint y: 98, endPoint x: 56, endPoint y: 106, distance: 8.1
click at [56, 102] on ul "Categories" at bounding box center [87, 121] width 145 height 75
click at [56, 106] on link "Products" at bounding box center [99, 106] width 120 height 13
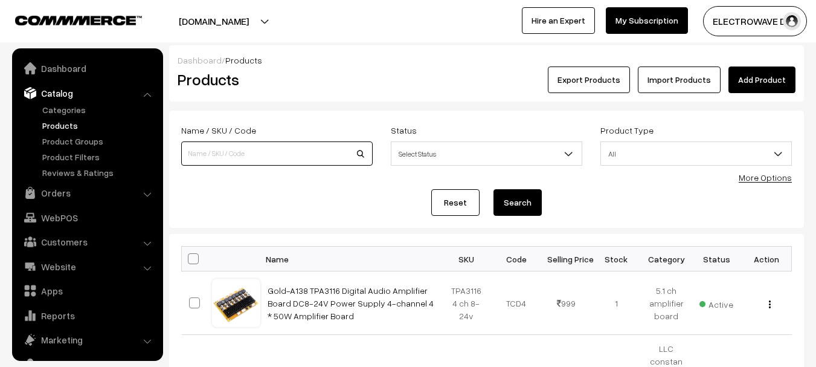
click at [267, 152] on input at bounding box center [276, 153] width 191 height 24
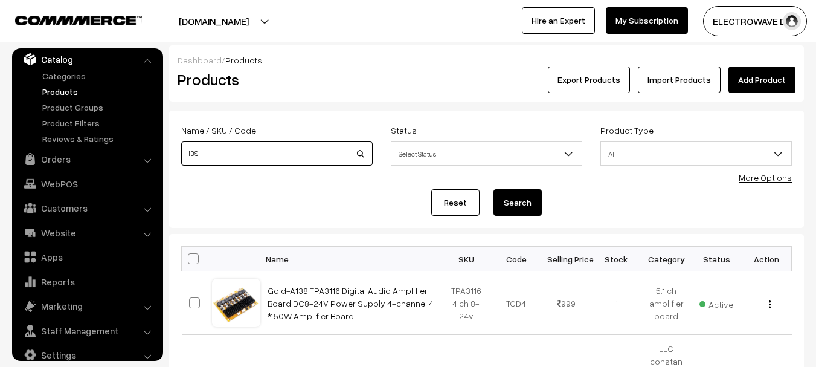
type input "13S"
click at [493, 189] on button "Search" at bounding box center [517, 202] width 48 height 27
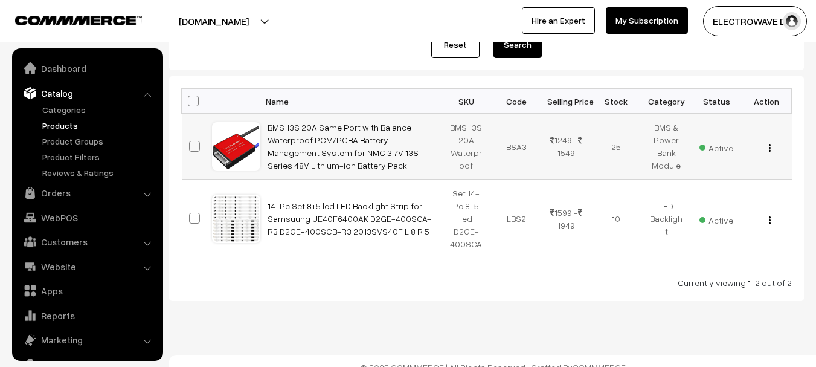
scroll to position [34, 0]
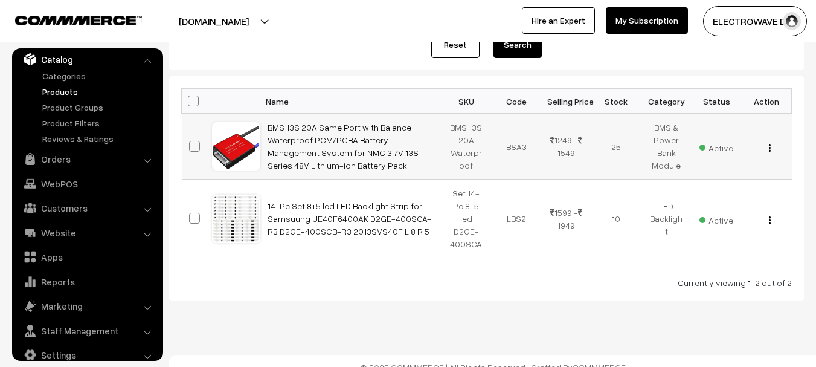
click at [771, 149] on div "View Edit Delete" at bounding box center [767, 146] width 36 height 13
click at [774, 148] on div "View Edit Delete" at bounding box center [767, 146] width 36 height 13
click at [772, 150] on div "View Edit Delete" at bounding box center [767, 146] width 36 height 13
click at [771, 150] on div "View Edit Delete" at bounding box center [767, 146] width 36 height 13
click at [769, 152] on button "button" at bounding box center [769, 148] width 3 height 10
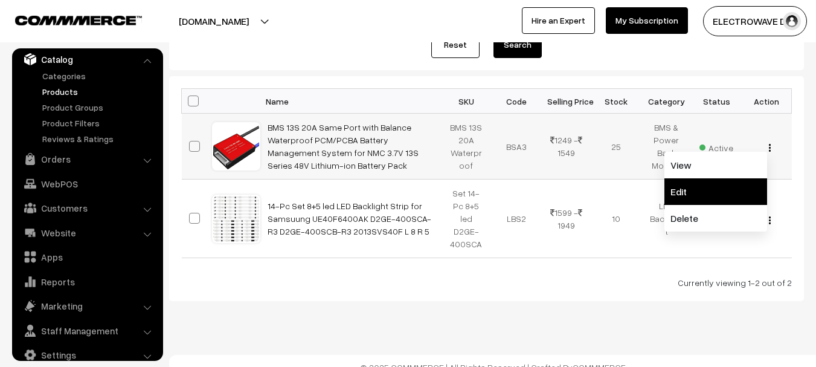
click at [707, 188] on link "Edit" at bounding box center [715, 191] width 103 height 27
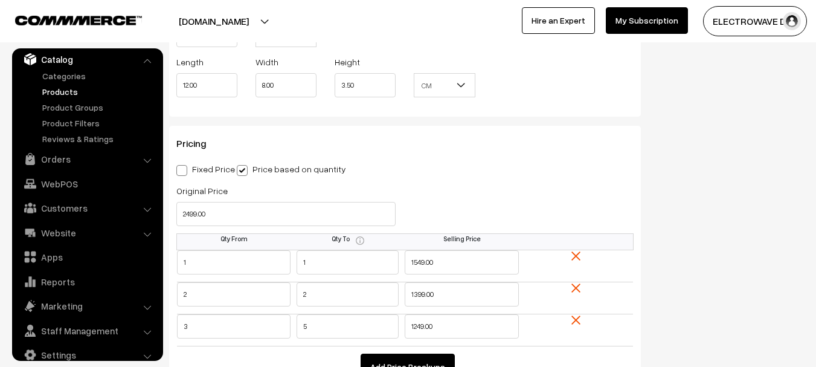
scroll to position [1027, 0]
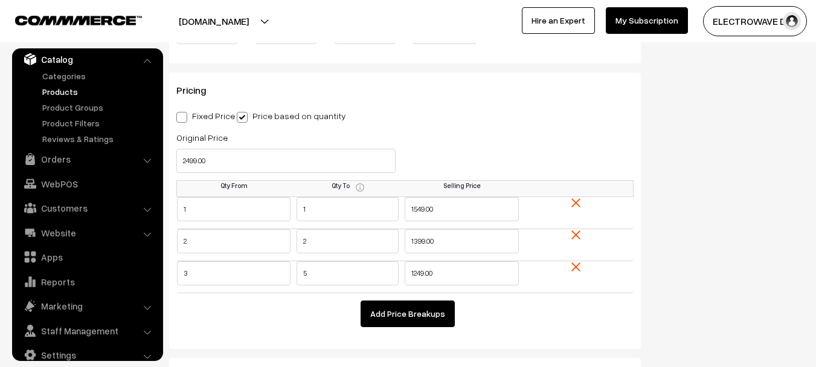
drag, startPoint x: 248, startPoint y: 174, endPoint x: 203, endPoint y: 159, distance: 47.2
click at [185, 178] on div "Original Price 2499.00" at bounding box center [285, 155] width 237 height 50
drag, startPoint x: 215, startPoint y: 155, endPoint x: 179, endPoint y: 164, distance: 37.4
click at [179, 164] on input "2499.00" at bounding box center [285, 161] width 219 height 24
click at [318, 275] on input "5" at bounding box center [348, 273] width 102 height 24
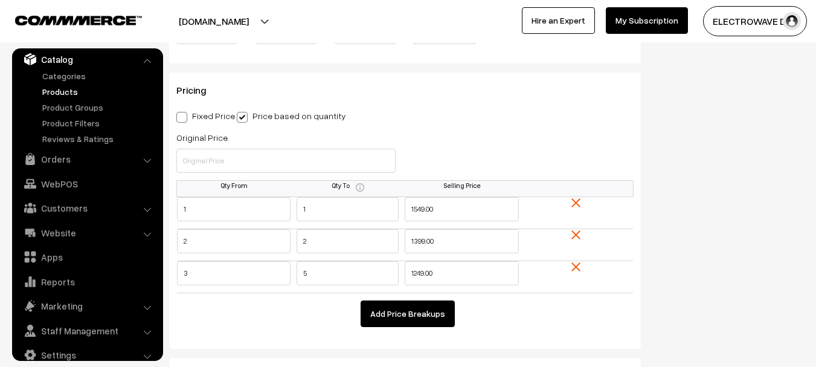
click at [379, 322] on button "Add Price Breakups" at bounding box center [408, 313] width 94 height 27
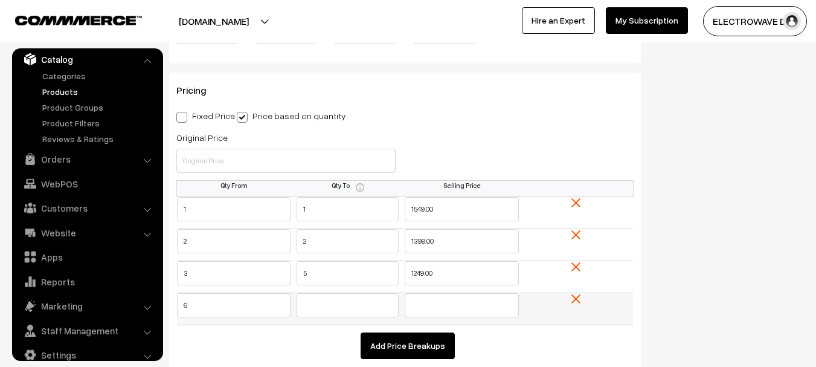
type input "6"
type input "10"
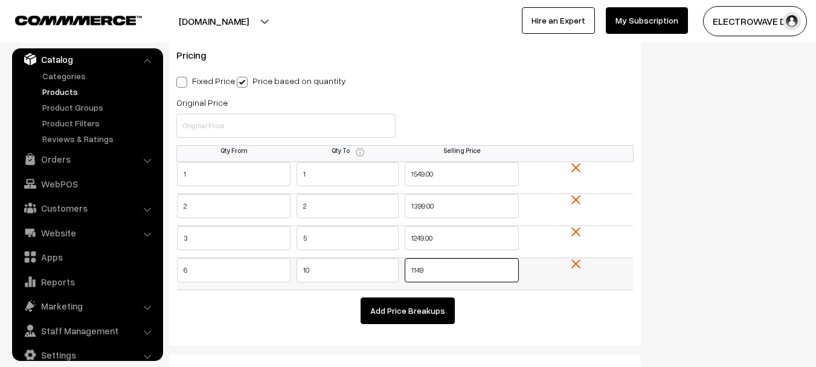
scroll to position [1087, 0]
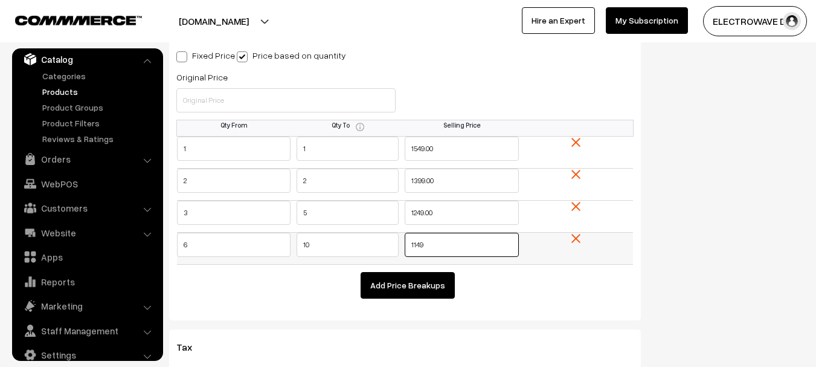
drag, startPoint x: 438, startPoint y: 244, endPoint x: 362, endPoint y: 246, distance: 76.1
click at [362, 246] on tr "6 10 1149" at bounding box center [405, 249] width 457 height 32
type input "1199"
click at [408, 287] on button "Add Price Breakups" at bounding box center [408, 285] width 94 height 27
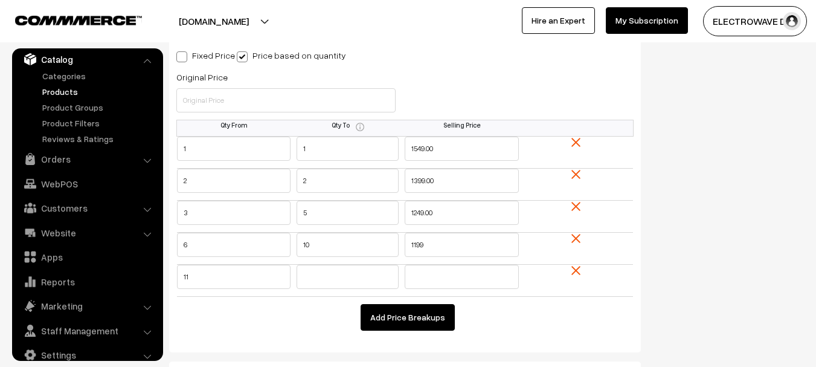
type input "11"
type input "2"
type input "9"
type input "1"
type input "1099"
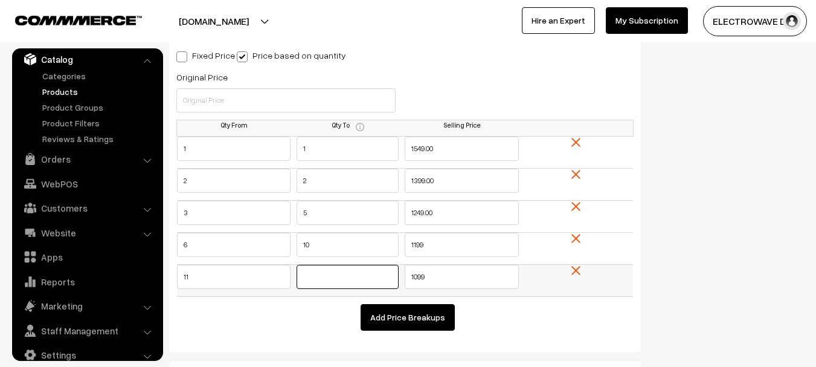
click at [365, 277] on input "text" at bounding box center [348, 277] width 102 height 24
type input "25"
click at [396, 329] on button "Add Price Breakups" at bounding box center [408, 317] width 94 height 27
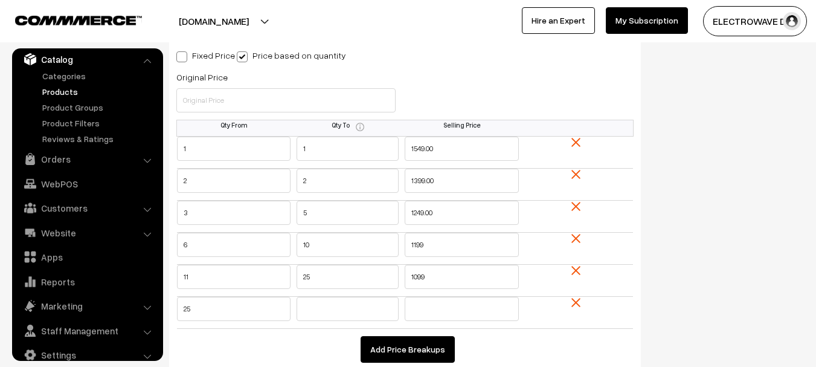
type input "25"
type input "999"
drag, startPoint x: 813, startPoint y: 147, endPoint x: 823, endPoint y: 295, distance: 148.3
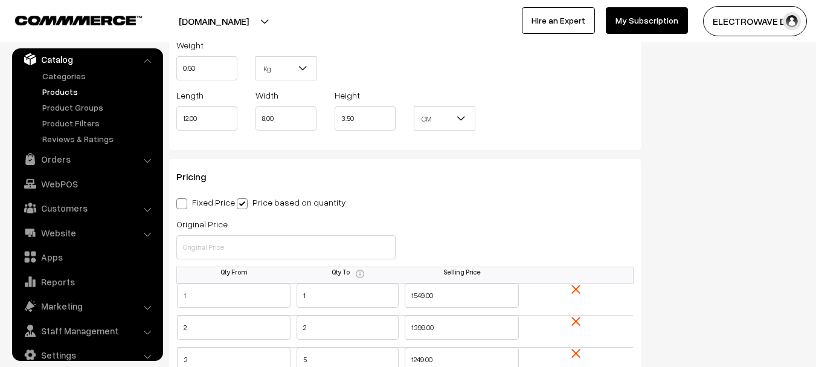
scroll to position [0, 0]
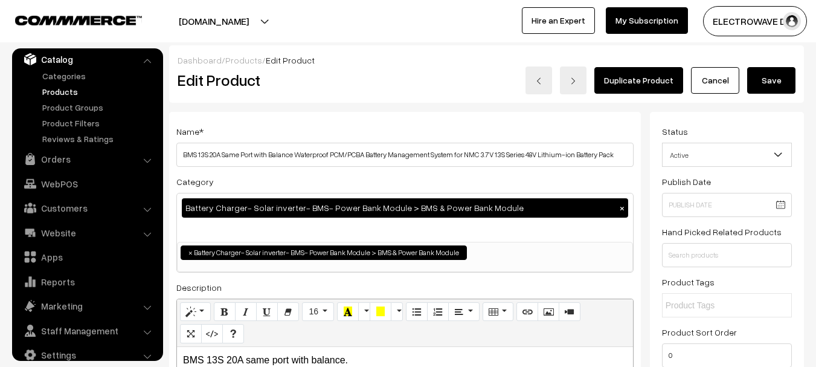
click at [766, 85] on button "Save" at bounding box center [771, 80] width 48 height 27
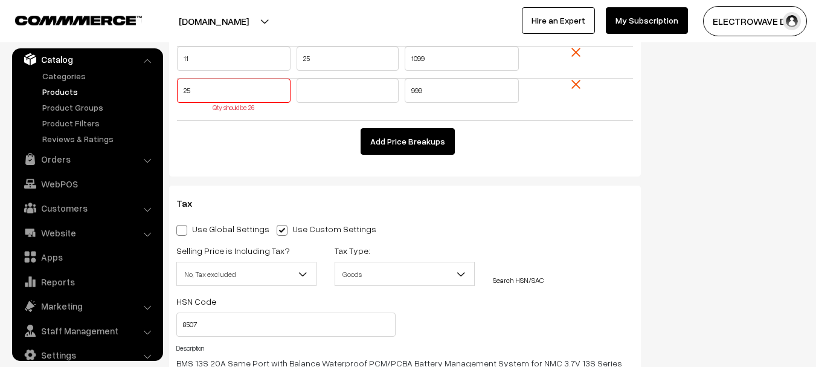
scroll to position [1323, 0]
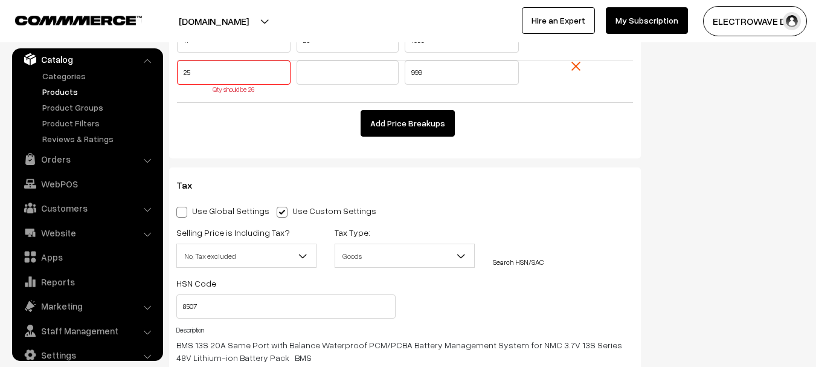
drag, startPoint x: 237, startPoint y: 71, endPoint x: 162, endPoint y: 71, distance: 74.3
click at [162, 71] on body "Thank you for showing interest. Our team will call you shortly. Close dhruvpro.…" at bounding box center [408, 125] width 816 height 2896
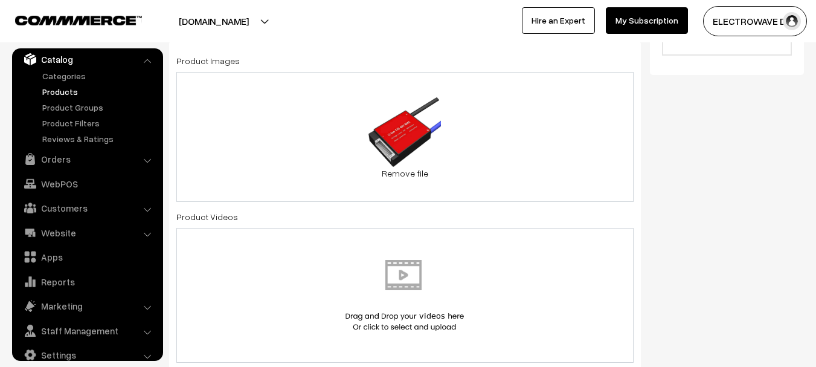
scroll to position [0, 0]
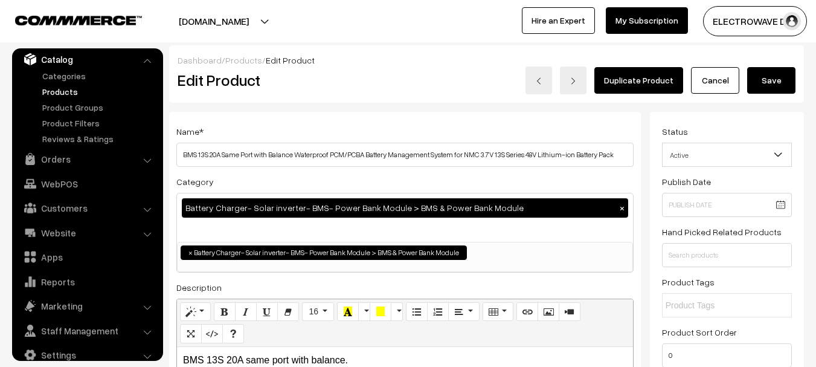
type input "26"
click at [765, 79] on button "Save" at bounding box center [771, 80] width 48 height 27
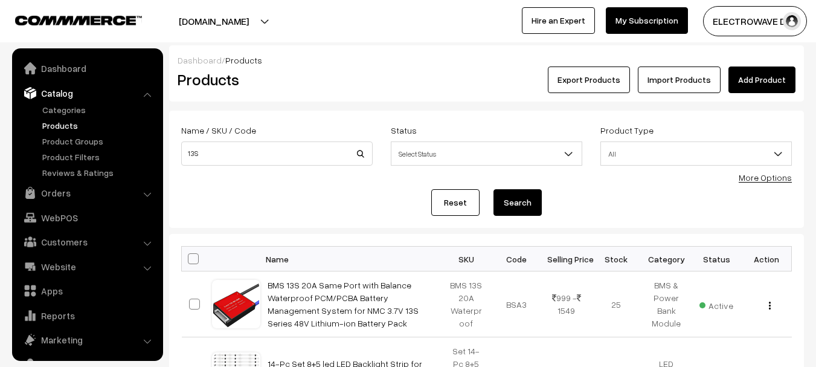
scroll to position [34, 0]
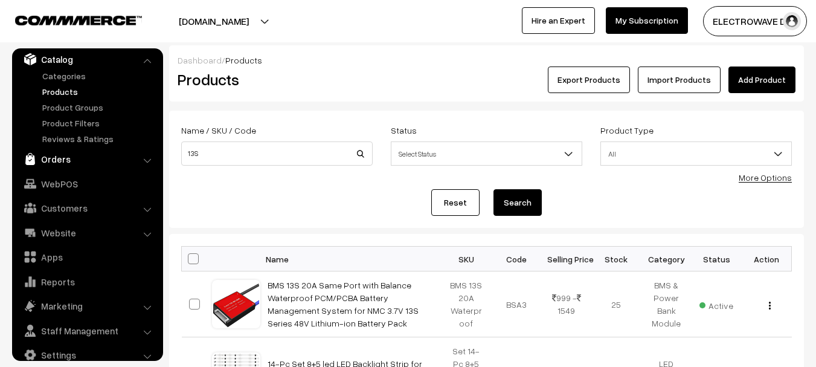
click at [62, 162] on link "Orders" at bounding box center [87, 159] width 144 height 22
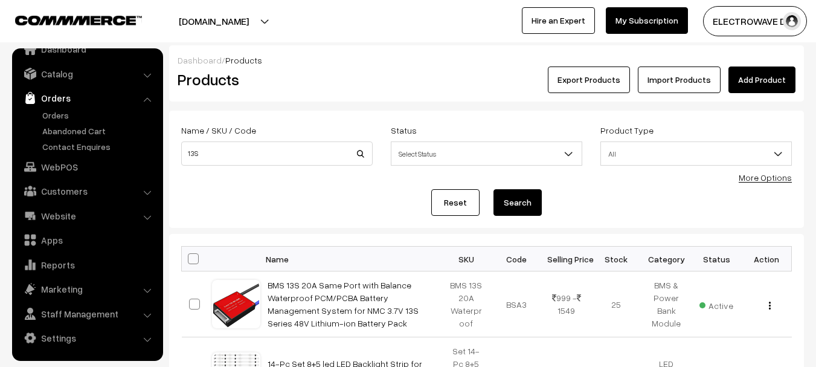
scroll to position [19, 0]
click at [59, 120] on link "Orders" at bounding box center [99, 115] width 120 height 13
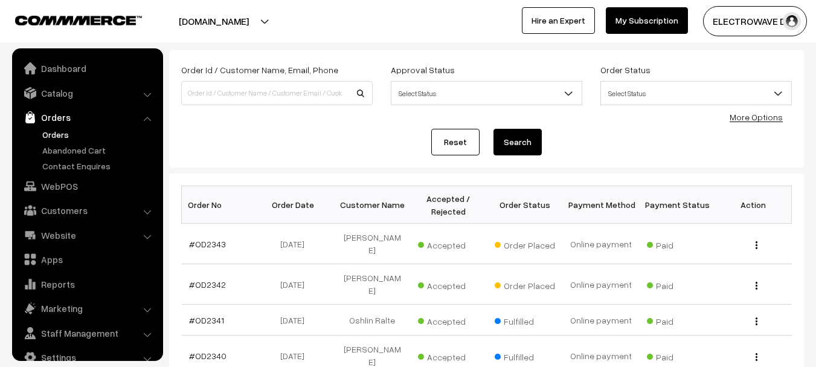
scroll to position [19, 0]
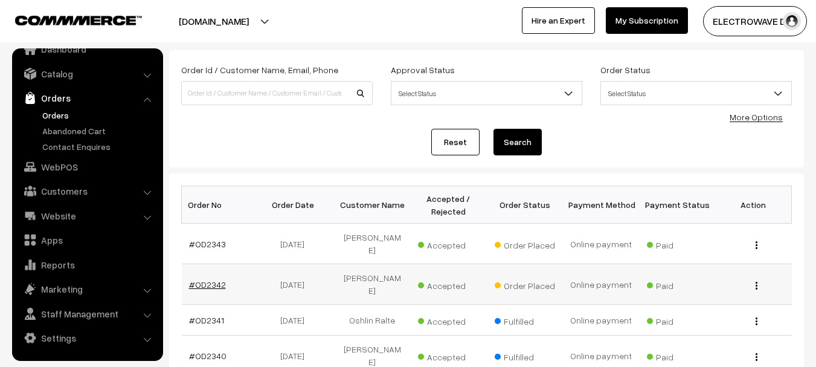
click at [190, 279] on link "#OD2342" at bounding box center [207, 284] width 37 height 10
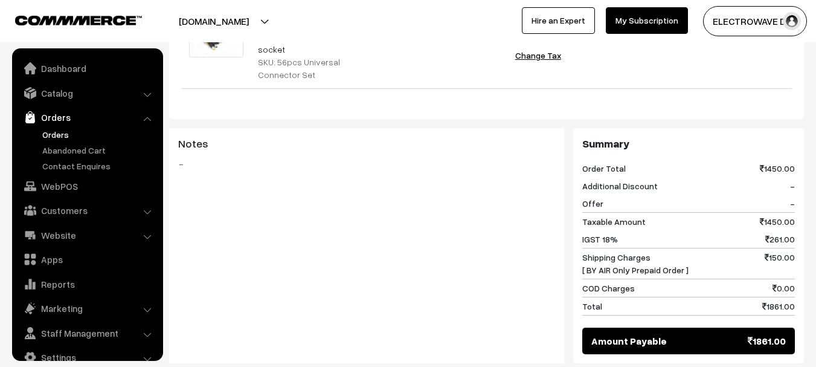
scroll to position [19, 0]
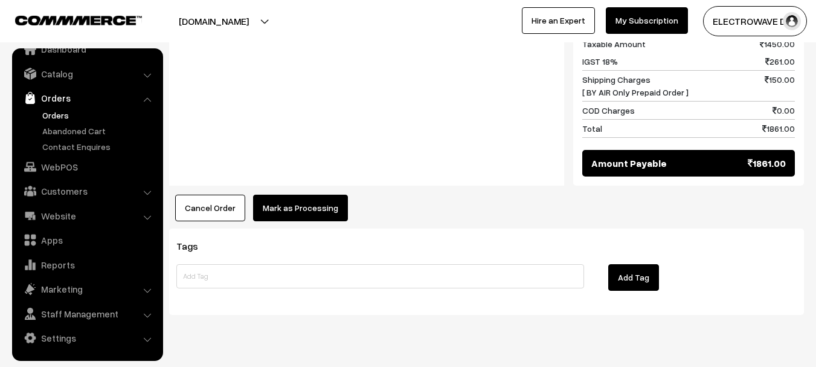
click at [294, 194] on button "Mark as Processing" at bounding box center [300, 207] width 95 height 27
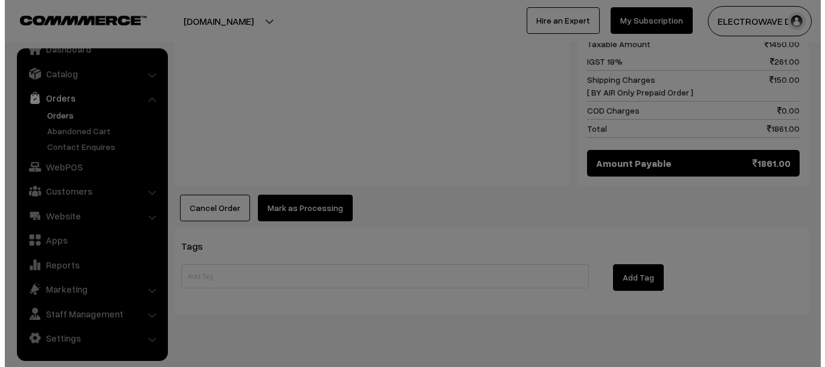
scroll to position [638, 0]
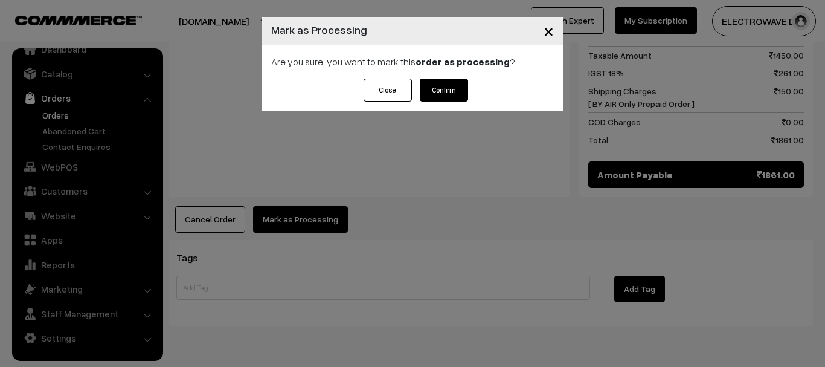
click at [448, 88] on button "Confirm" at bounding box center [444, 90] width 48 height 23
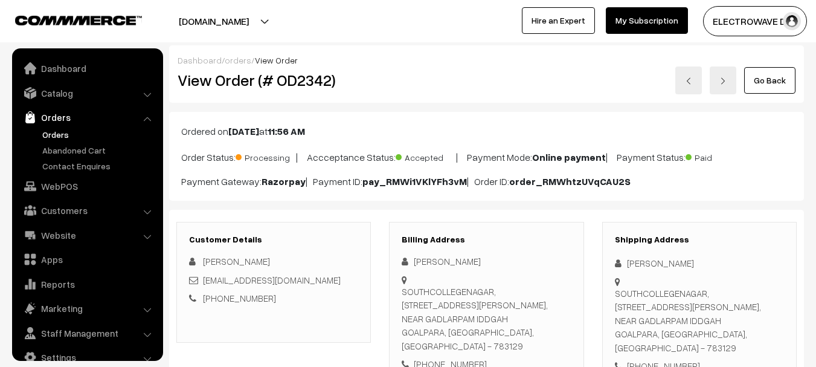
scroll to position [19, 0]
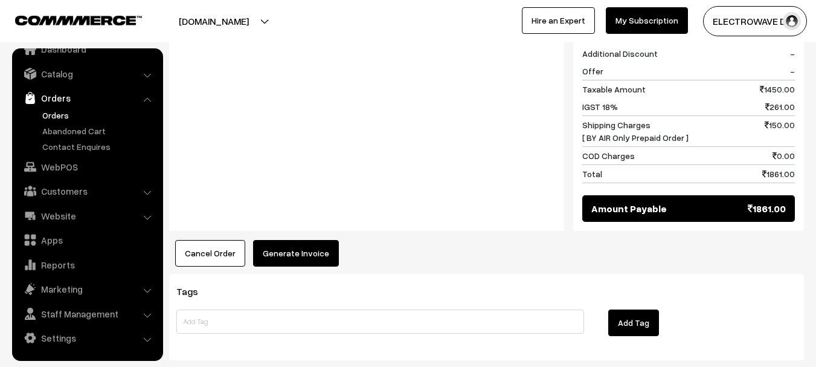
click at [298, 240] on button "Generate Invoice" at bounding box center [296, 253] width 86 height 27
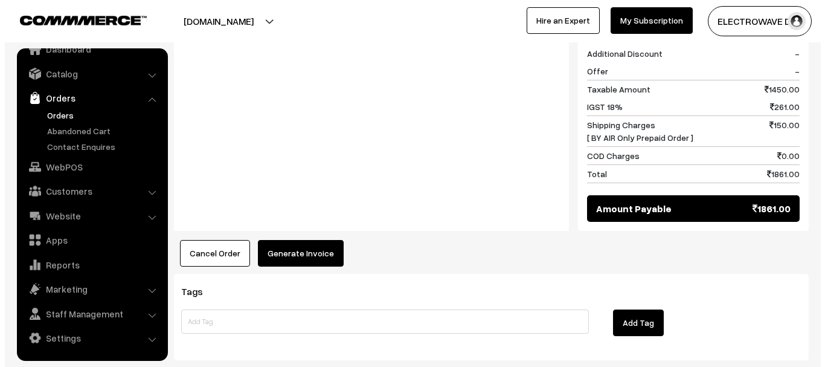
scroll to position [591, 0]
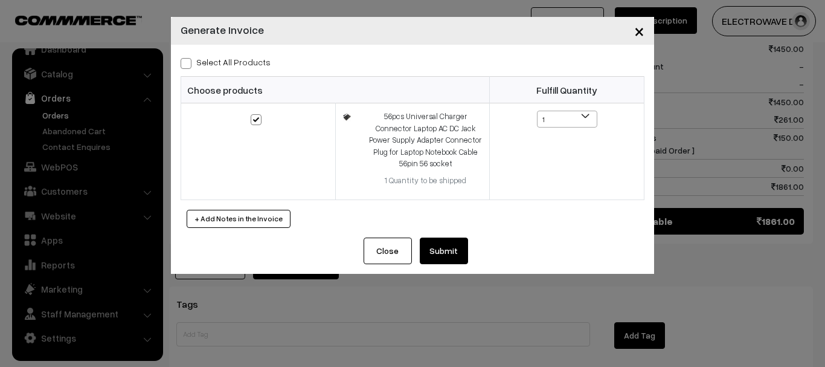
click at [459, 254] on button "Submit" at bounding box center [444, 250] width 48 height 27
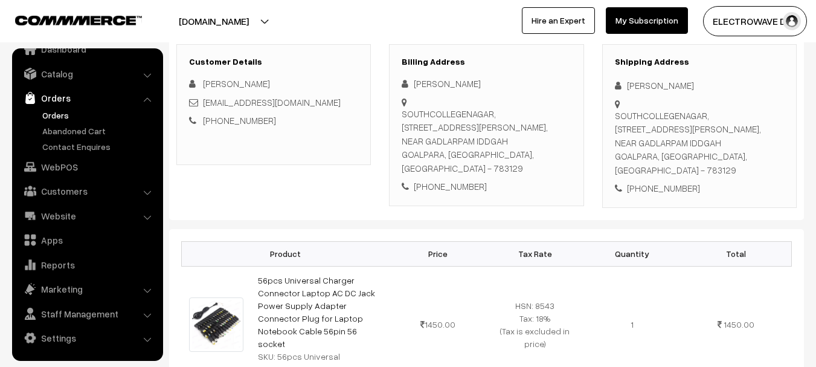
scroll to position [169, 0]
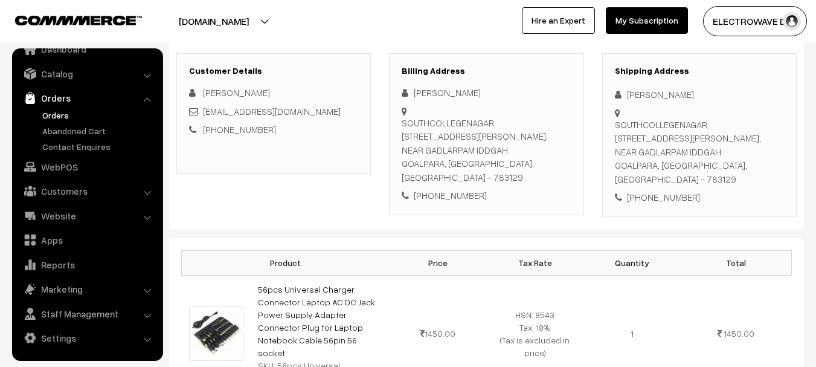
click at [725, 169] on div "SOUTHCOLLEGENAGAR, [STREET_ADDRESS][PERSON_NAME]" at bounding box center [699, 152] width 169 height 68
copy div "783129"
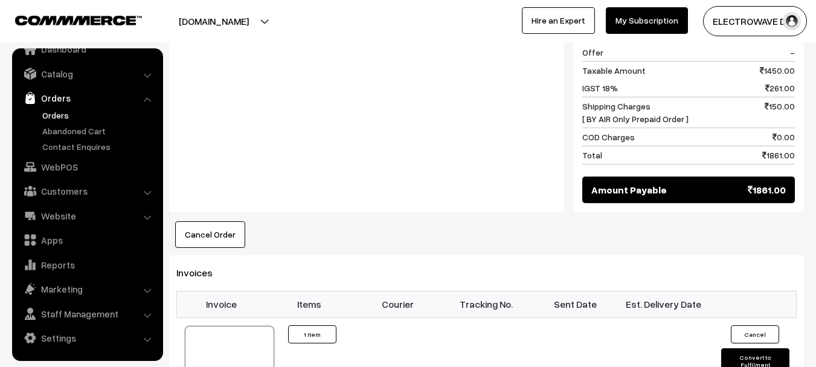
scroll to position [652, 0]
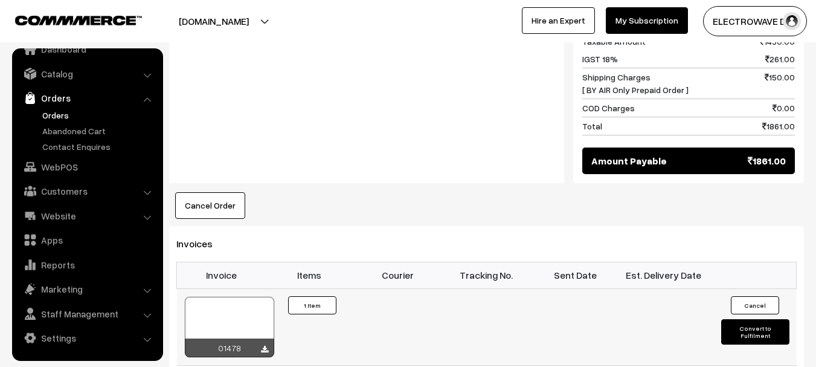
click at [246, 297] on div at bounding box center [229, 327] width 89 height 60
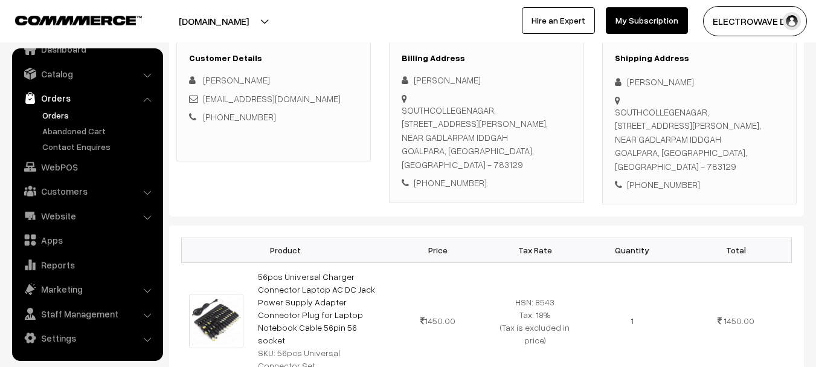
scroll to position [169, 0]
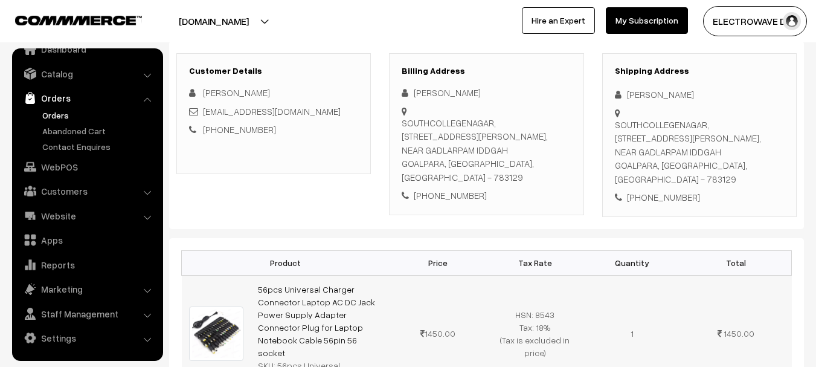
copy div "783129"
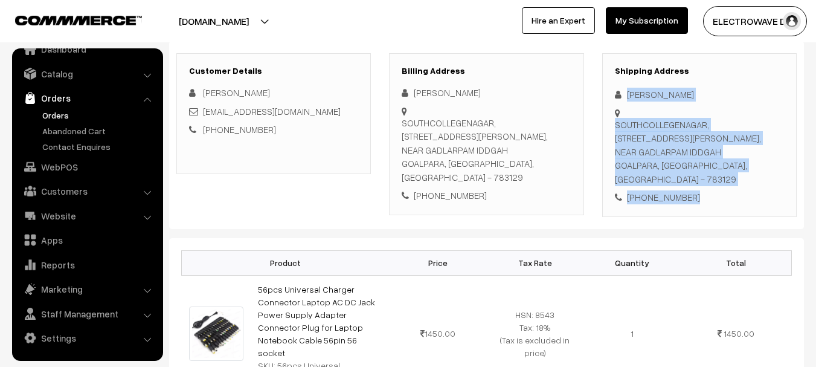
drag, startPoint x: 622, startPoint y: 92, endPoint x: 716, endPoint y: 199, distance: 142.9
click at [716, 199] on div "Shipping Address HAFIZUR RAHMAN SOUTHCOLLEGENAGAR, LAKHIPUR, WARD NO 5, DIST GO…" at bounding box center [699, 135] width 194 height 164
copy div "HAFIZUR RAHMAN SOUTHCOLLEGENAGAR, LAKHIPUR, WARD NO 5, DIST GOALPARA, ASSAM 783…"
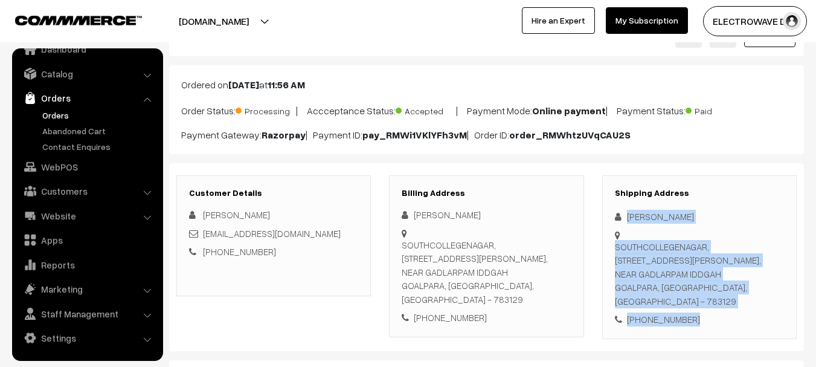
scroll to position [121, 0]
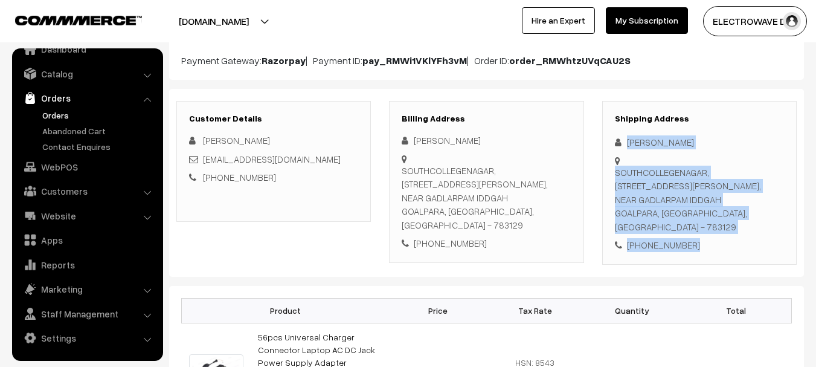
drag, startPoint x: 644, startPoint y: 159, endPoint x: 673, endPoint y: 190, distance: 41.9
copy div "HAFIZUR RAHMAN SOUTHCOLLEGENAGAR, LAKHIPUR, WARD NO 5, DIST GOALPARA, ASSAM 783…"
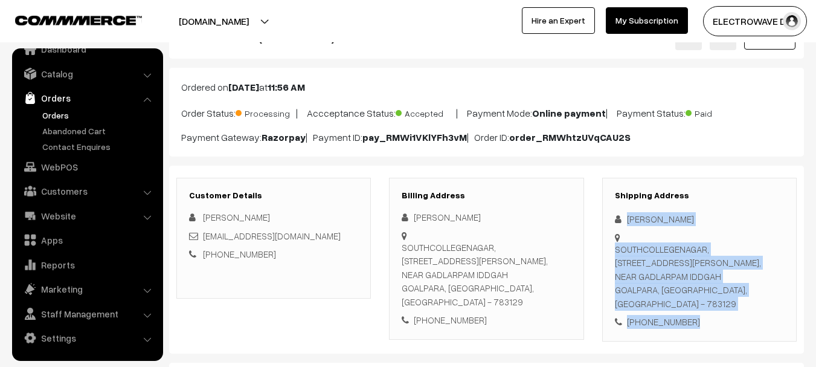
scroll to position [0, 0]
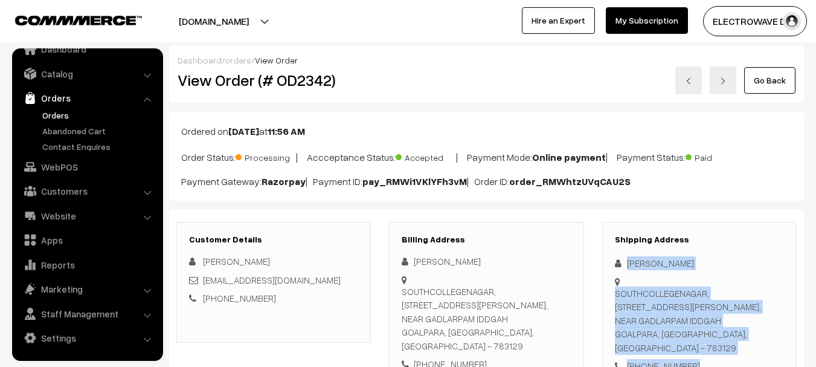
click at [684, 77] on link at bounding box center [688, 80] width 27 height 28
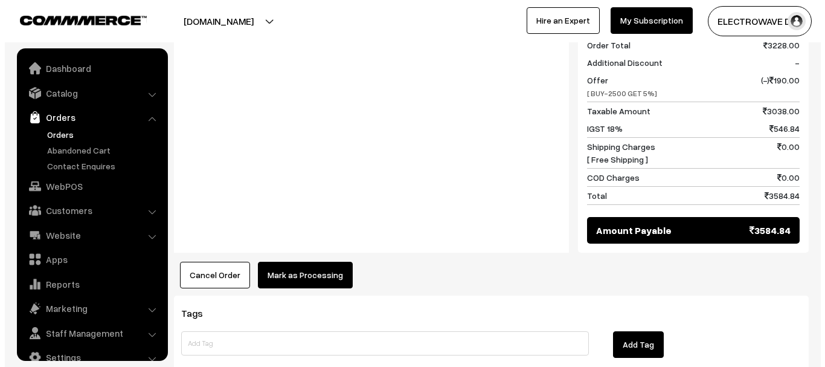
scroll to position [19, 0]
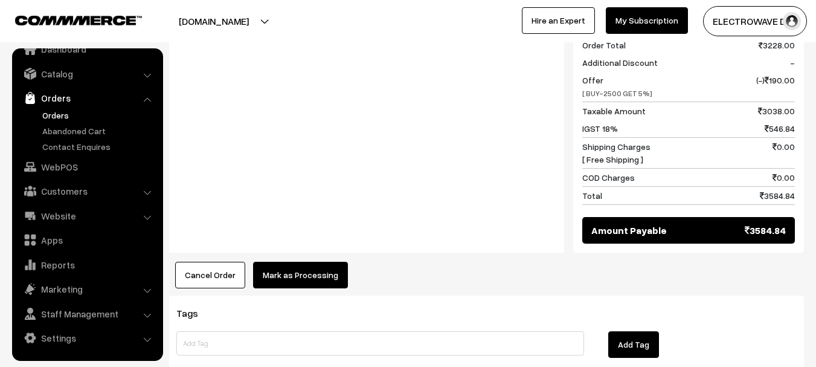
click at [313, 262] on button "Mark as Processing" at bounding box center [300, 275] width 95 height 27
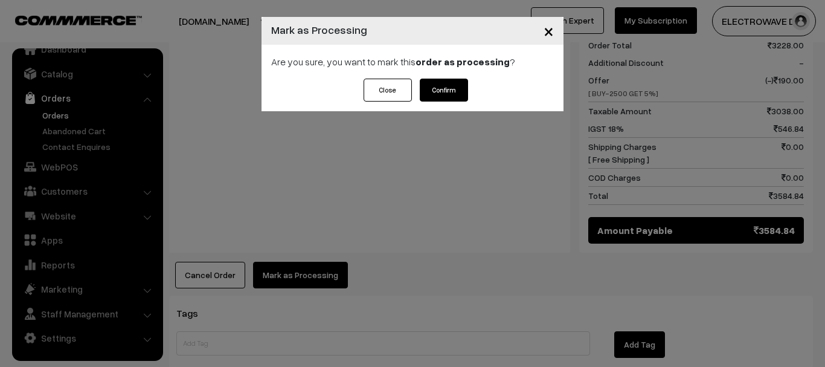
click at [452, 89] on button "Confirm" at bounding box center [444, 90] width 48 height 23
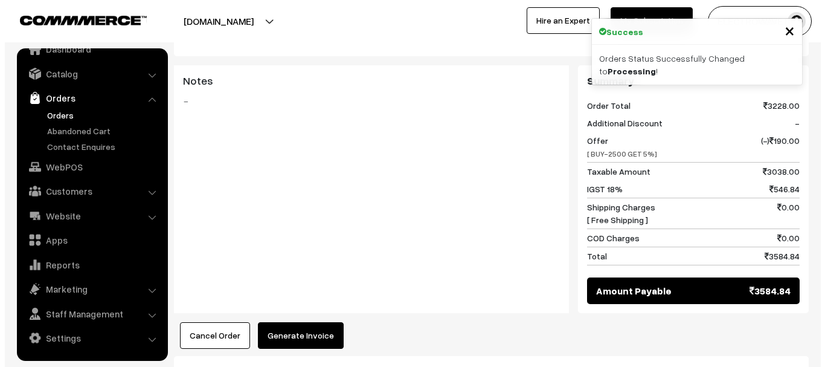
scroll to position [483, 0]
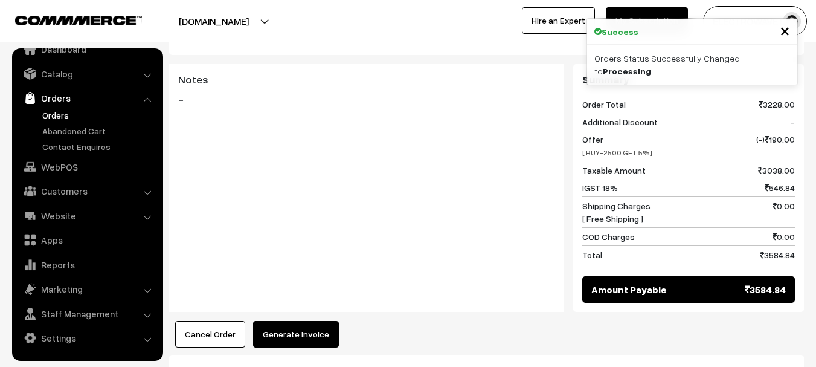
click at [312, 321] on button "Generate Invoice" at bounding box center [296, 334] width 86 height 27
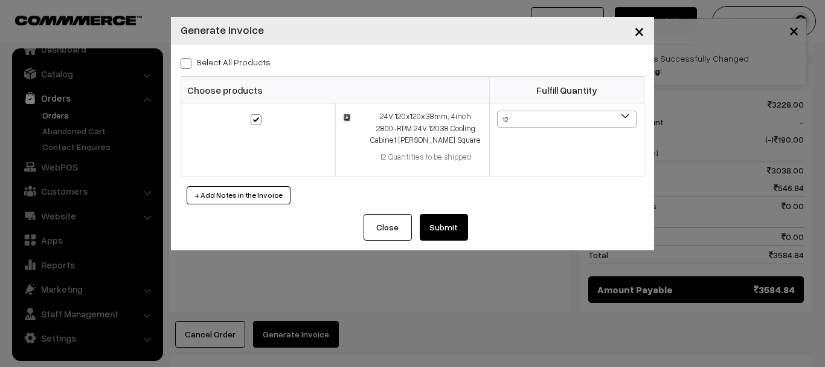
click at [426, 222] on button "Submit" at bounding box center [444, 227] width 48 height 27
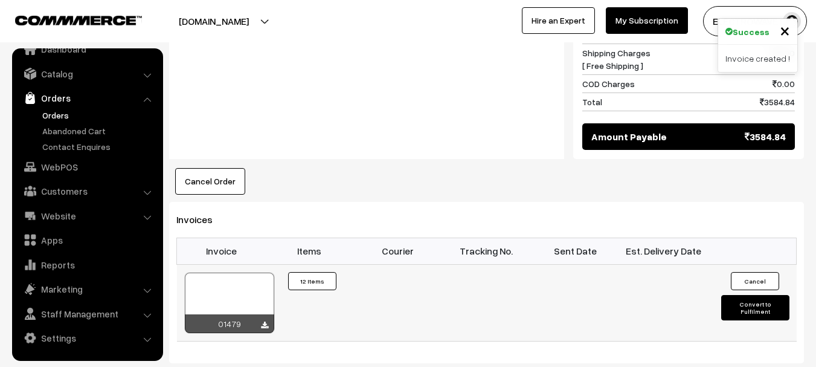
scroll to position [724, 0]
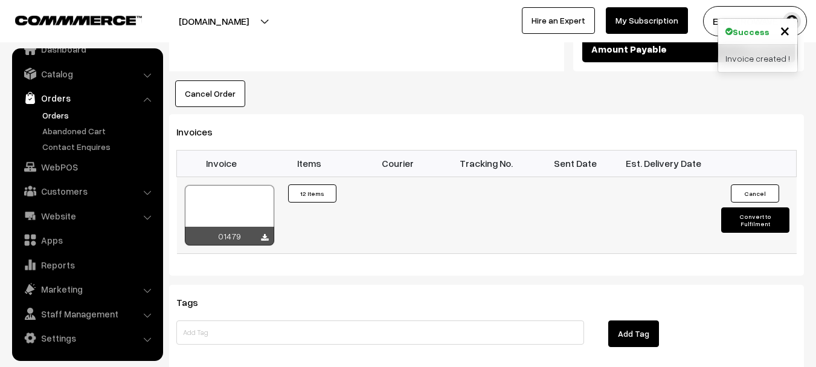
click at [250, 185] on div at bounding box center [229, 215] width 89 height 60
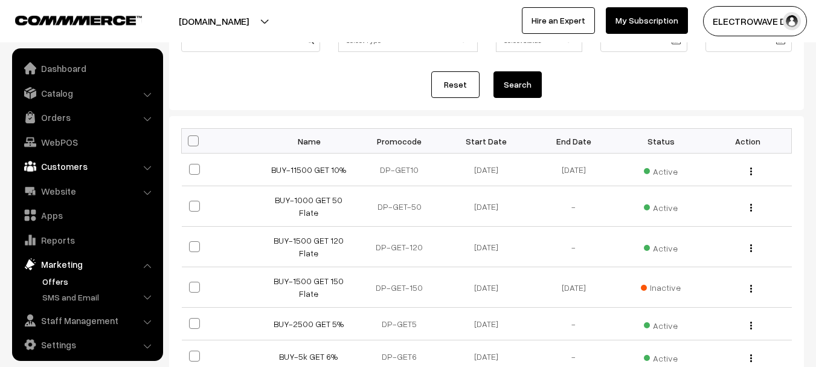
scroll to position [7, 0]
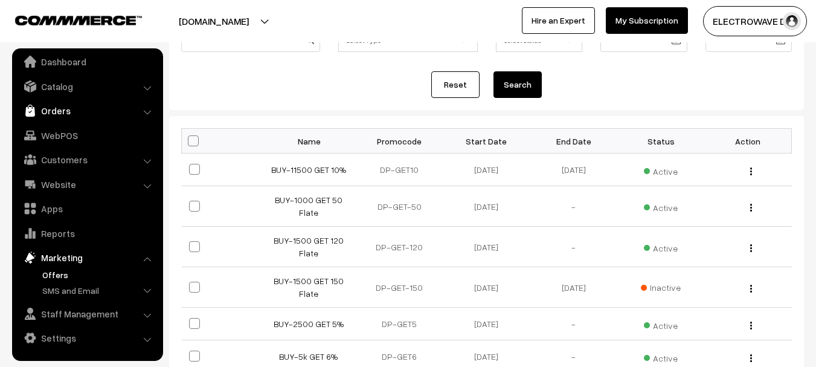
click at [59, 113] on link "Orders" at bounding box center [87, 111] width 144 height 22
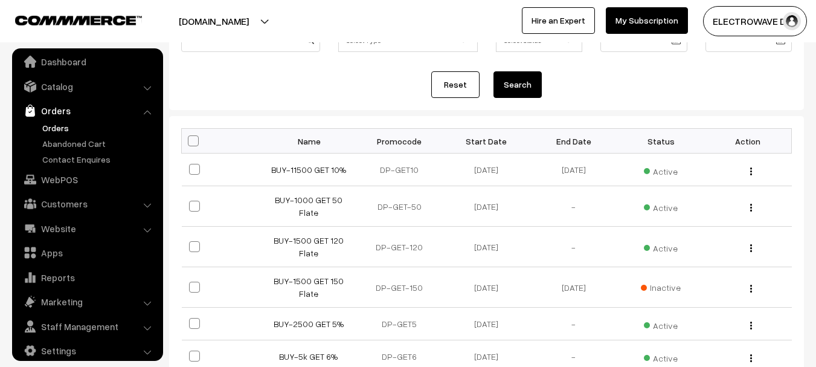
click at [55, 127] on link "Orders" at bounding box center [99, 127] width 120 height 13
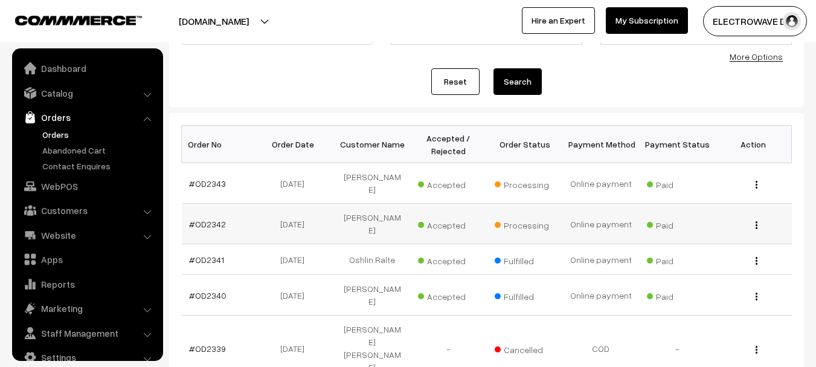
scroll to position [19, 0]
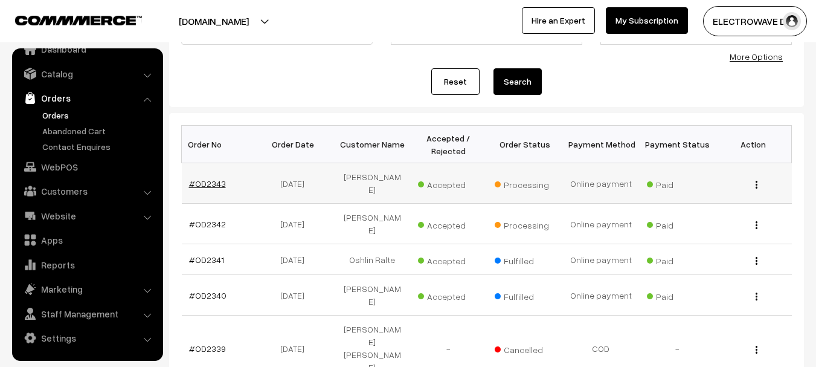
click at [198, 181] on link "#OD2343" at bounding box center [207, 183] width 37 height 10
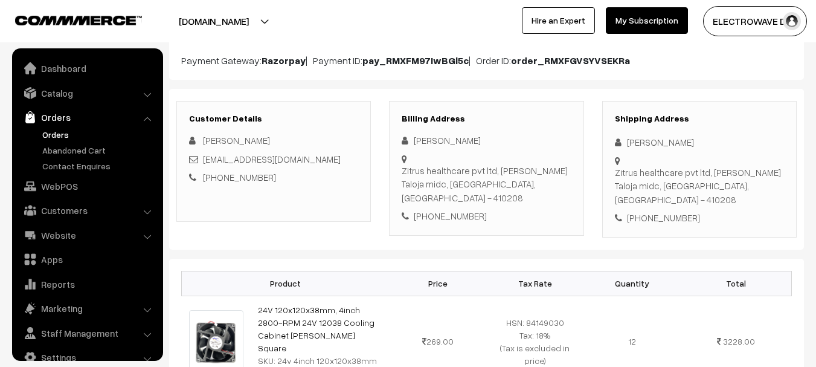
scroll to position [19, 0]
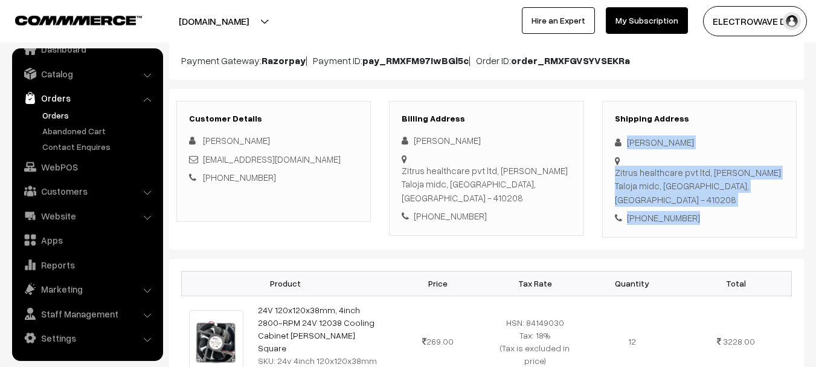
copy div "[PERSON_NAME] Zitrus healthcare pvt ltd, [PERSON_NAME] Taloja midc, [GEOGRAPHIC…"
drag, startPoint x: 713, startPoint y: 191, endPoint x: 568, endPoint y: 175, distance: 145.9
click at [611, 143] on div "Shipping Address [PERSON_NAME] Zitrus healthcare pvt ltd, [PERSON_NAME] Taloja …" at bounding box center [699, 169] width 194 height 136
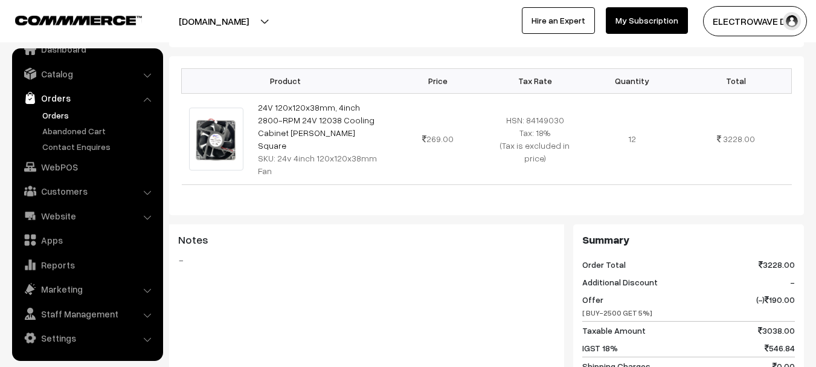
scroll to position [362, 0]
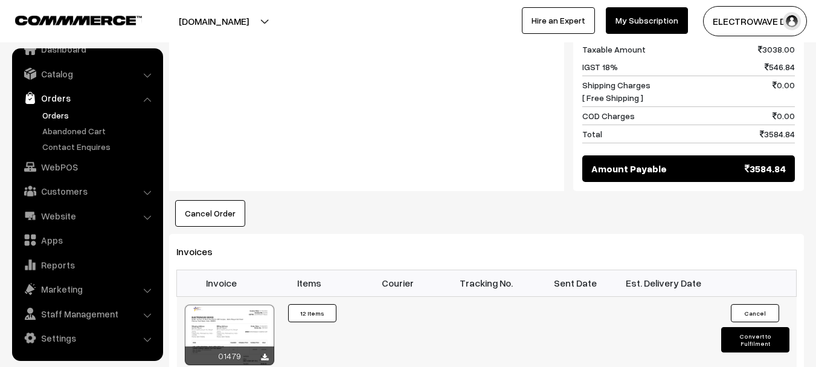
click at [761, 327] on button "Convert to Fulfilment" at bounding box center [755, 339] width 68 height 25
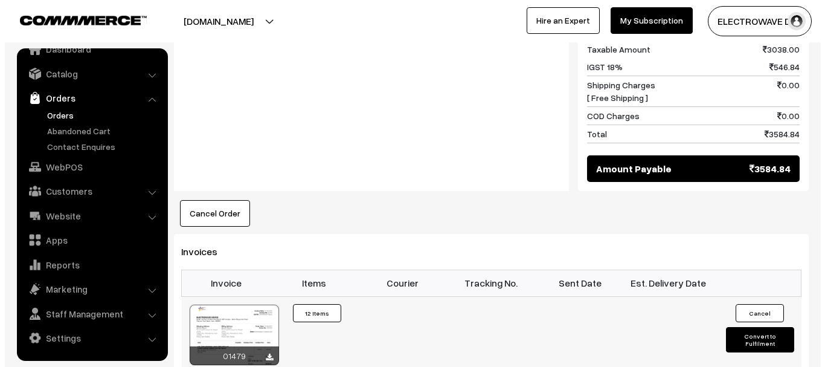
scroll to position [605, 0]
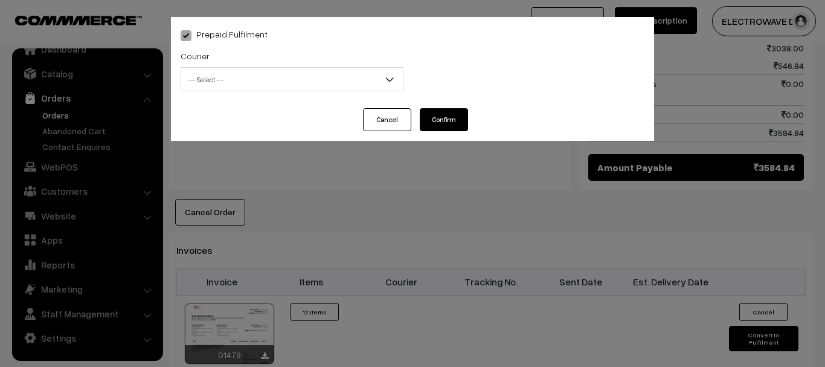
click at [228, 80] on span "-- Select --" at bounding box center [292, 79] width 222 height 21
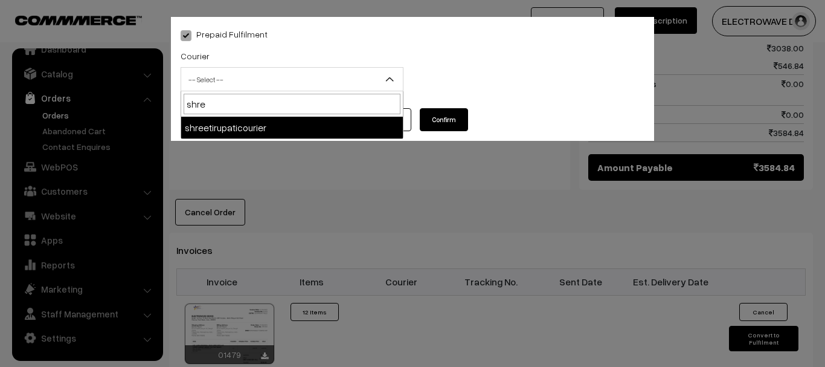
type input "shree"
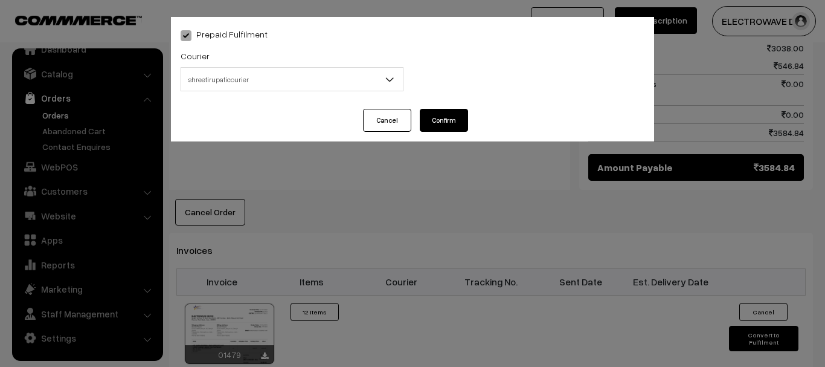
select select "8"
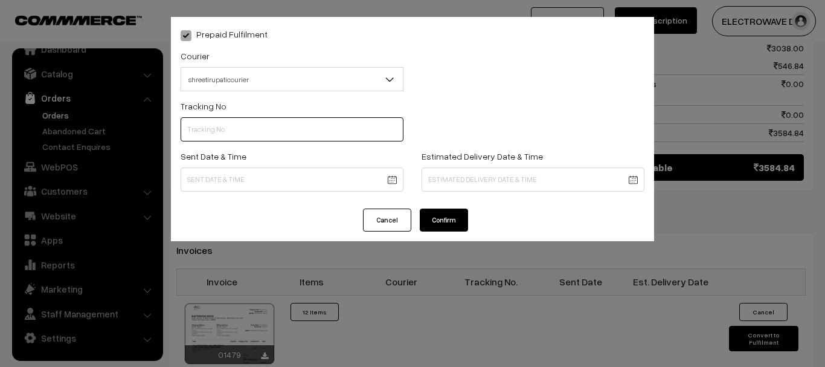
click at [234, 134] on input "text" at bounding box center [292, 129] width 223 height 24
type input "374800045830"
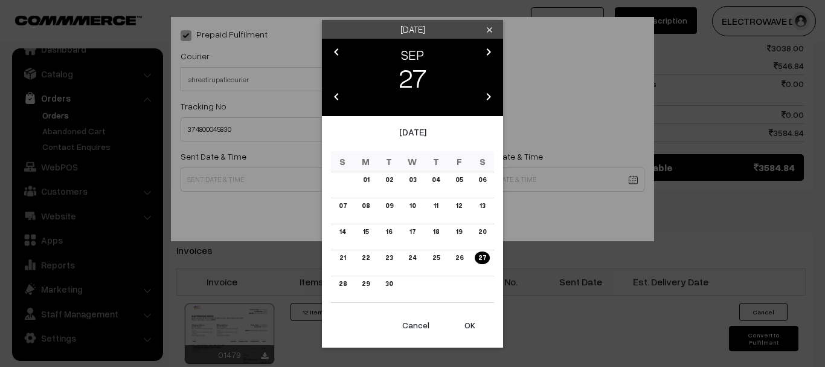
click at [454, 330] on button "OK" at bounding box center [470, 325] width 48 height 27
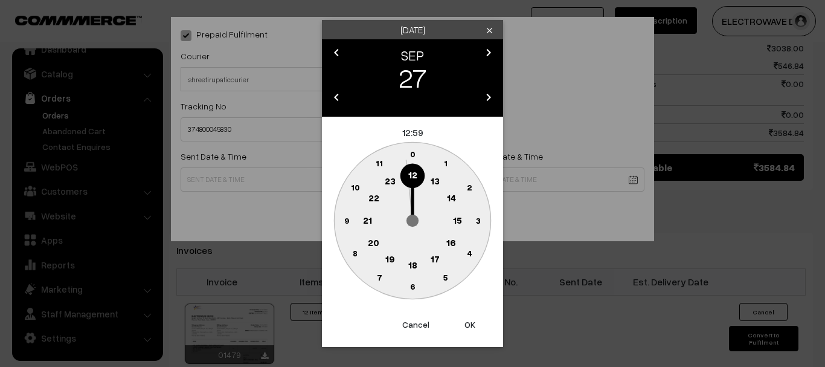
click at [477, 323] on button "OK" at bounding box center [470, 324] width 48 height 27
type input "27-09-2025 12:59"
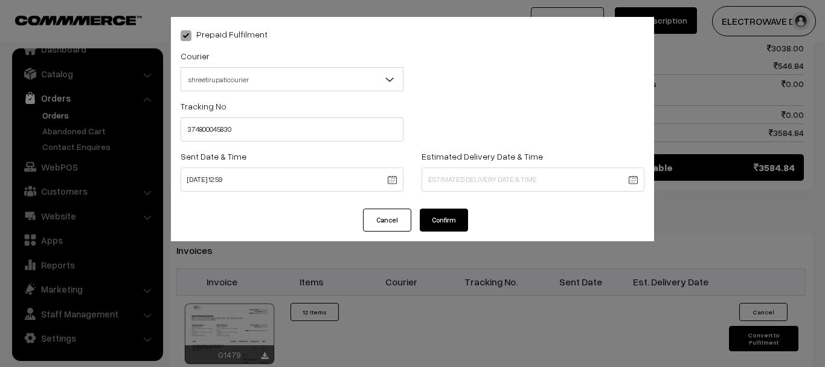
click at [464, 184] on body "Thank you for showing interest. Our team will call you shortly. Close dhruvpro.…" at bounding box center [412, 47] width 825 height 1305
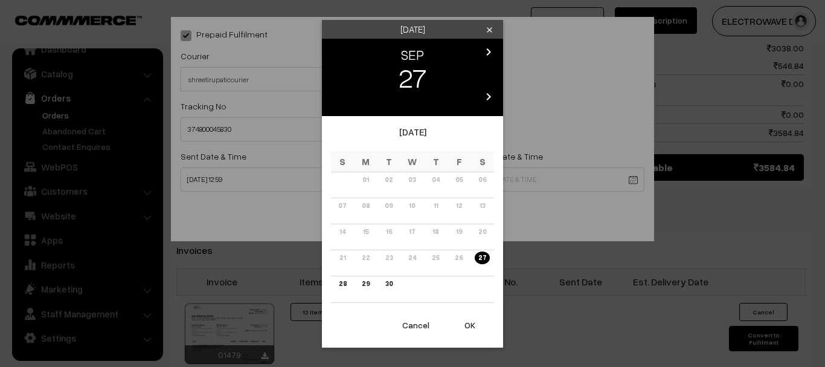
click at [493, 51] on icon "chevron_right" at bounding box center [488, 52] width 14 height 14
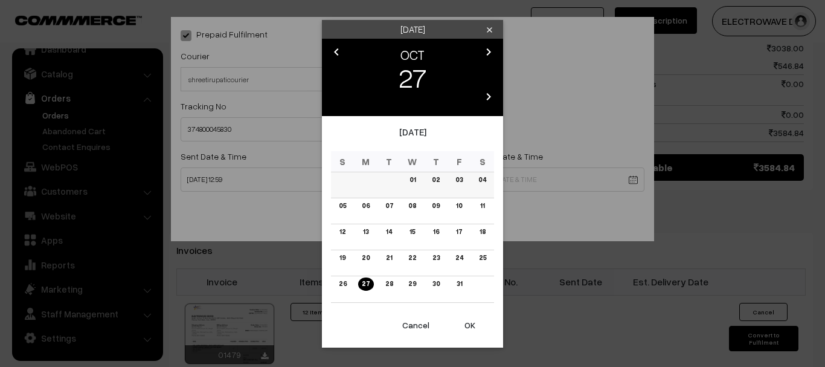
click at [464, 184] on link "03" at bounding box center [459, 179] width 14 height 13
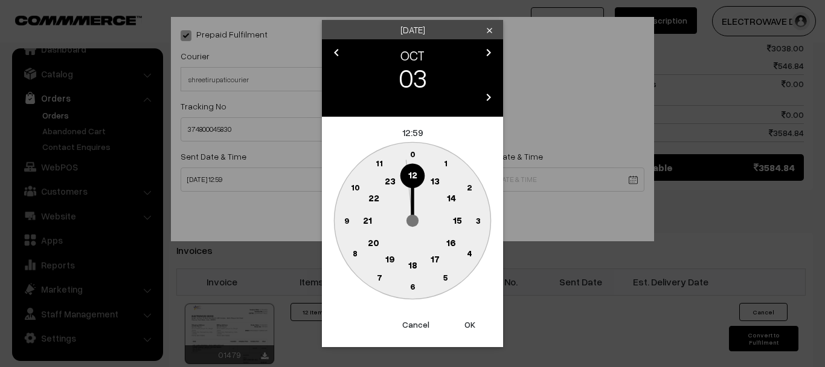
click at [463, 319] on button "OK" at bounding box center [470, 324] width 48 height 27
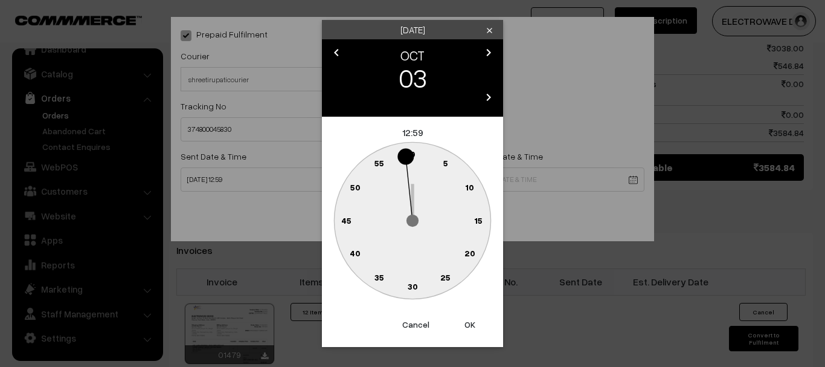
click at [463, 319] on button "OK" at bounding box center [470, 324] width 48 height 27
type input "03-10-2025 12:59"
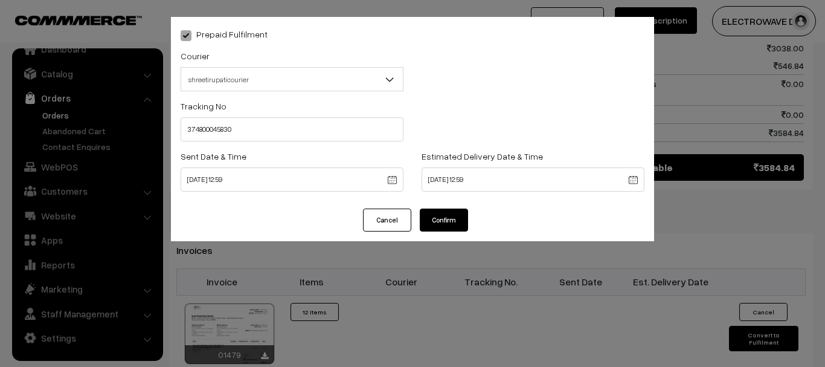
click at [461, 219] on button "Confirm" at bounding box center [444, 219] width 48 height 23
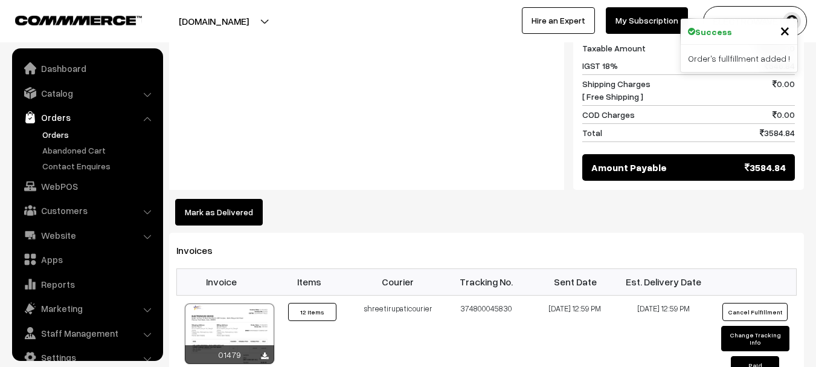
scroll to position [19, 0]
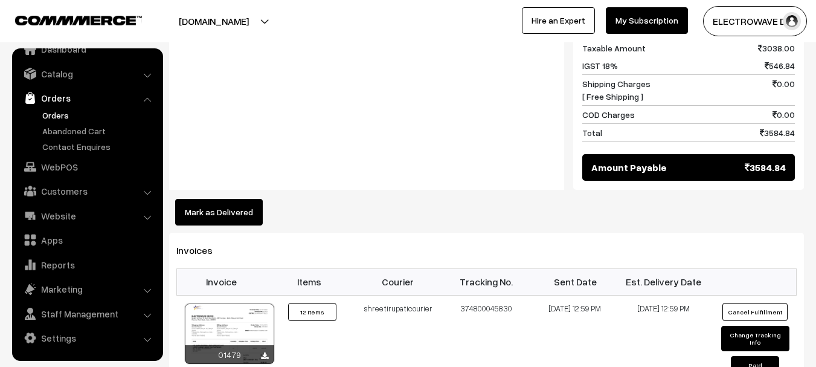
click at [50, 115] on link "Orders" at bounding box center [99, 115] width 120 height 13
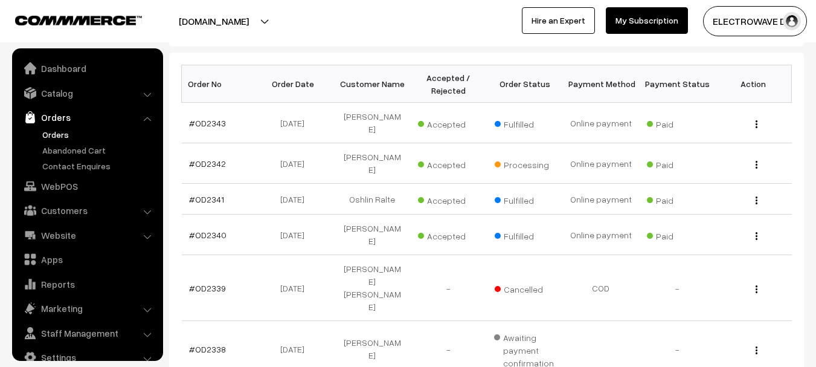
scroll to position [19, 0]
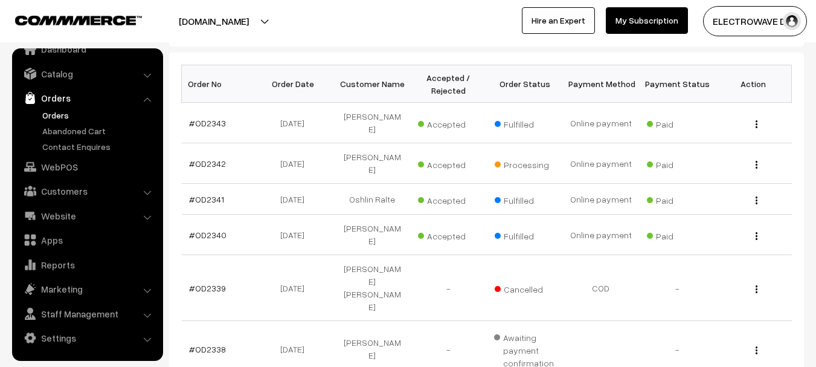
click at [47, 115] on link "Orders" at bounding box center [99, 115] width 120 height 13
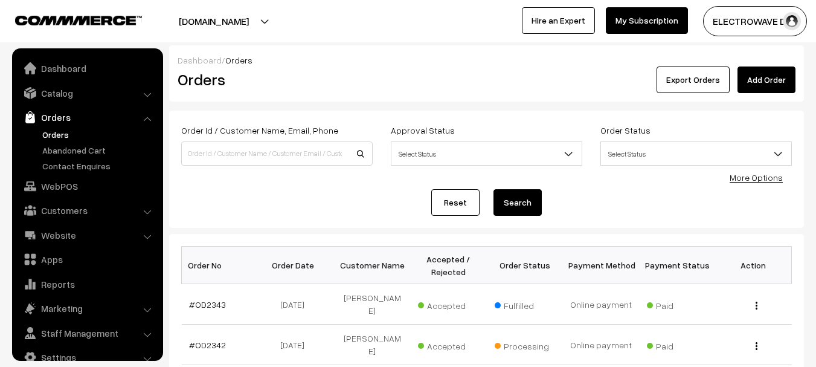
scroll to position [19, 0]
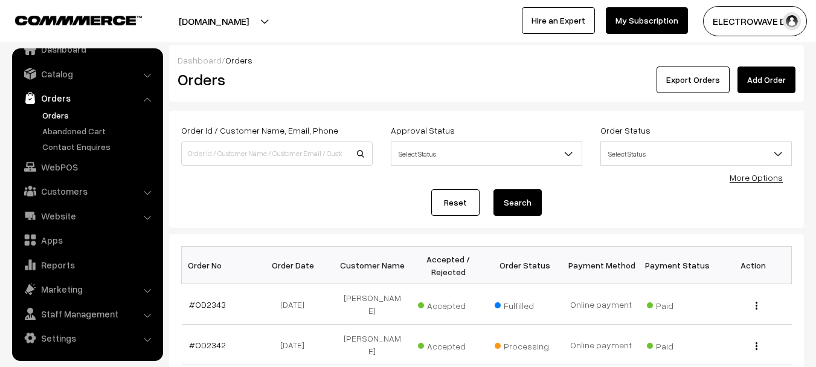
click at [57, 123] on ul "Orders" at bounding box center [87, 131] width 145 height 44
click at [56, 117] on link "Orders" at bounding box center [99, 115] width 120 height 13
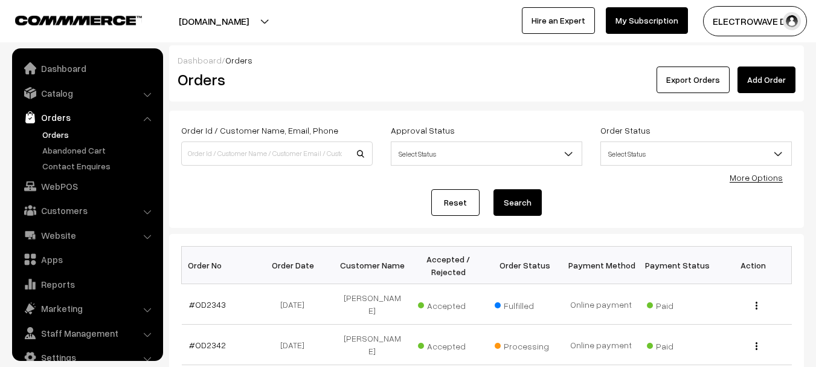
scroll to position [19, 0]
